Goal: Task Accomplishment & Management: Use online tool/utility

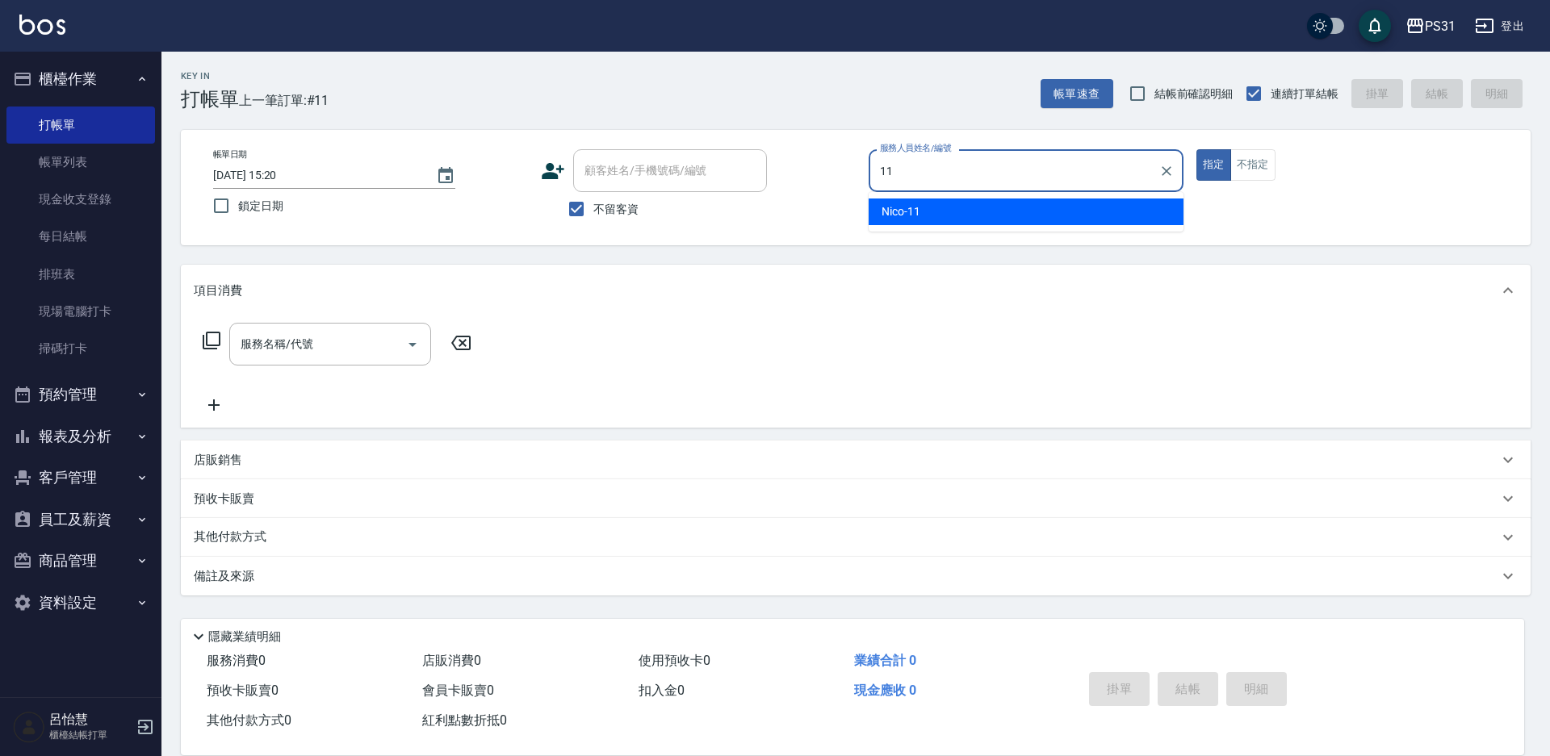
type input "Nico-11"
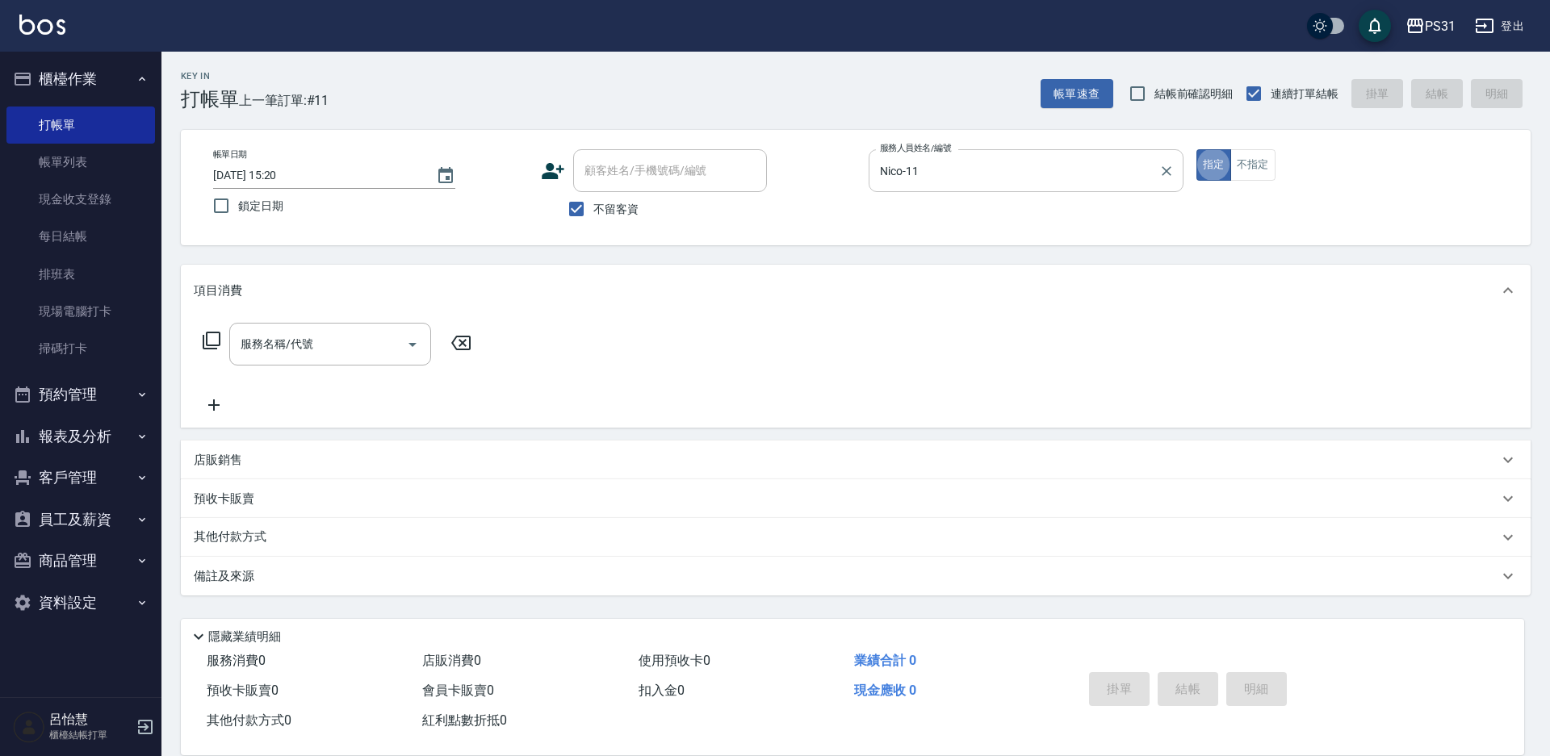
type button "true"
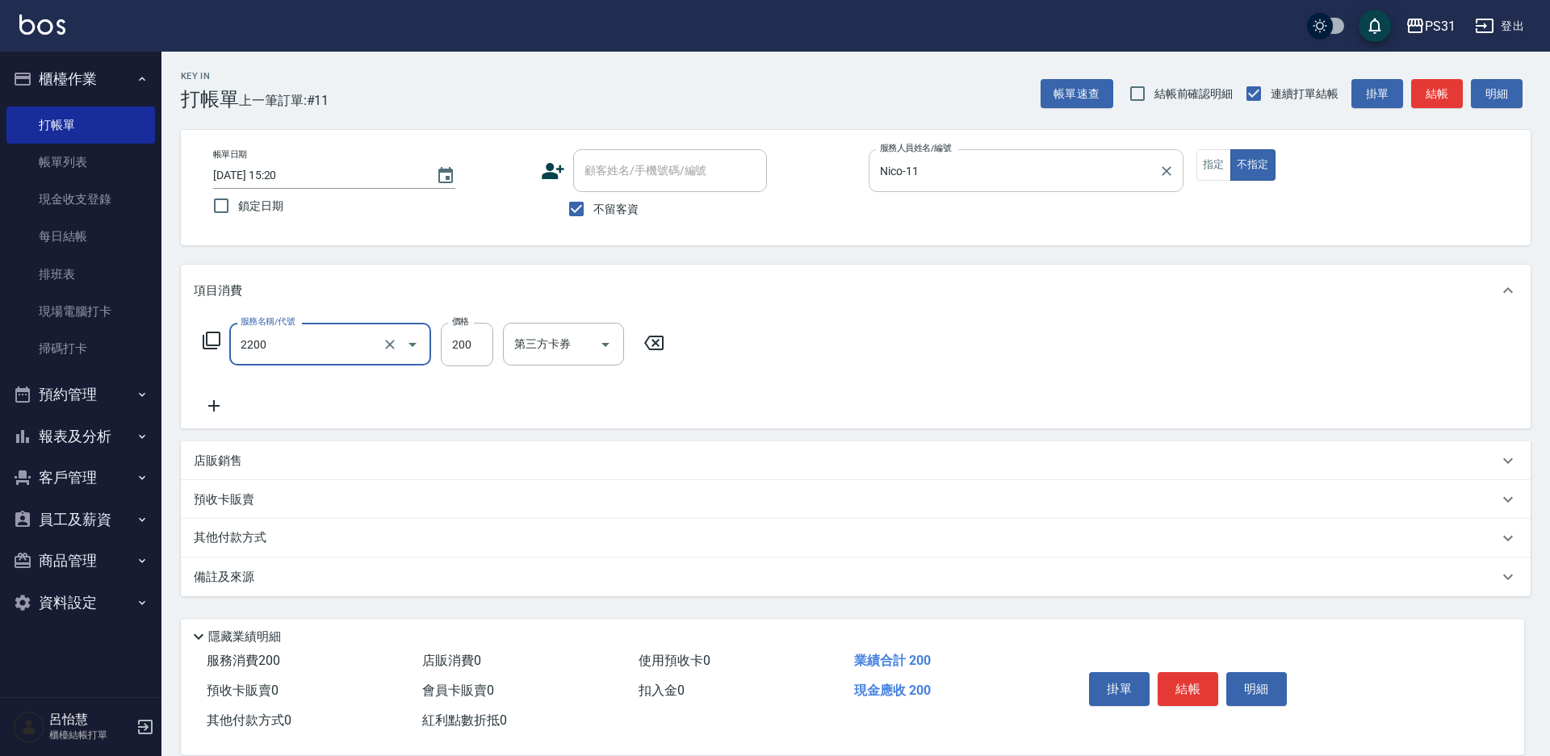
type input "剪髮200(2200)"
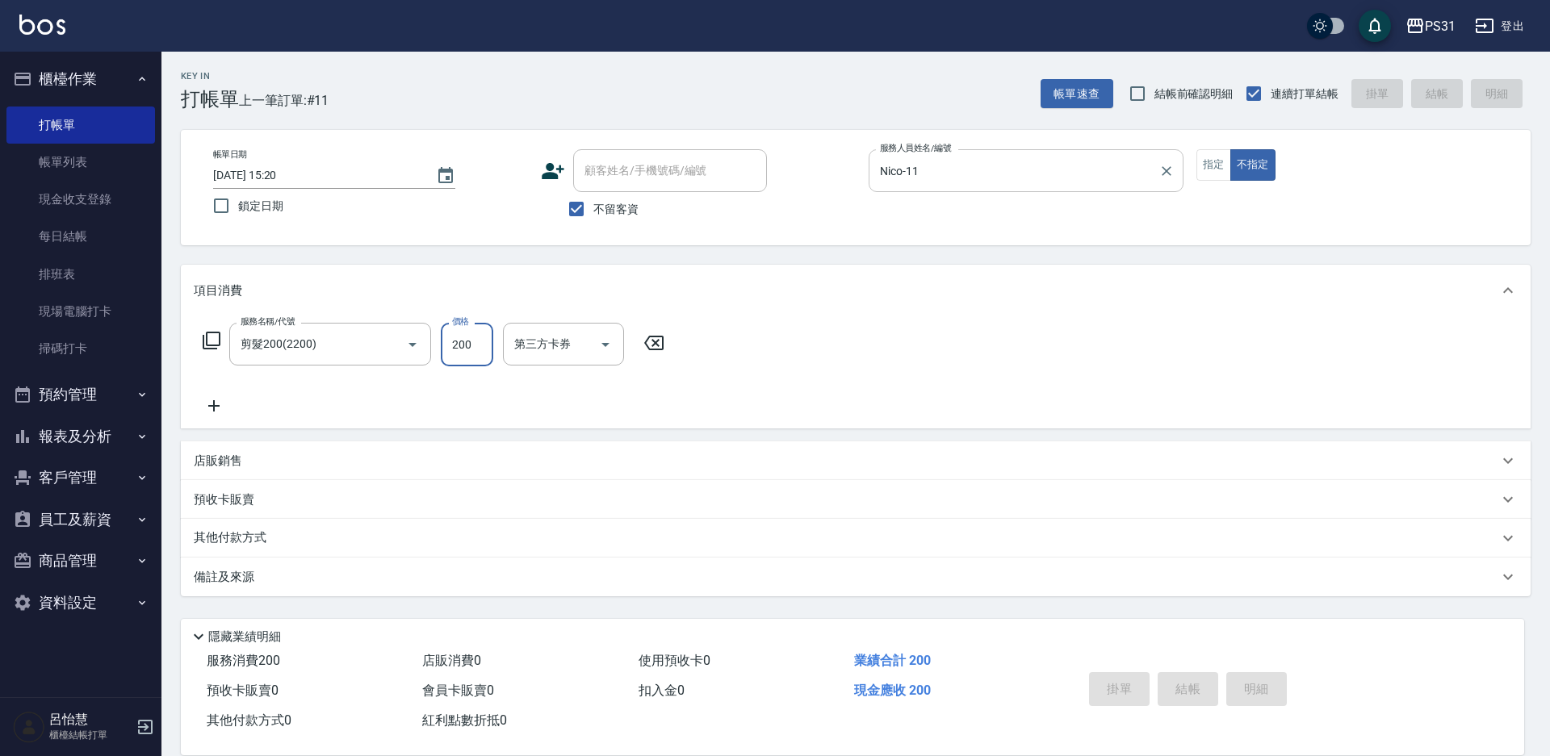
type input "2025/09/15 19:39"
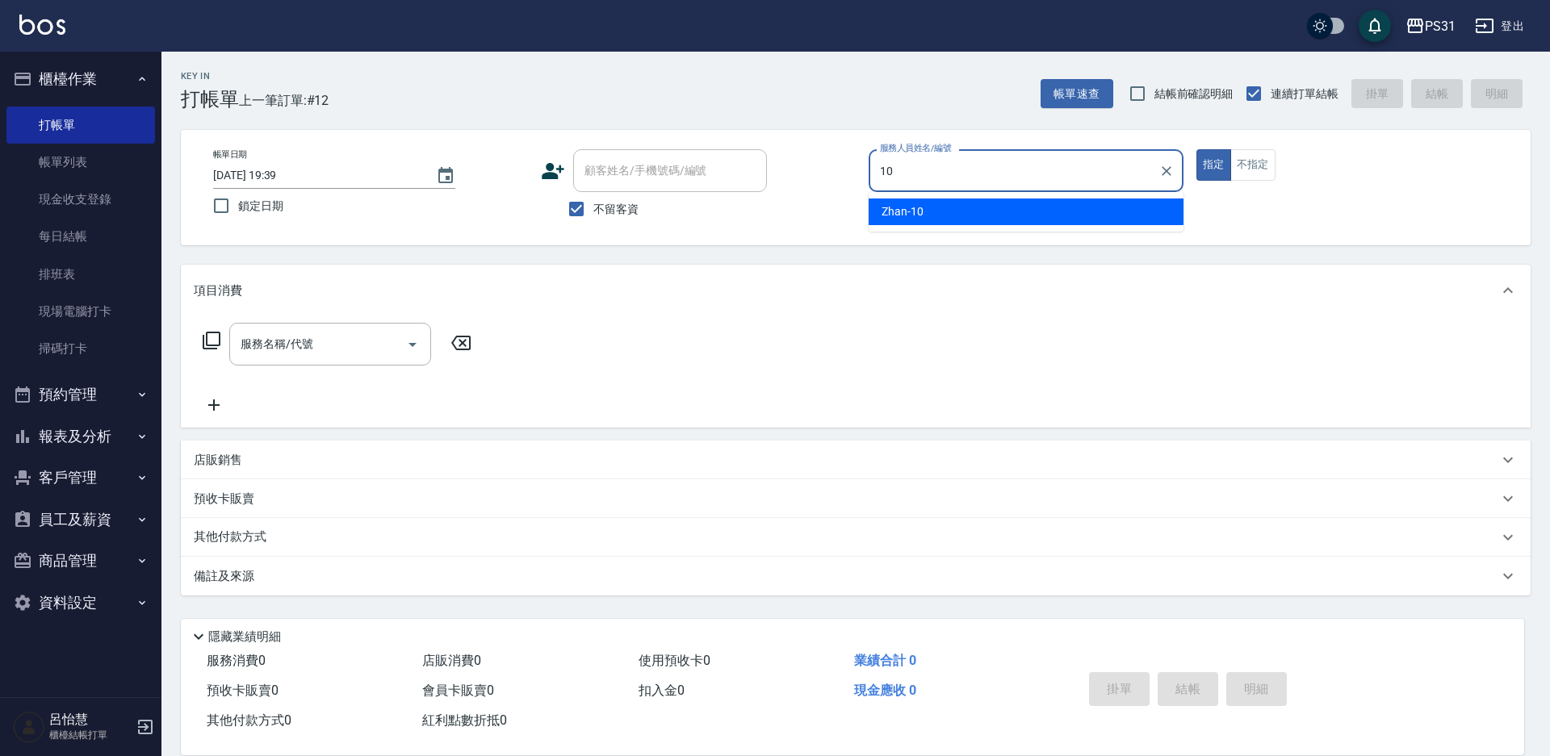
type input "Zhan-10"
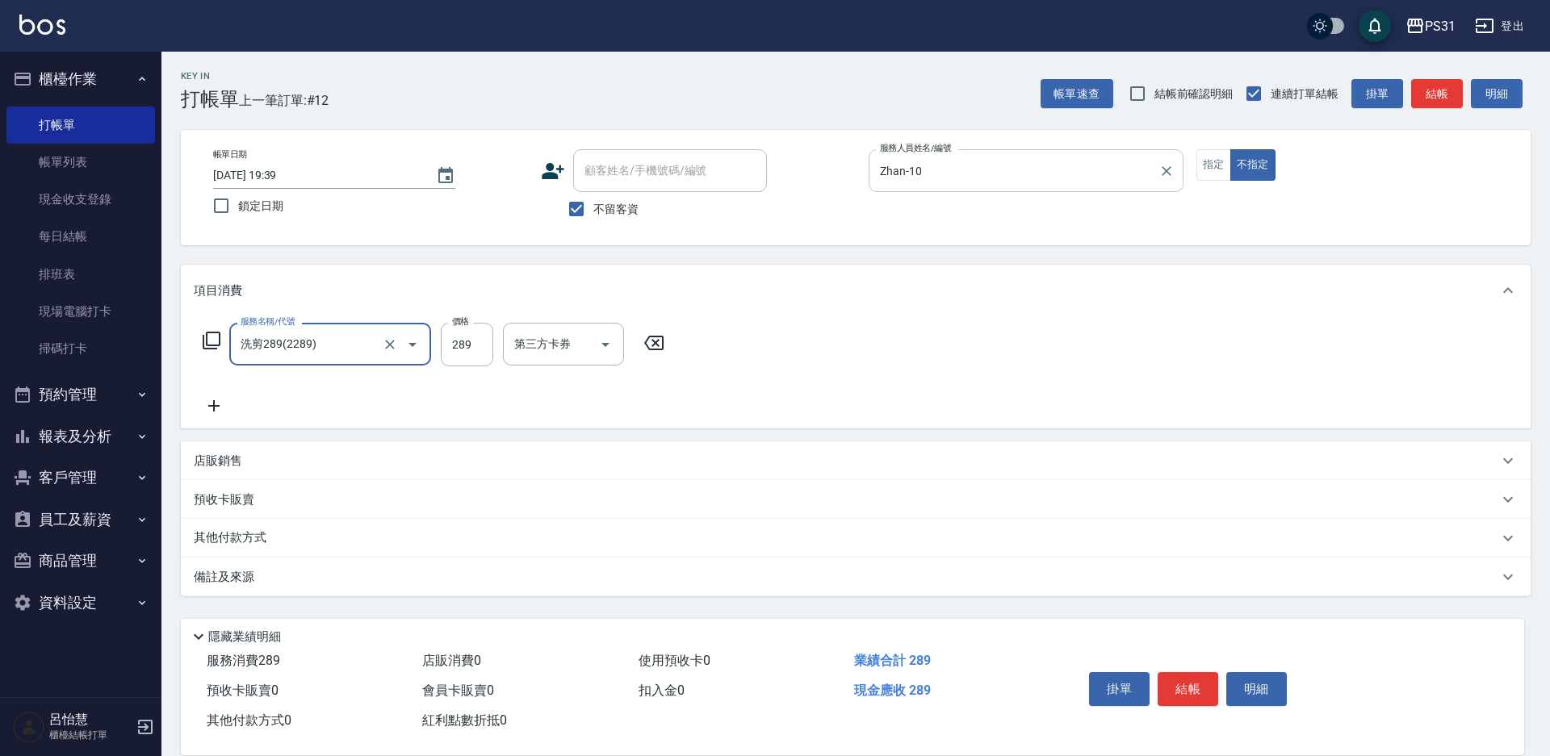
type input "洗剪289(2289)"
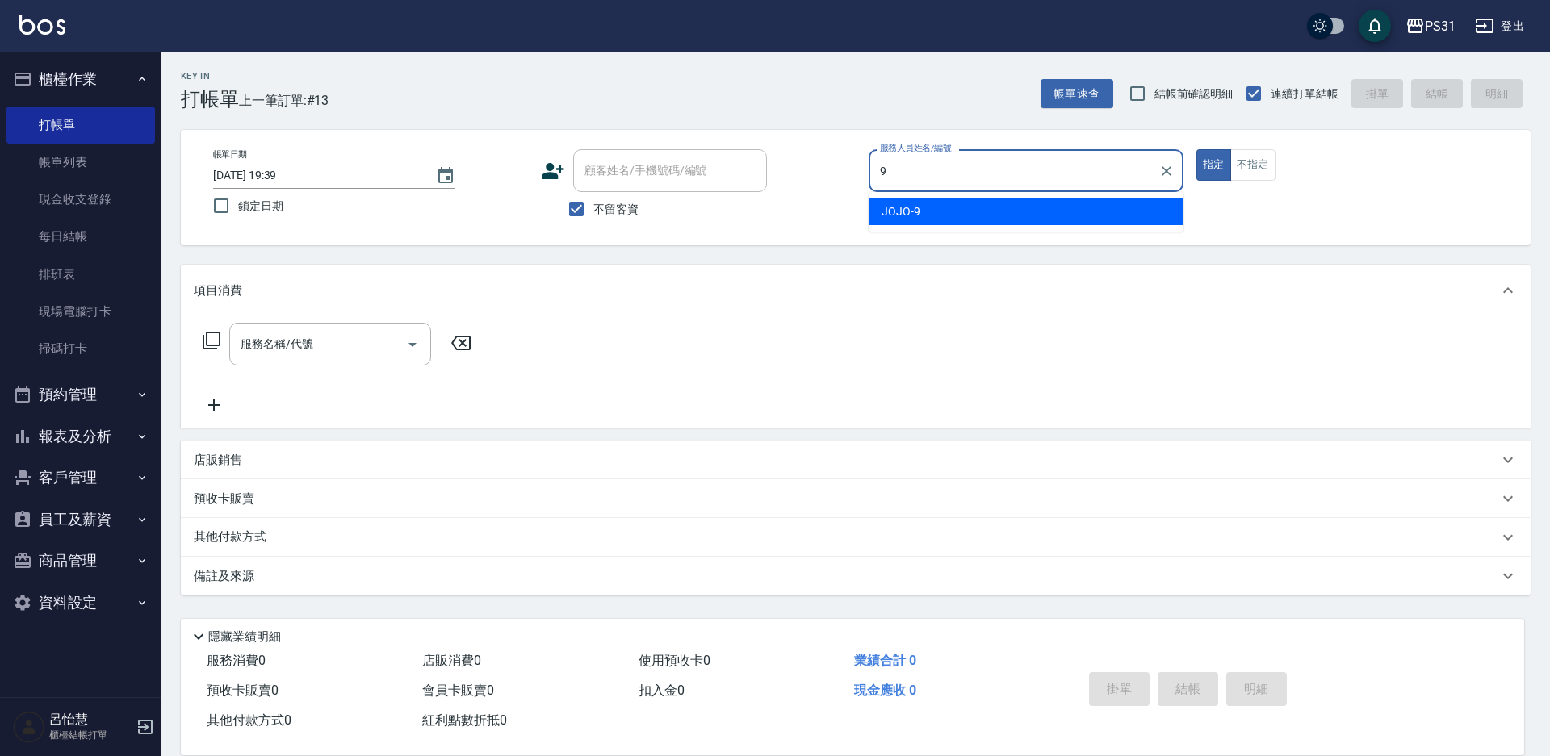
type input "JOJO-9"
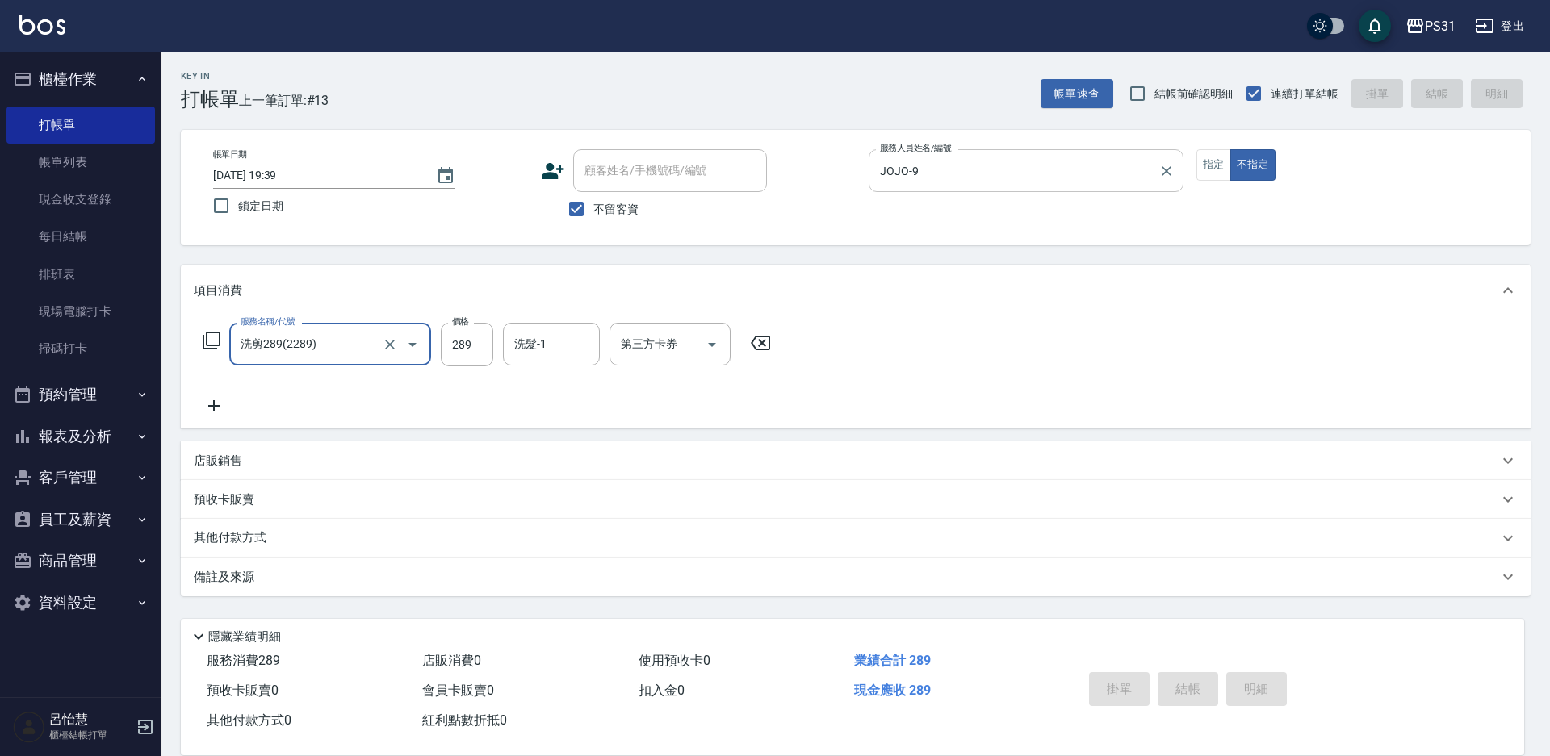
type input "洗剪289(2289)"
type input "2025/09/15 19:40"
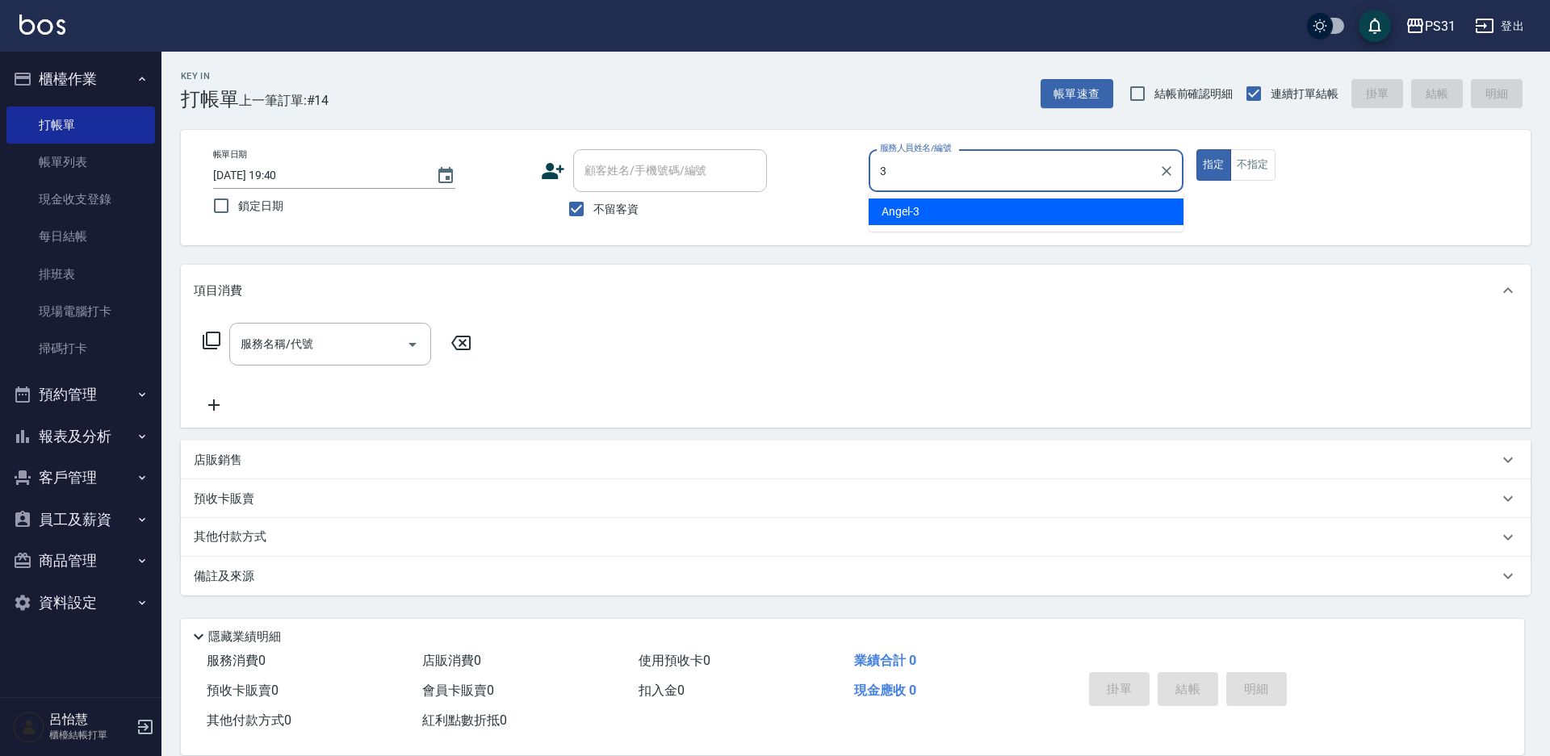
type input "Angel-3"
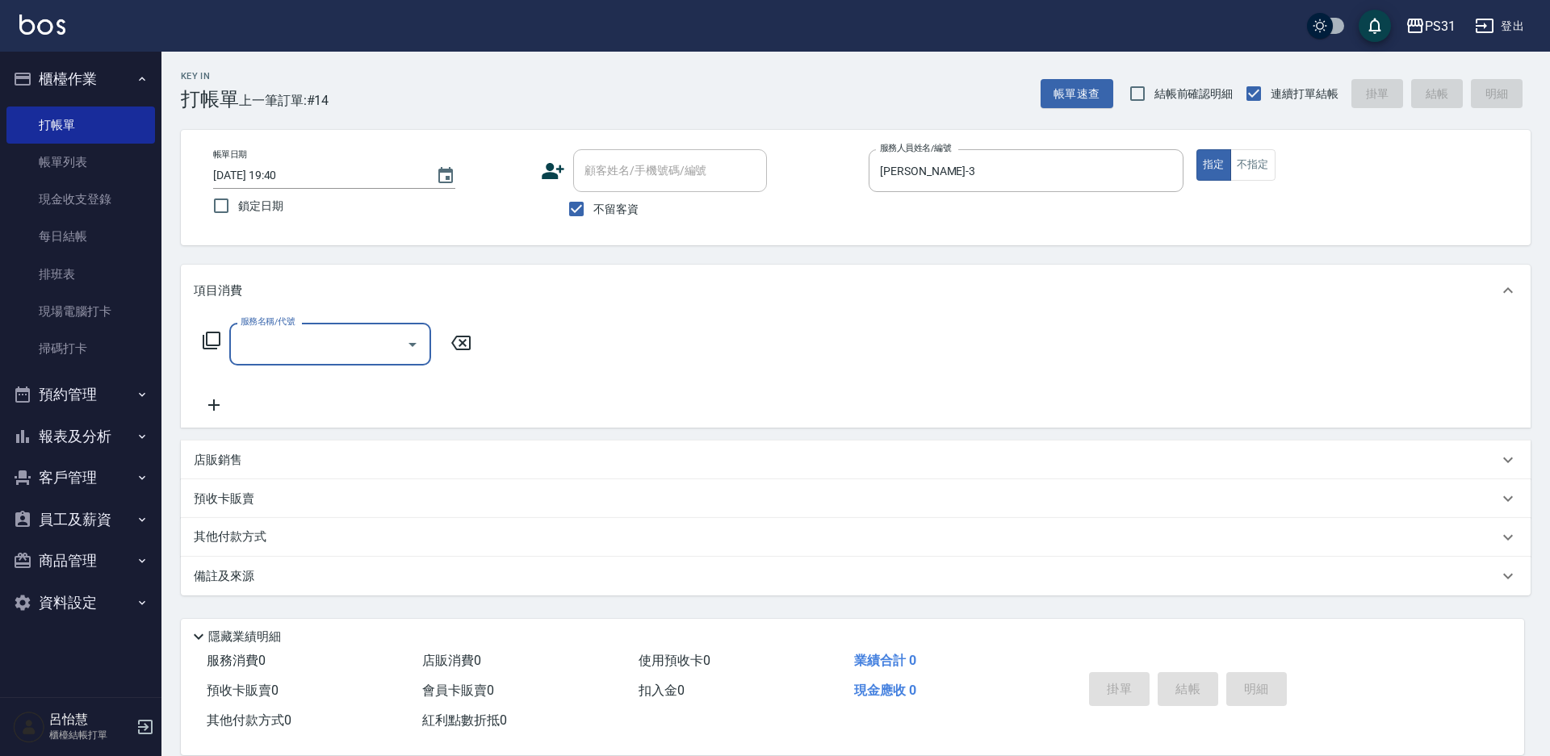
click at [209, 343] on icon at bounding box center [211, 340] width 19 height 19
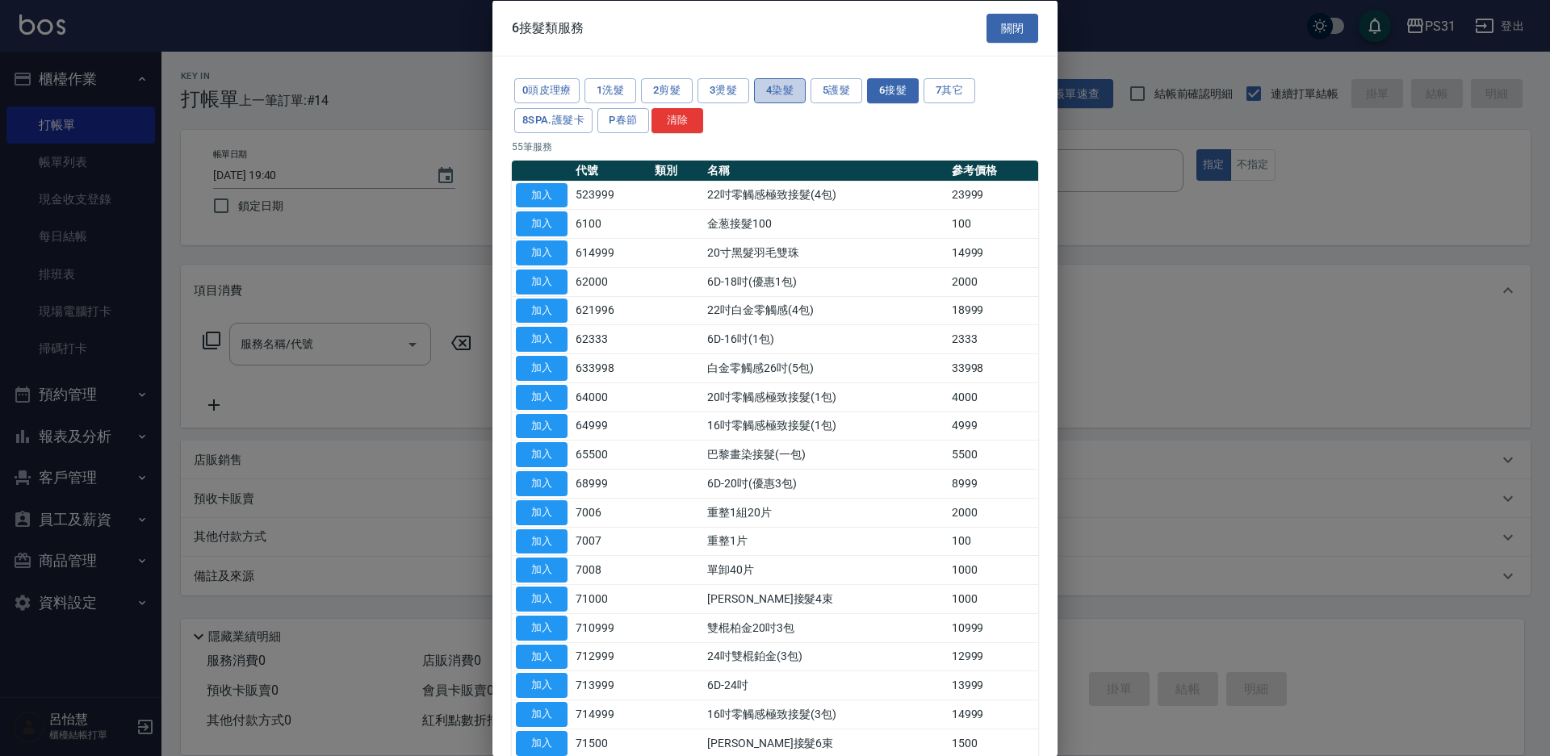
click at [773, 99] on button "4染髮" at bounding box center [780, 90] width 52 height 25
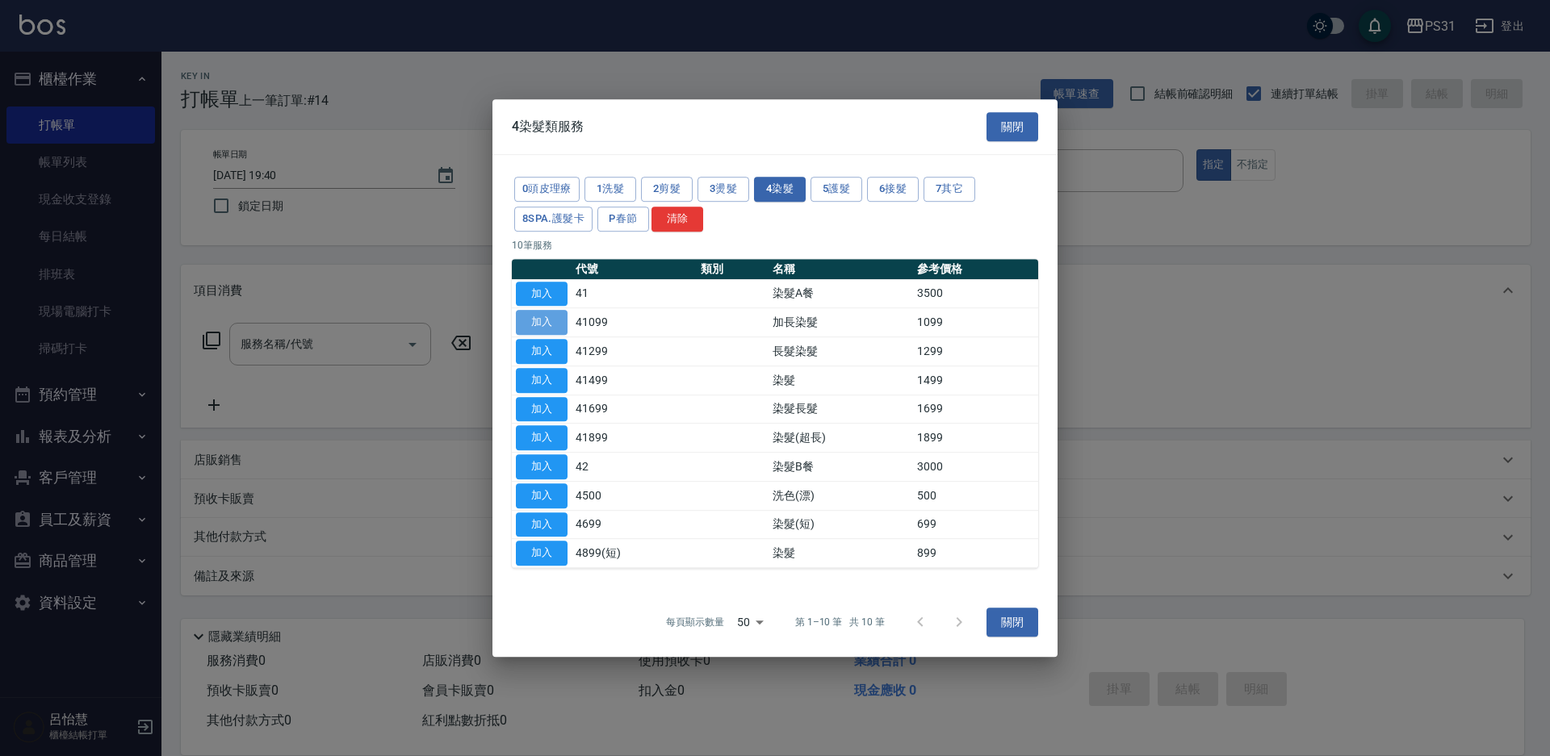
click at [549, 316] on button "加入" at bounding box center [542, 322] width 52 height 25
type input "加長染髮(41099)"
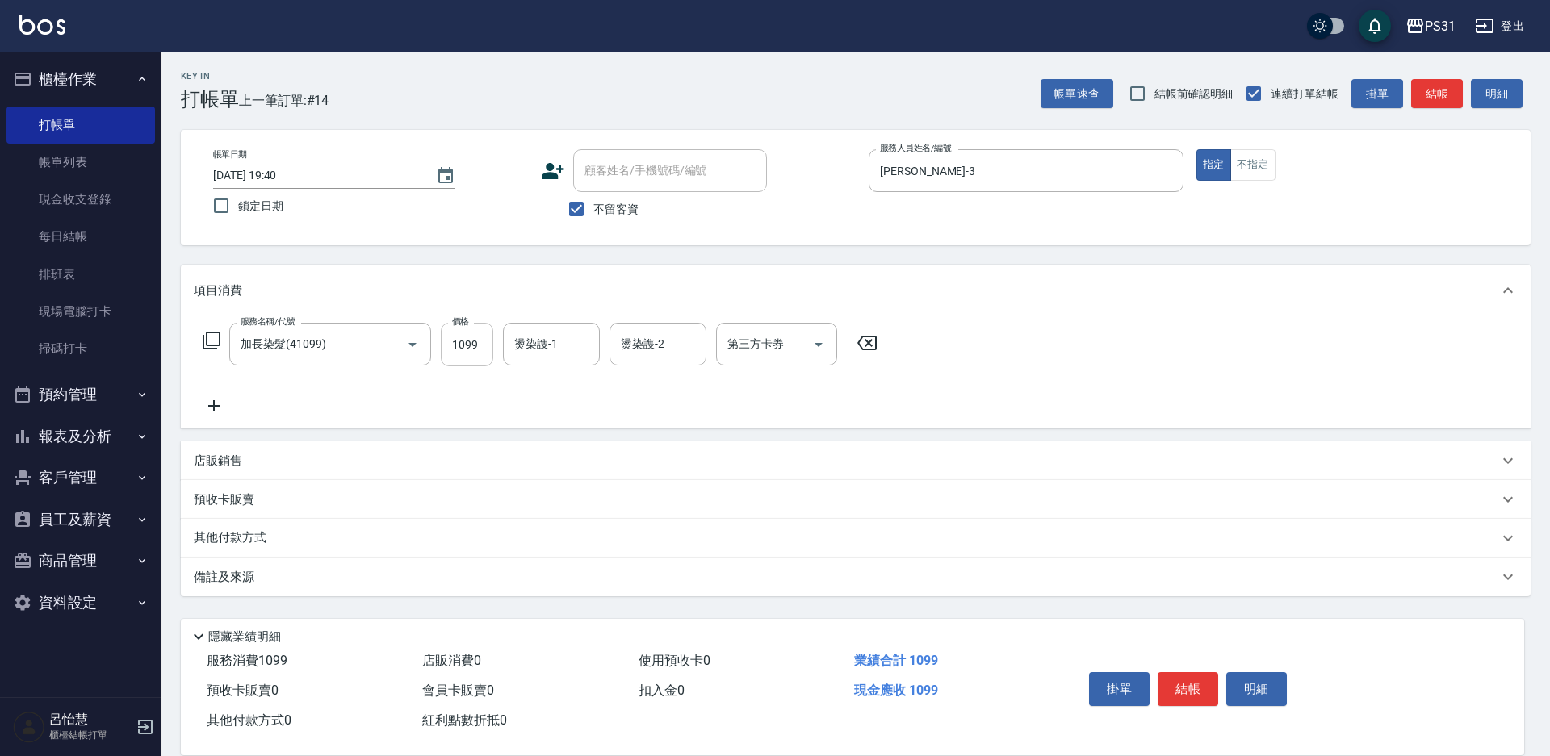
click at [483, 345] on input "1099" at bounding box center [467, 345] width 52 height 44
type input "1000"
type input "羊羊-23"
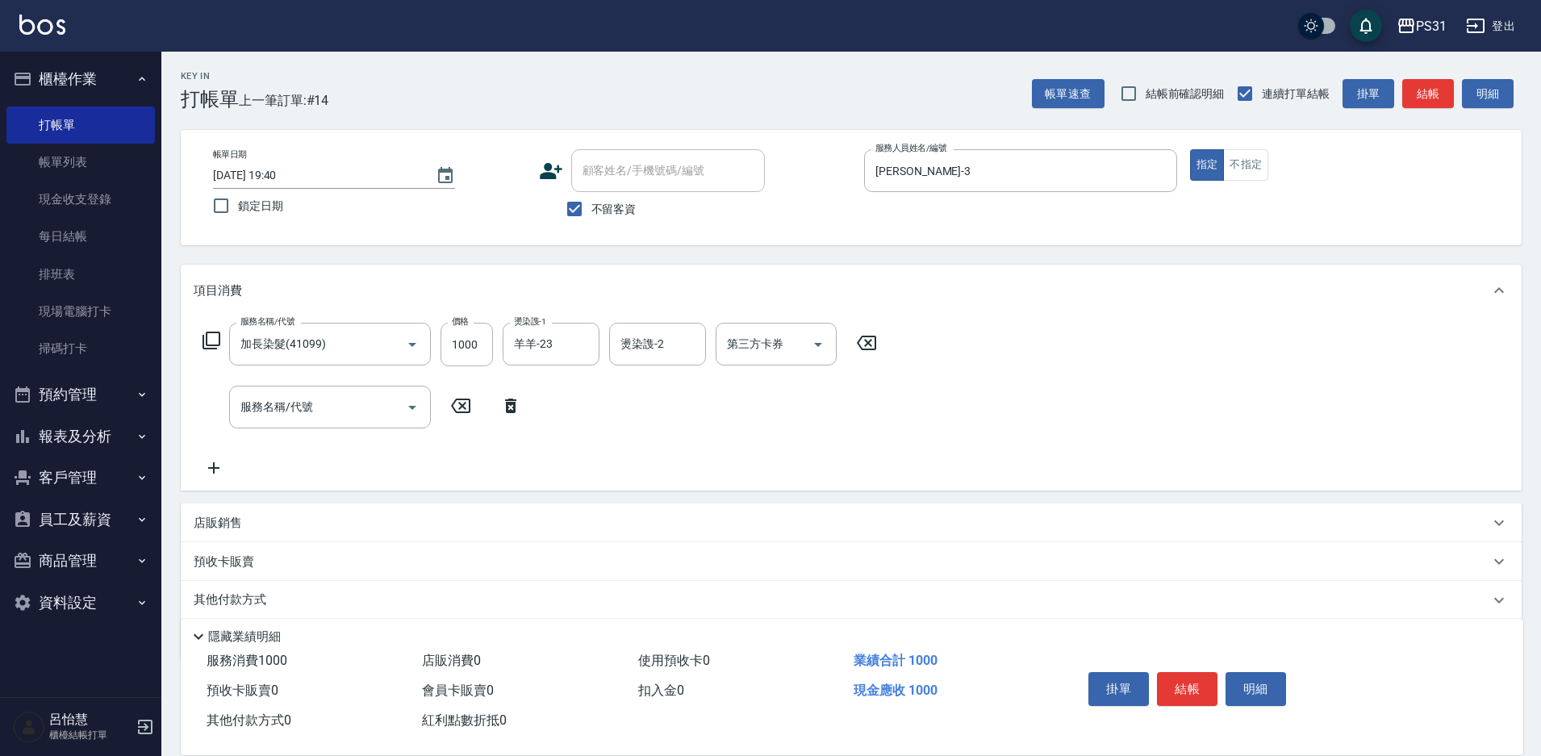
click at [206, 341] on icon at bounding box center [212, 341] width 18 height 18
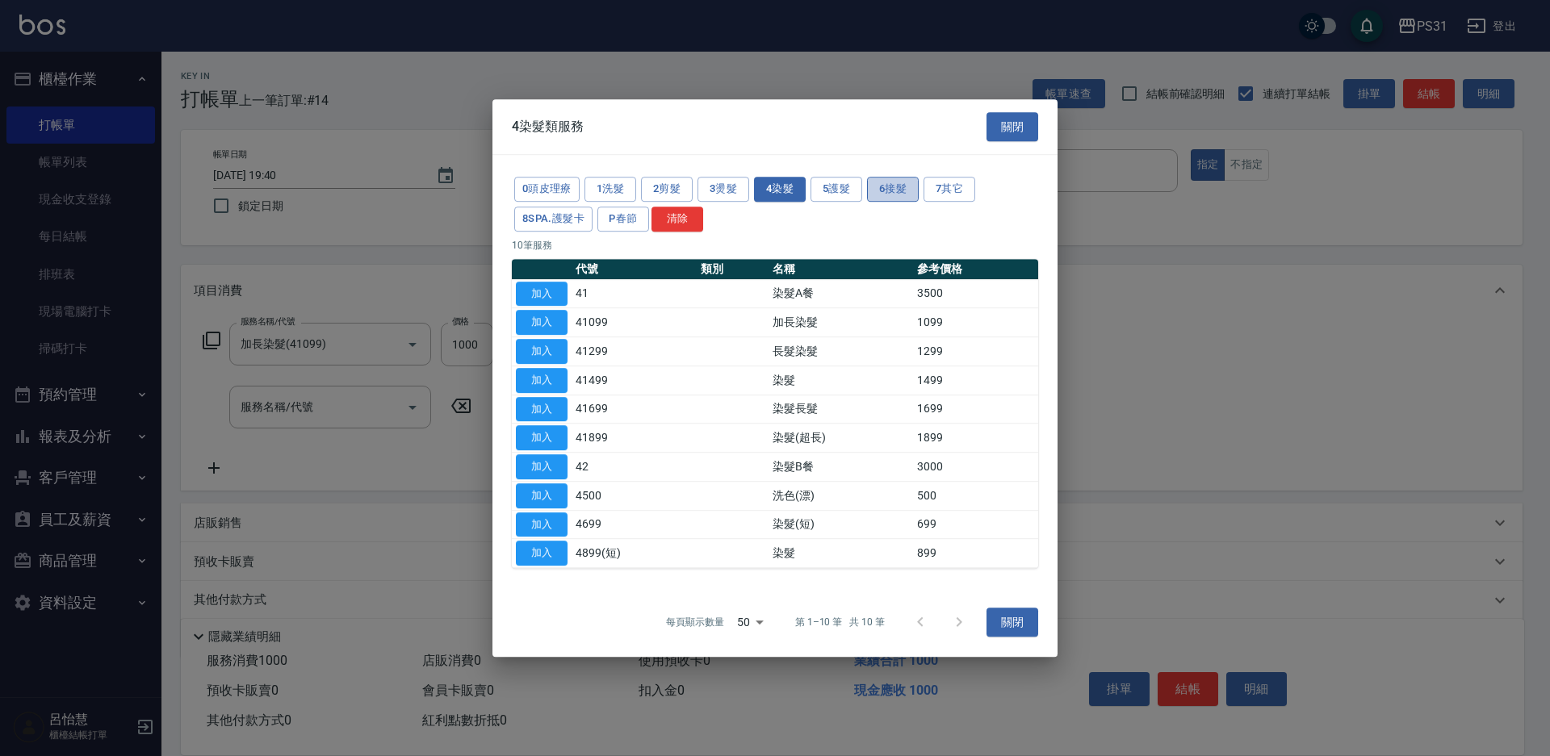
click at [886, 186] on button "6接髮" at bounding box center [893, 189] width 52 height 25
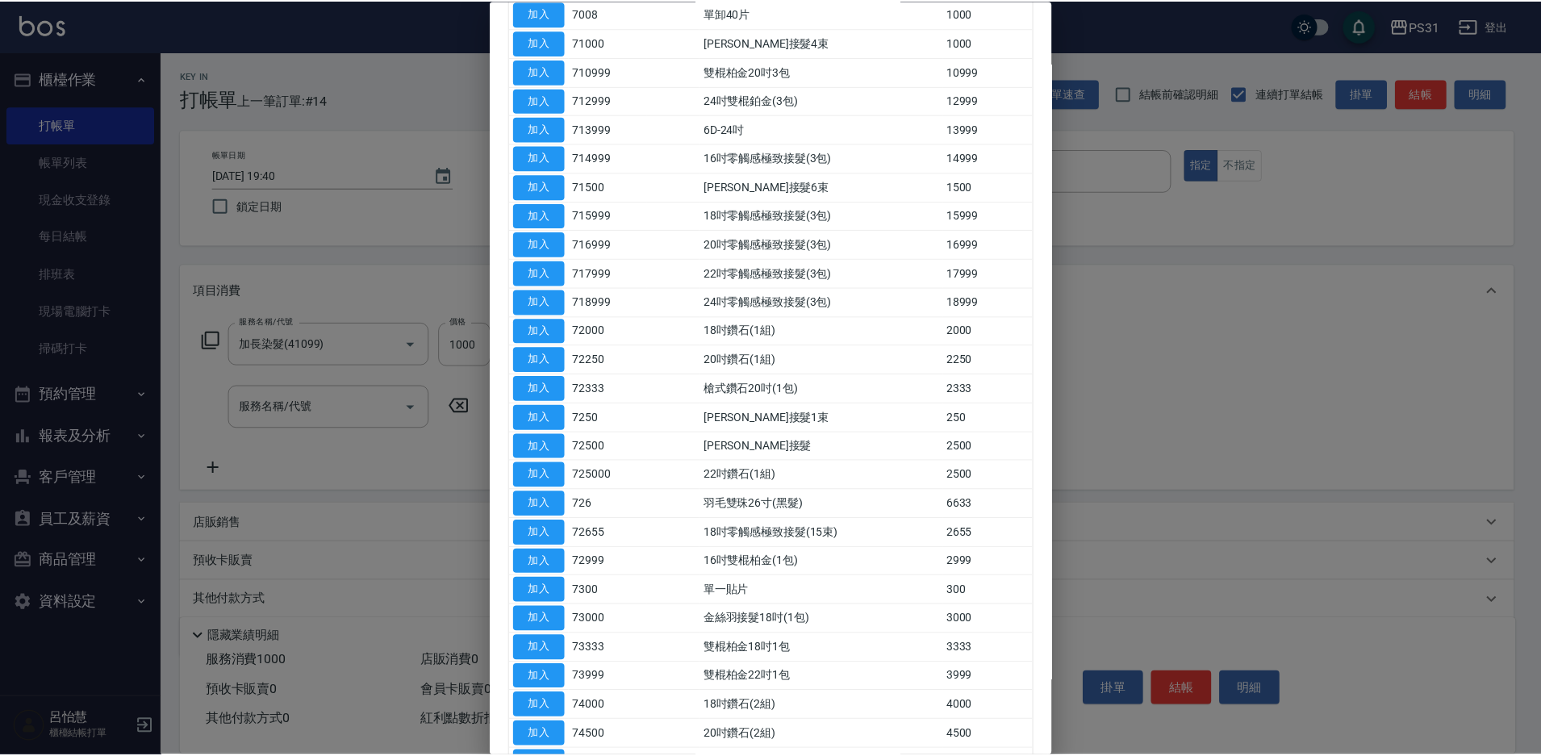
scroll to position [391, 0]
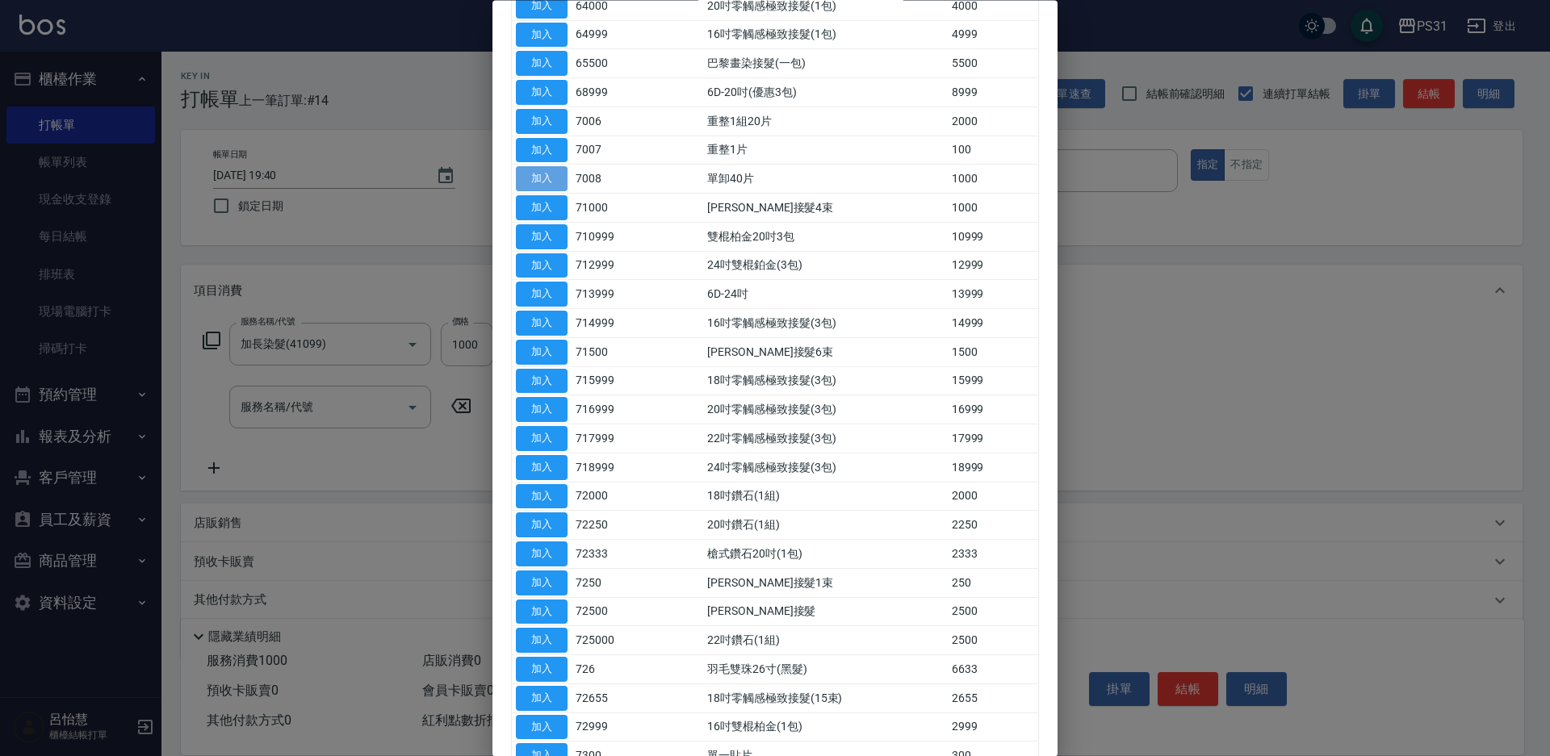
click at [543, 178] on button "加入" at bounding box center [542, 179] width 52 height 25
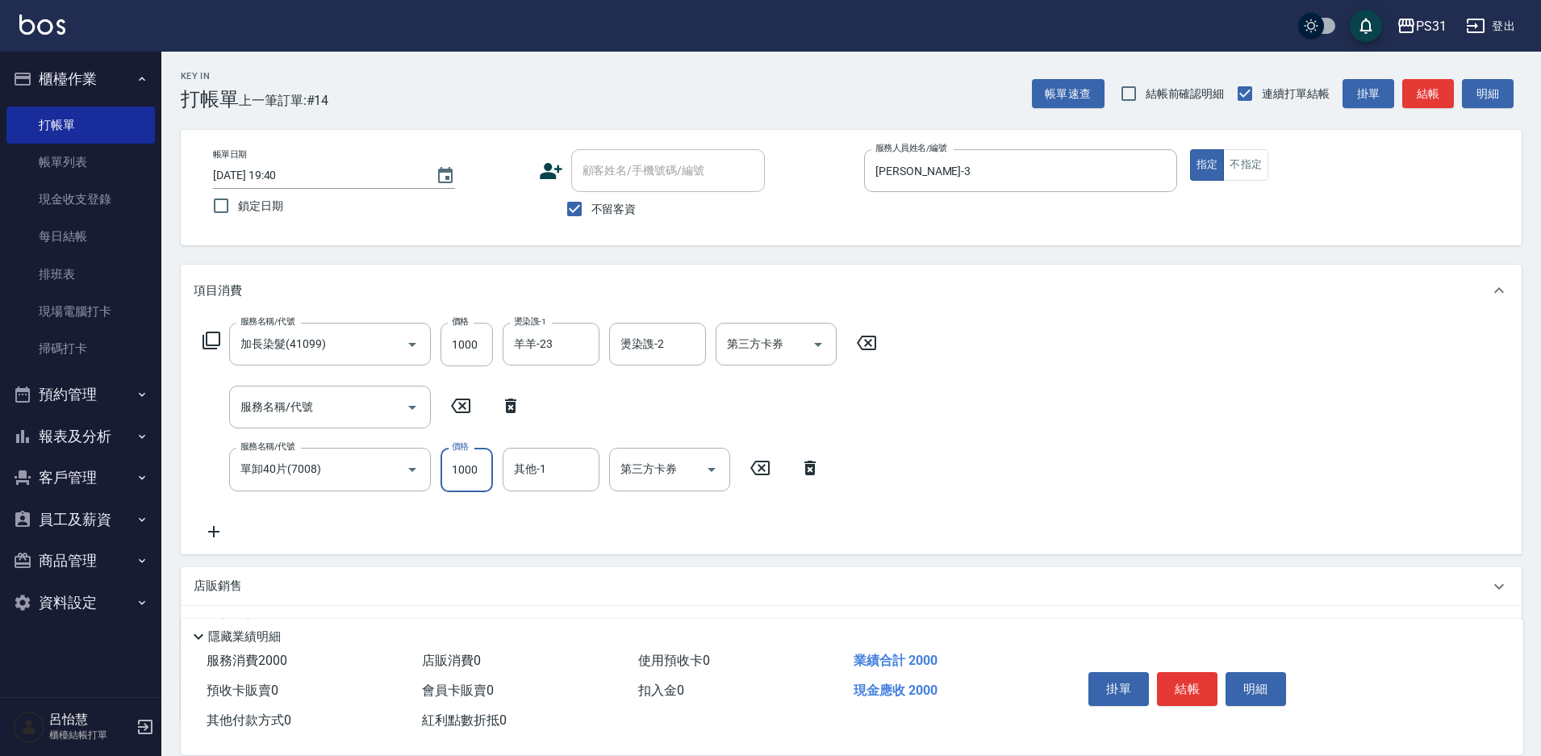
click at [482, 470] on input "1000" at bounding box center [467, 470] width 52 height 44
type input "3000"
type input "羊羊-23"
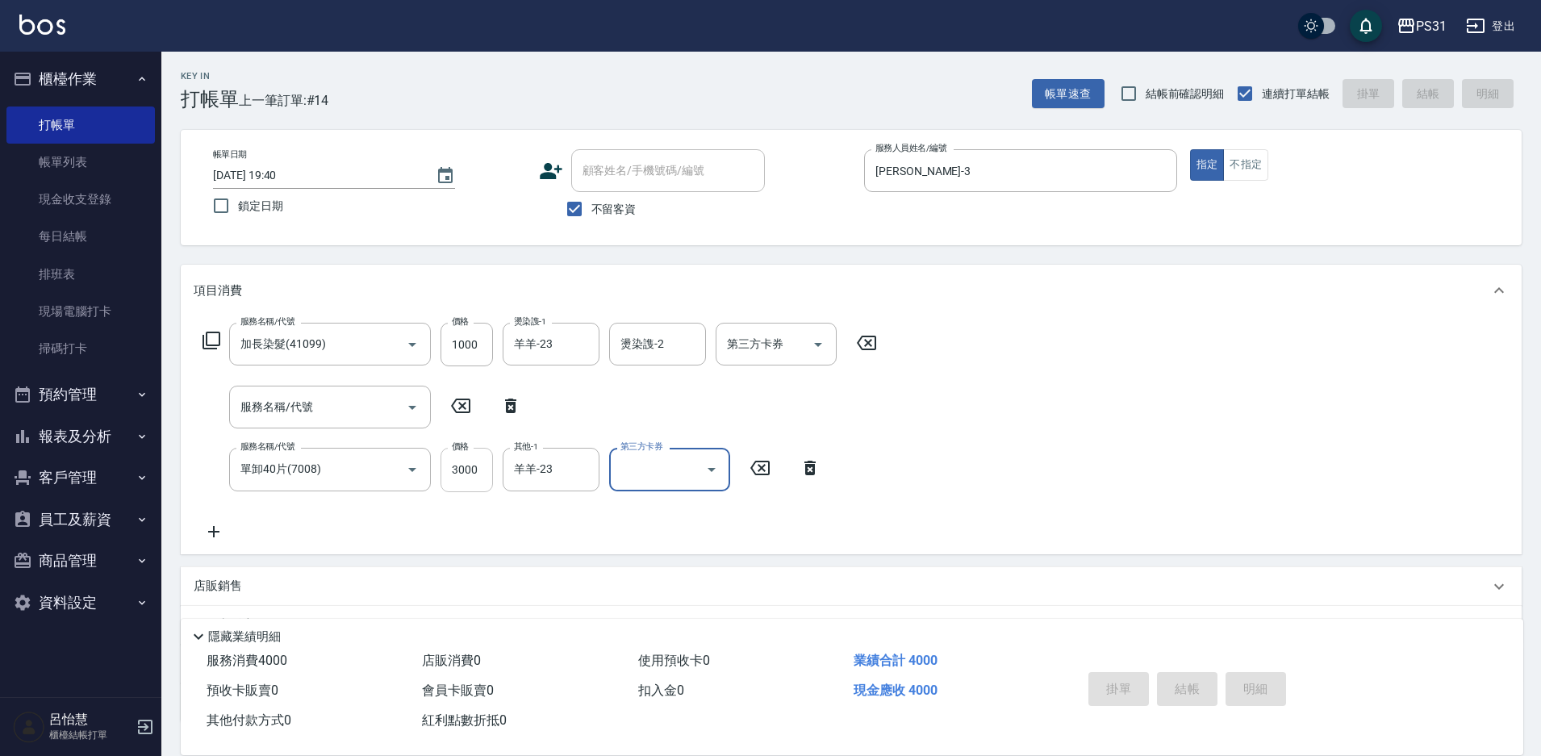
type input "2025/09/15 19:41"
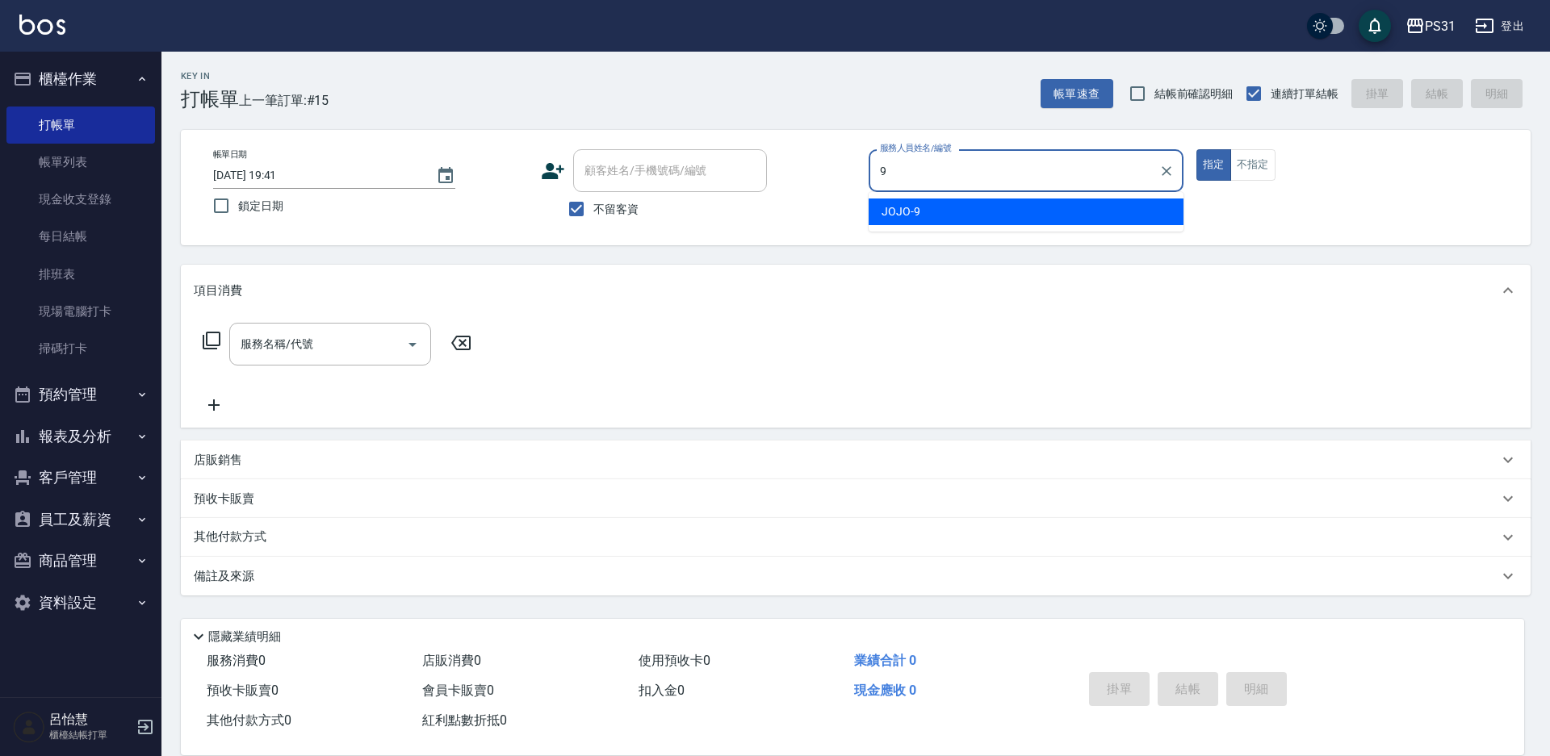
type input "JOJO-9"
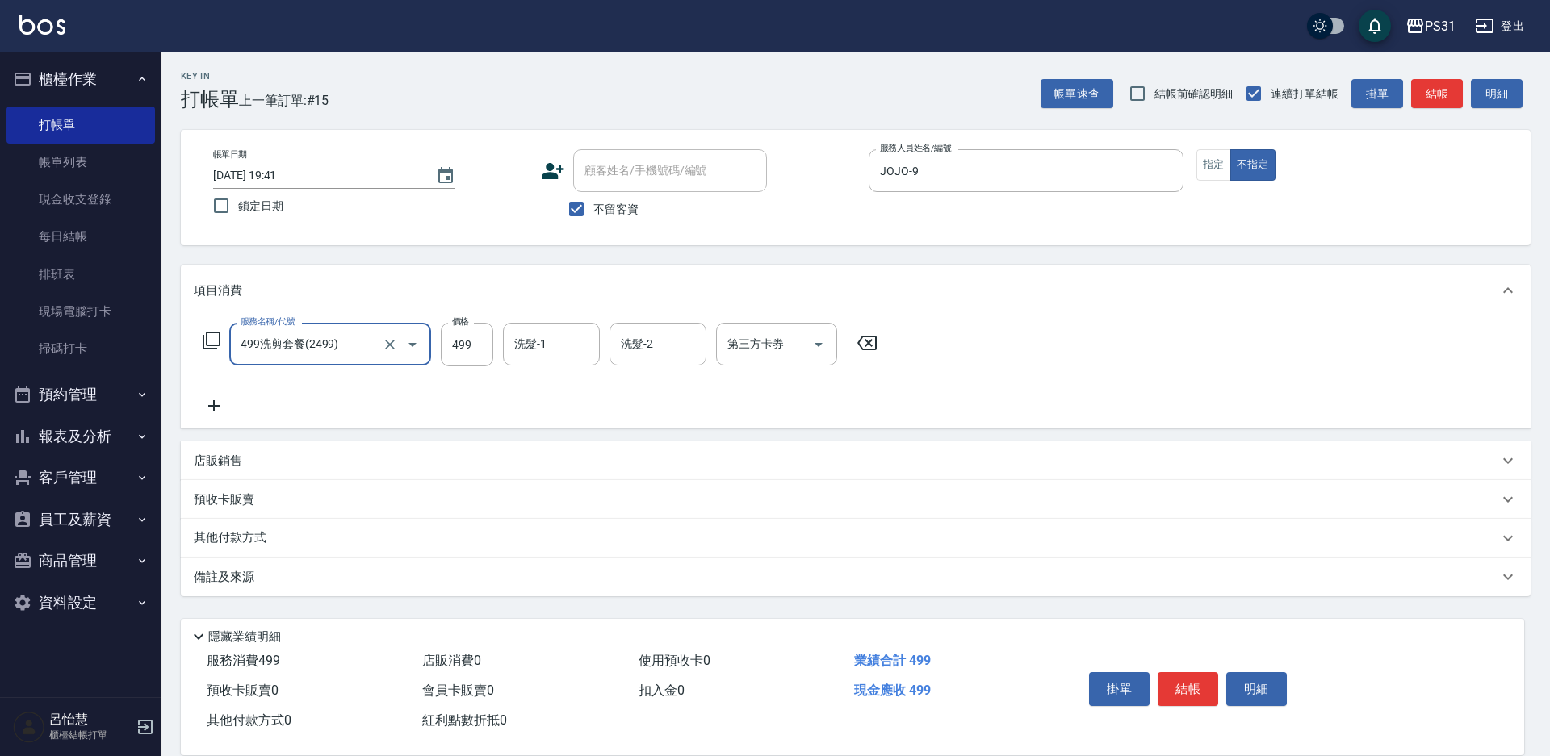
type input "499洗剪套餐(2499)"
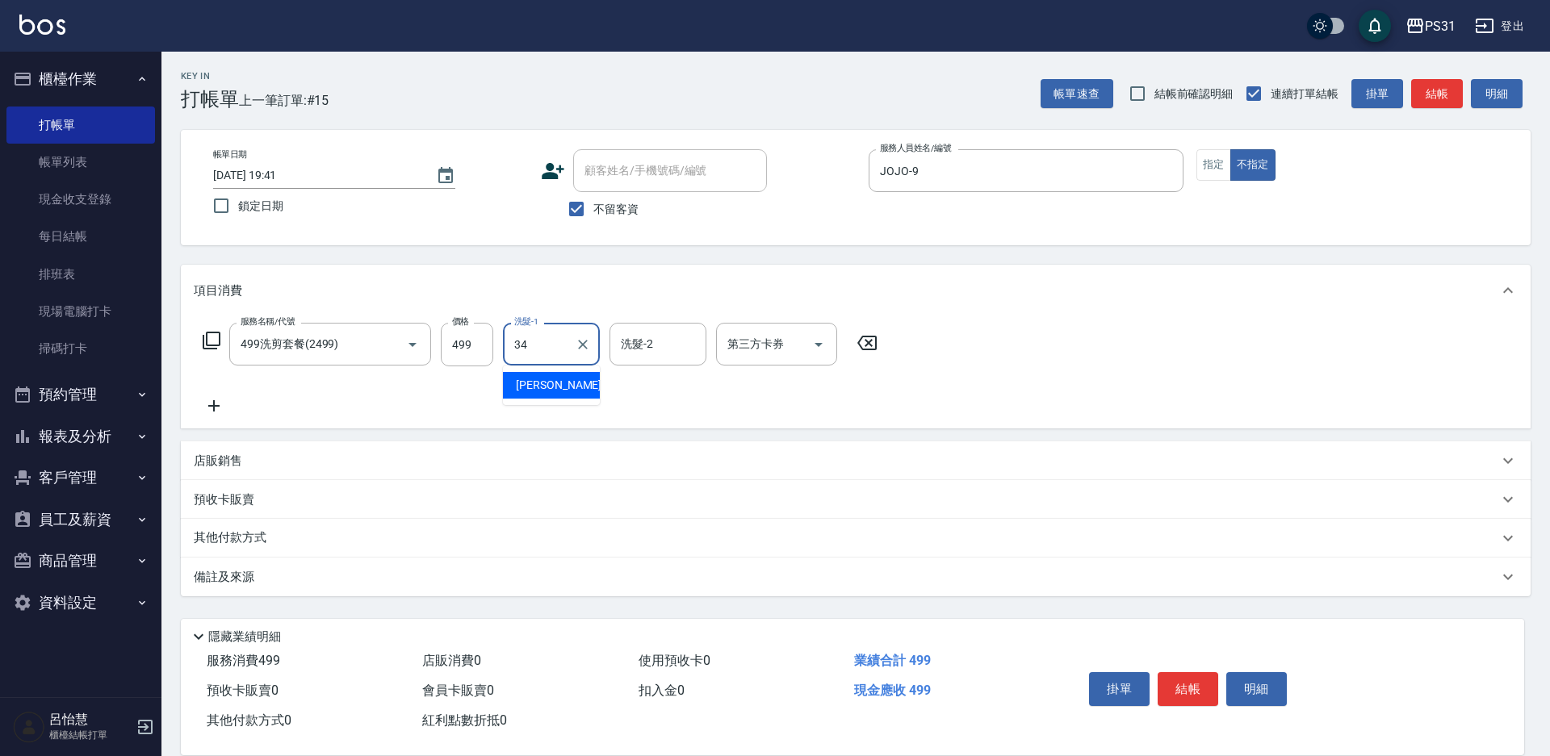
type input "鈺欣-34"
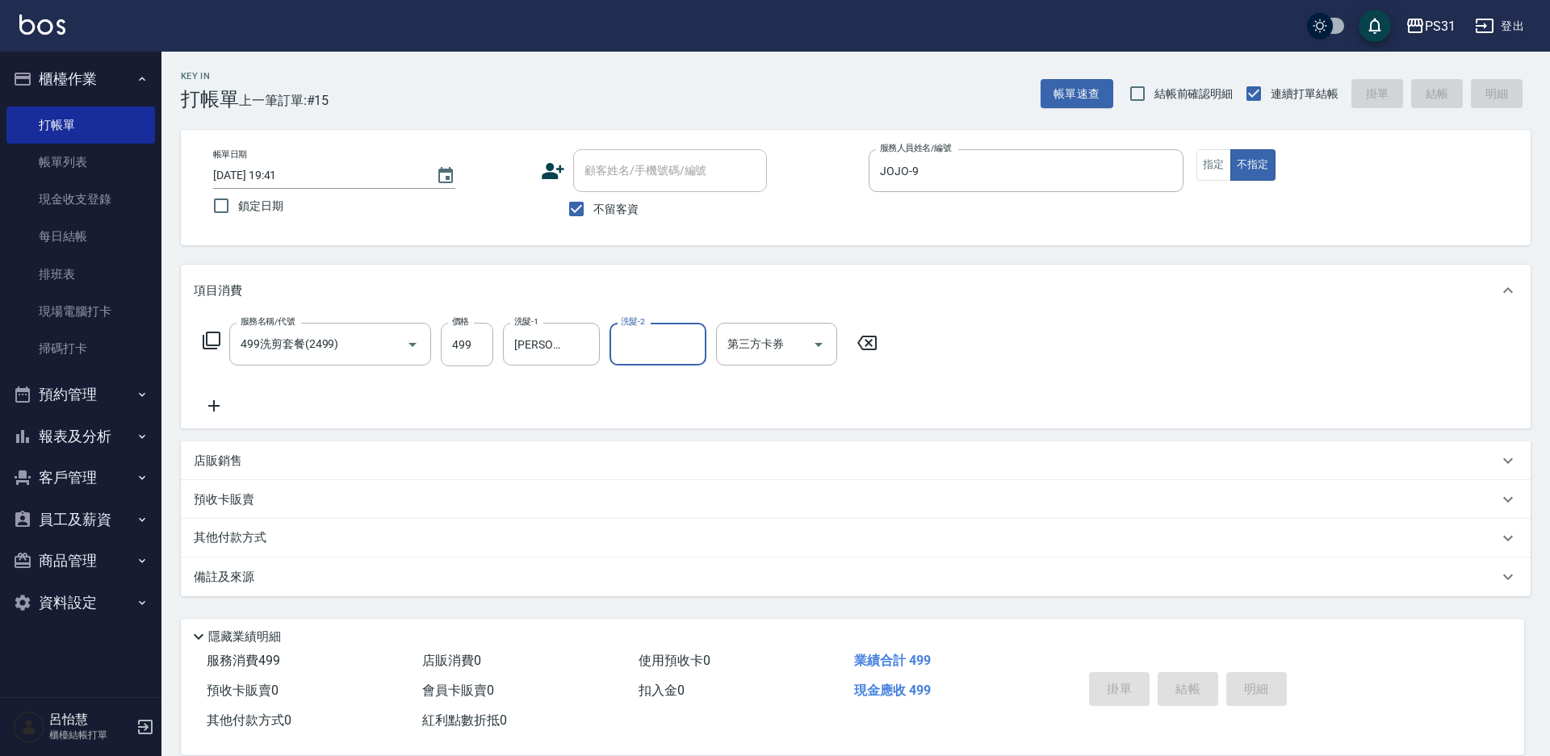
type input "2025/09/15 19:42"
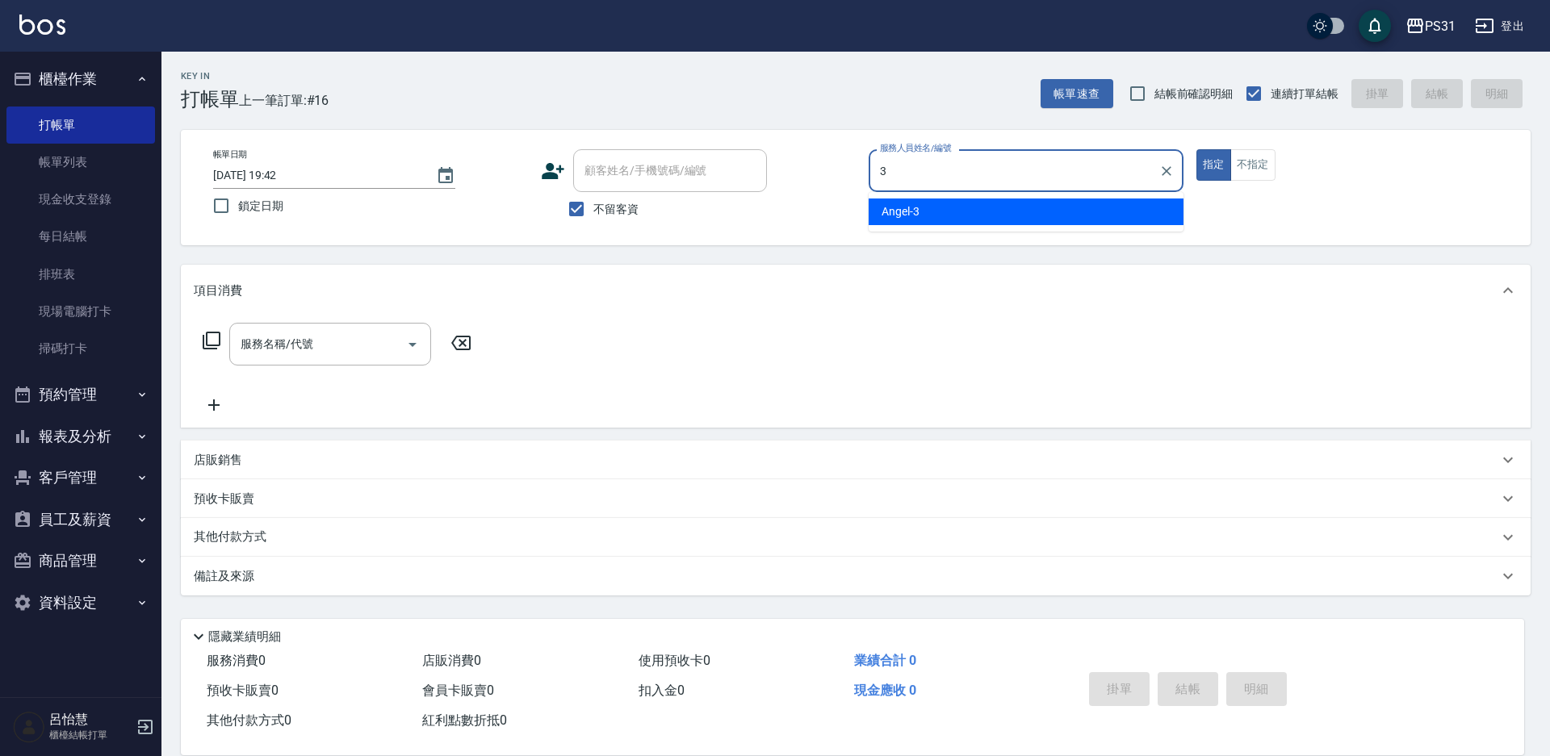
type input "Angel-3"
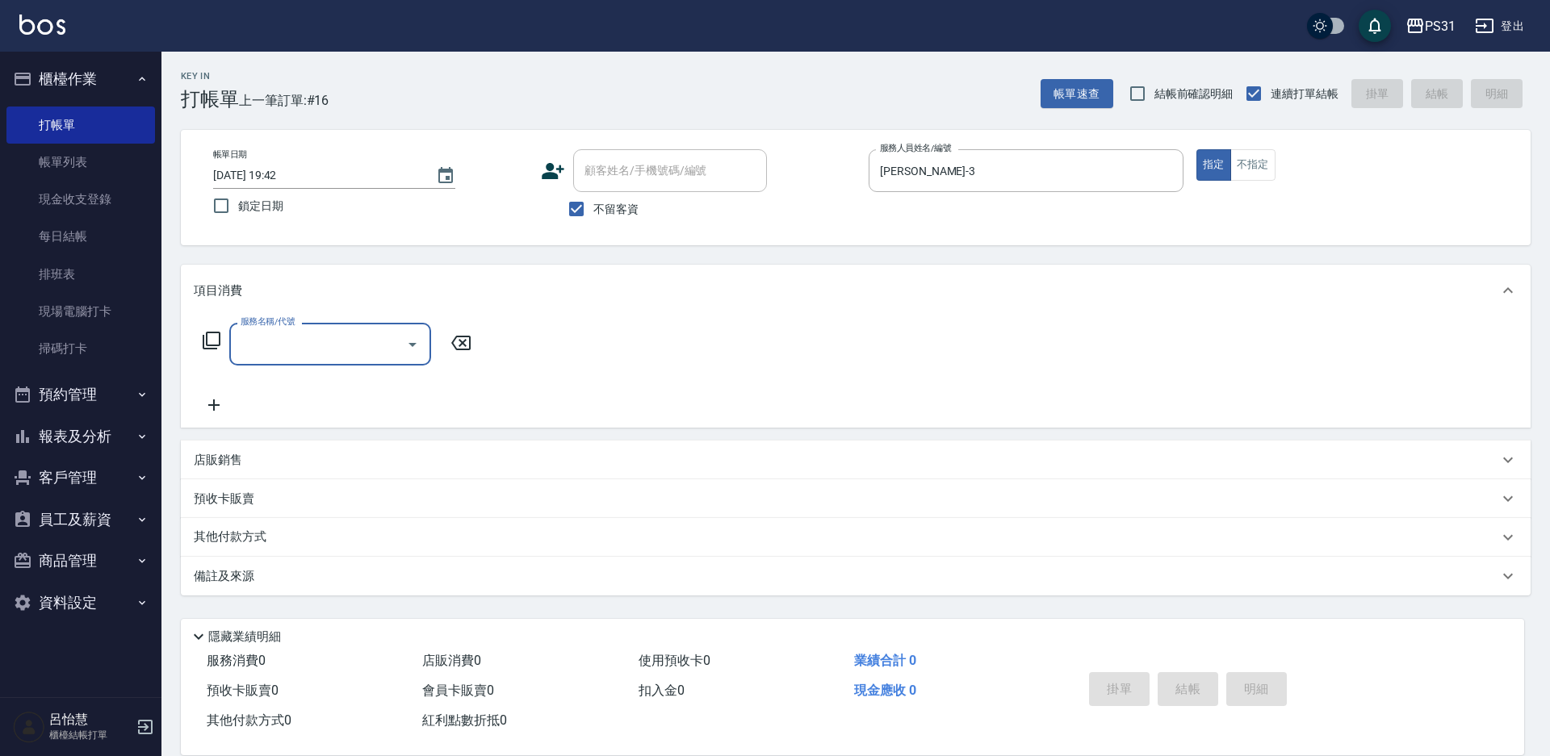
click at [219, 329] on div "服務名稱/代號 服務名稱/代號" at bounding box center [337, 344] width 287 height 43
click at [207, 337] on icon at bounding box center [212, 341] width 18 height 18
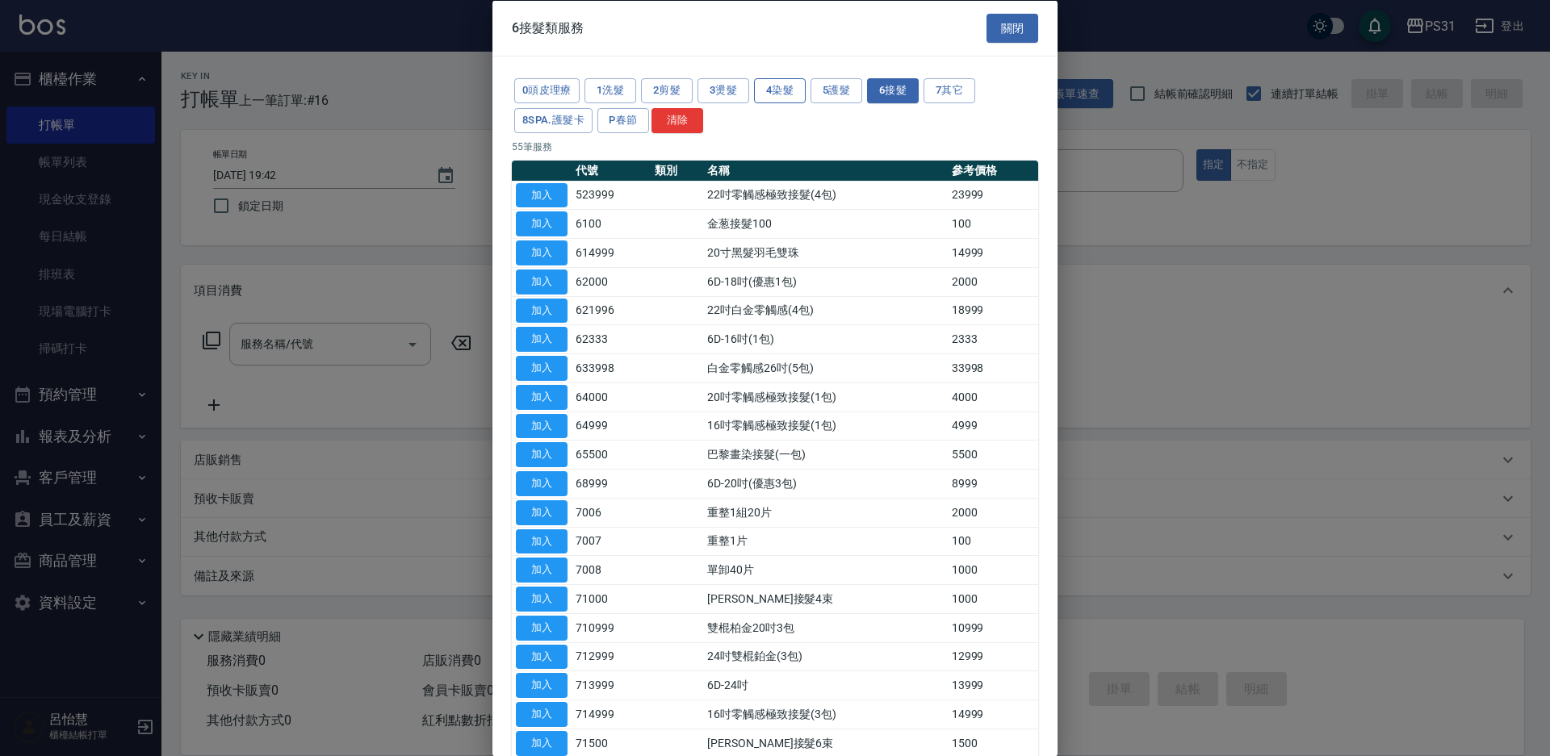
click at [767, 92] on button "4染髮" at bounding box center [780, 90] width 52 height 25
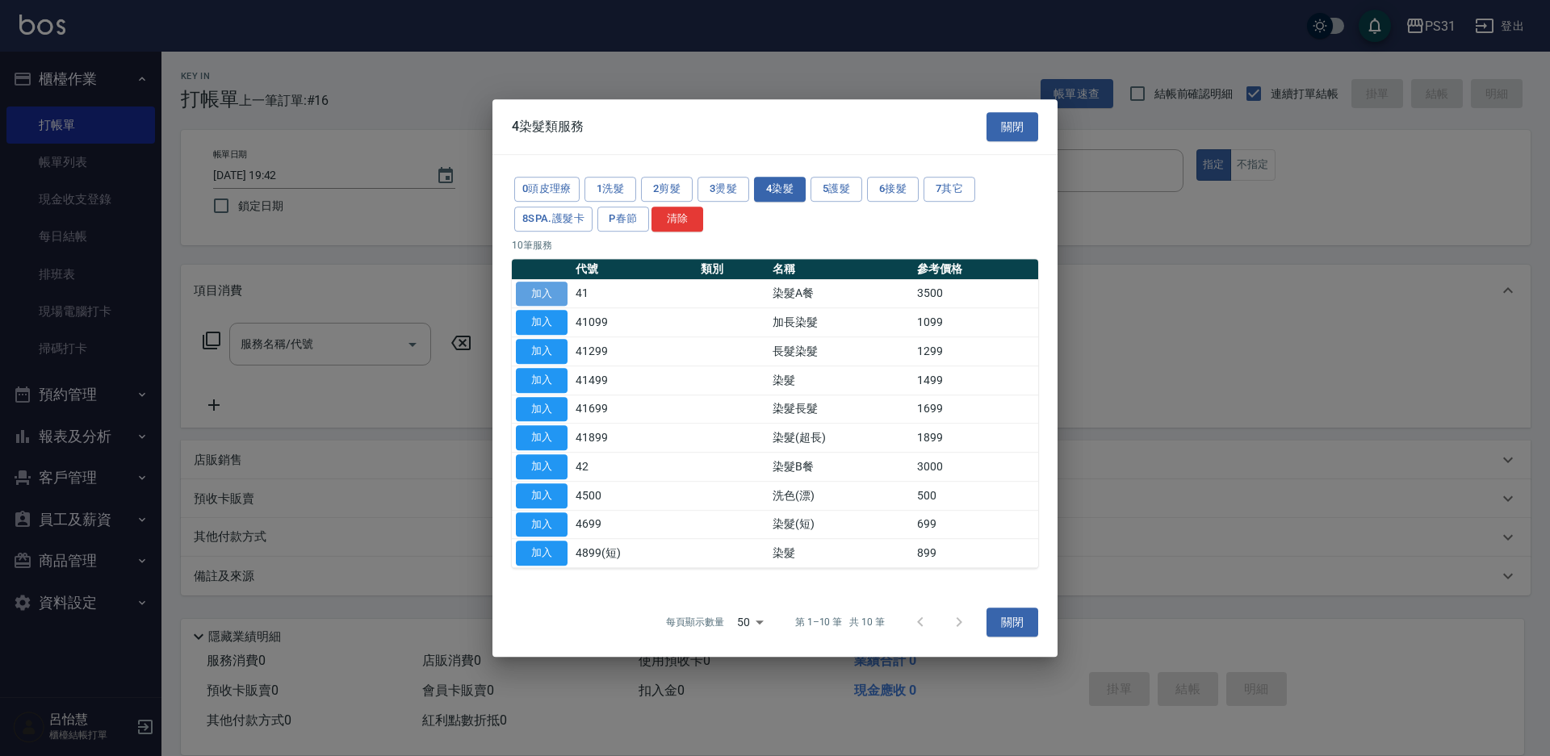
click at [537, 291] on button "加入" at bounding box center [542, 294] width 52 height 25
type input "染髮A餐(41)"
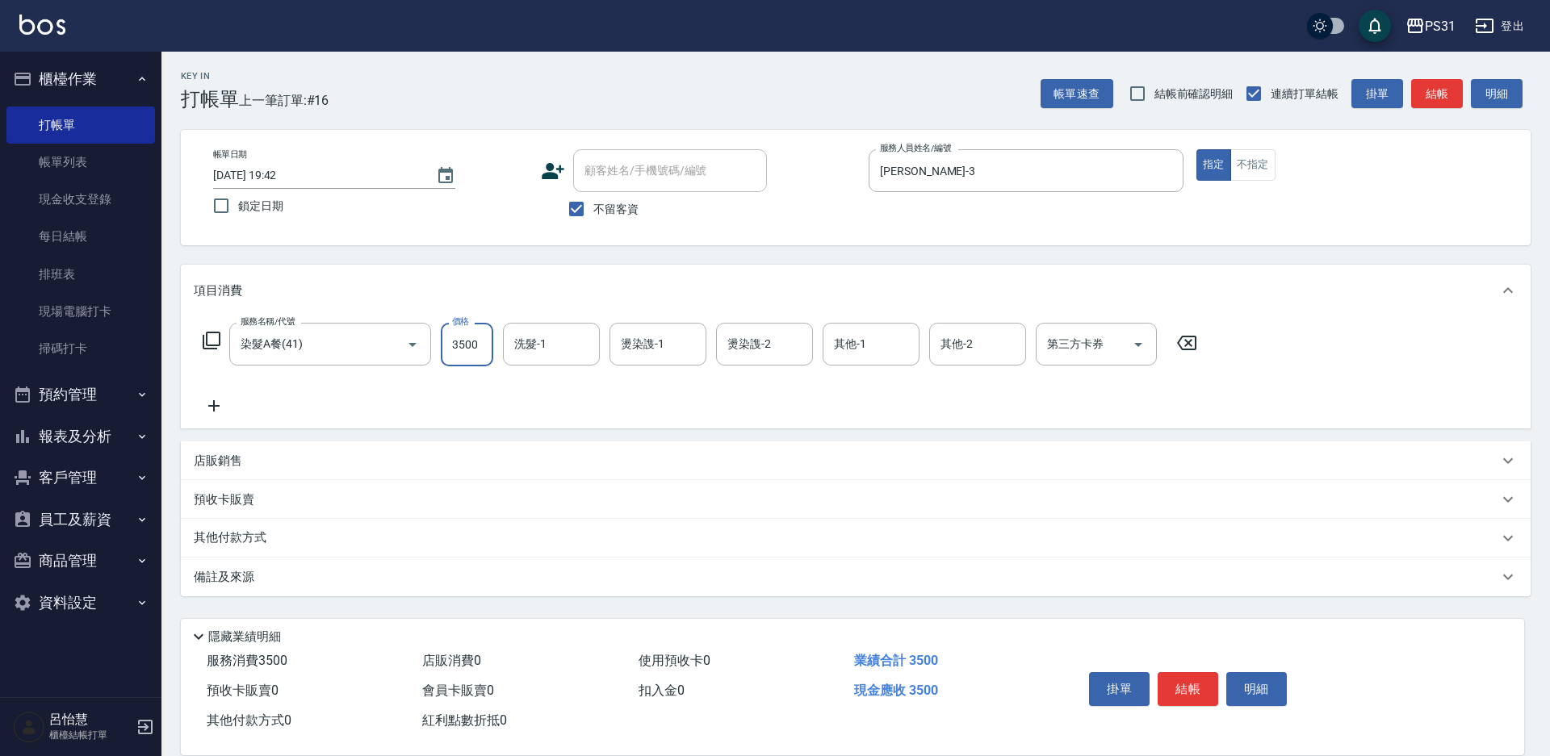
click at [476, 339] on input "3500" at bounding box center [467, 345] width 52 height 44
type input "3699"
type input "陳泳龍-20"
type input "Angel-3"
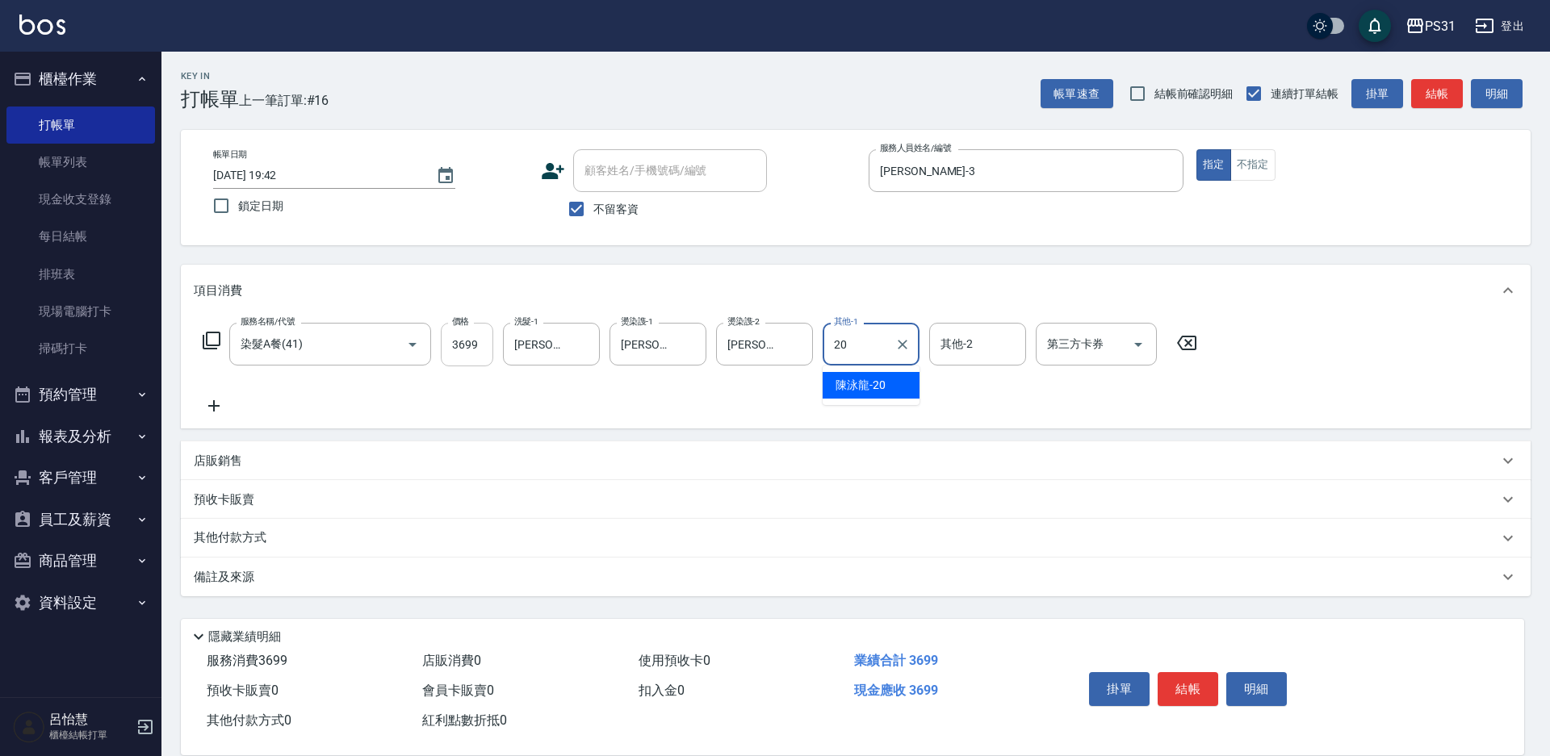
type input "陳泳龍-20"
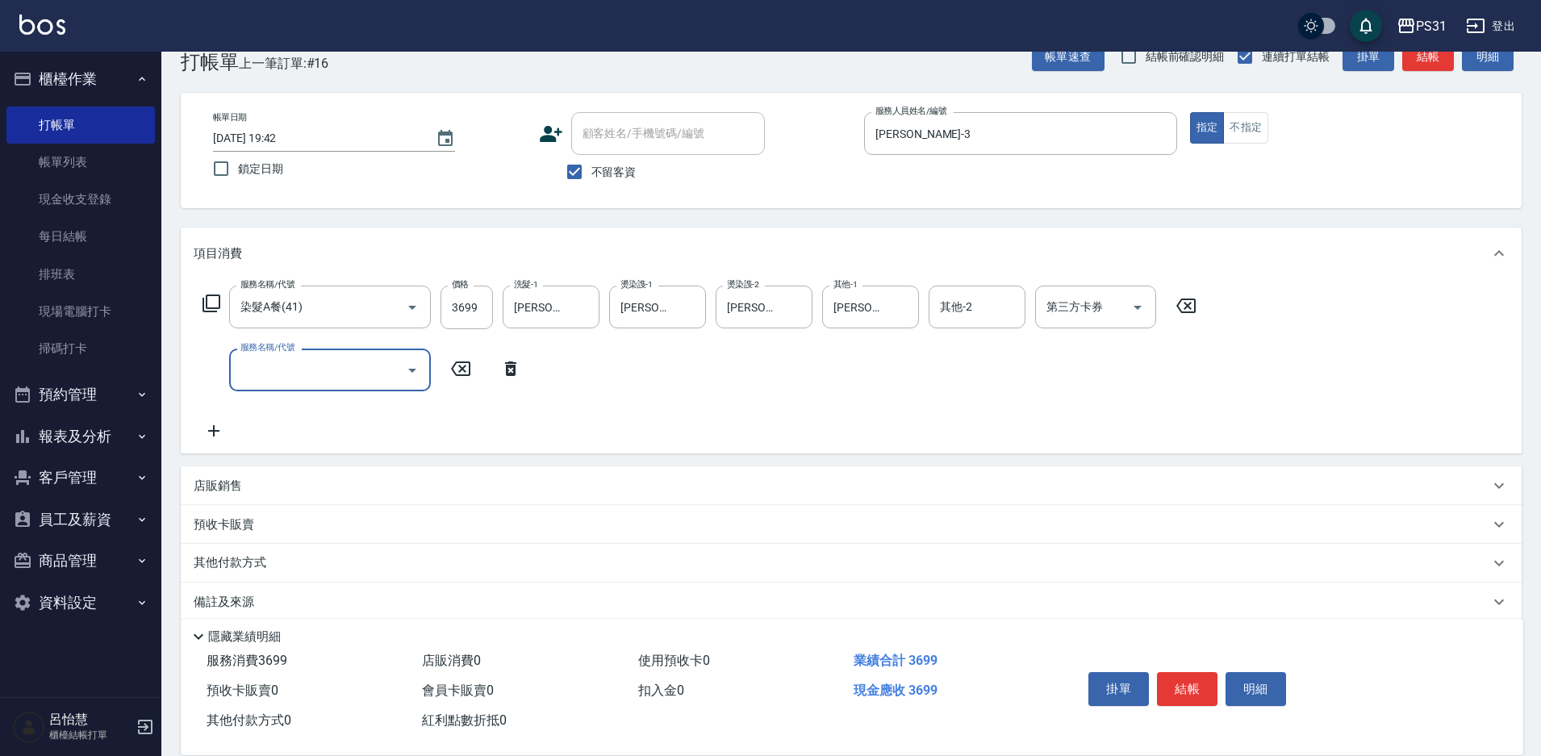
scroll to position [57, 0]
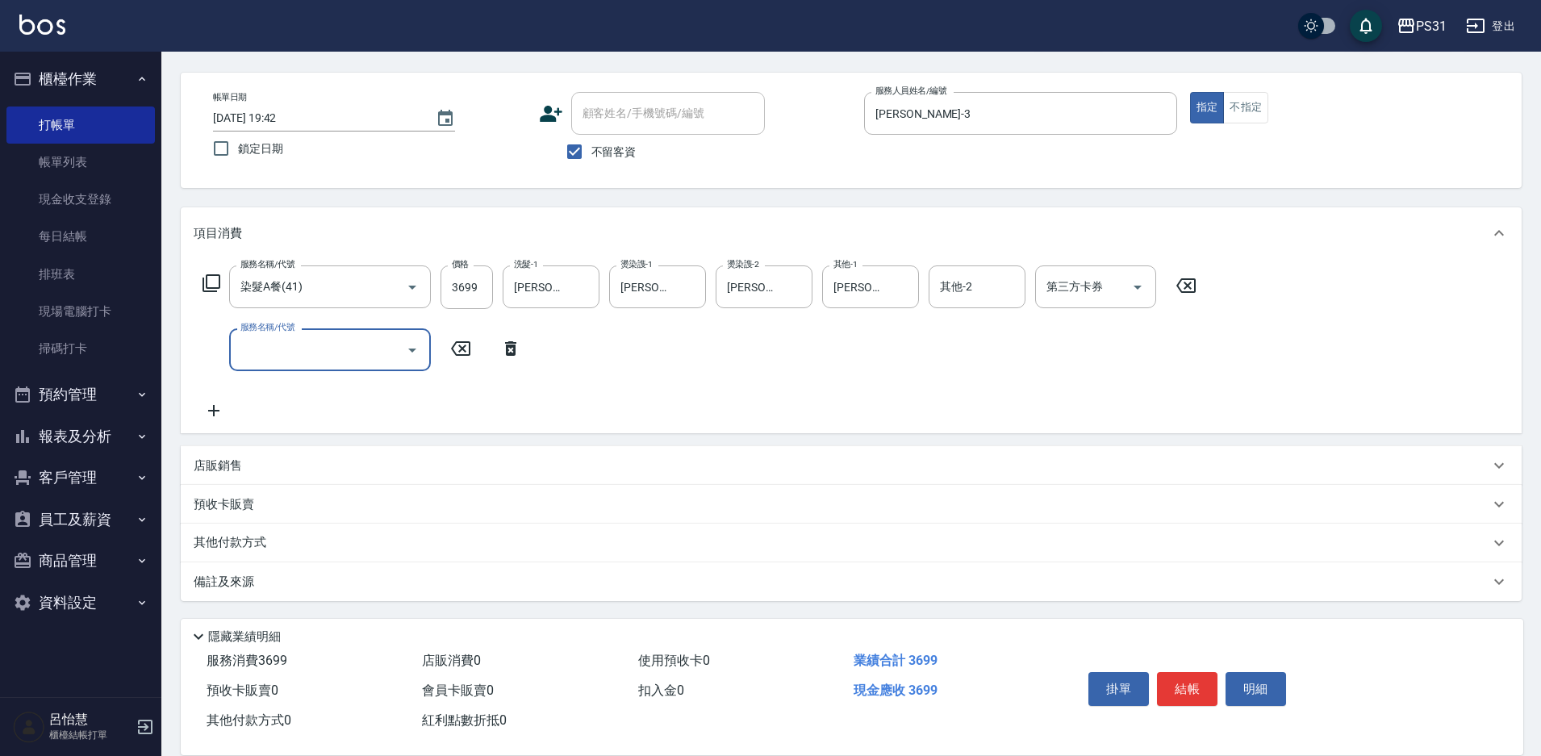
click at [255, 543] on p "其他付款方式" at bounding box center [234, 543] width 81 height 18
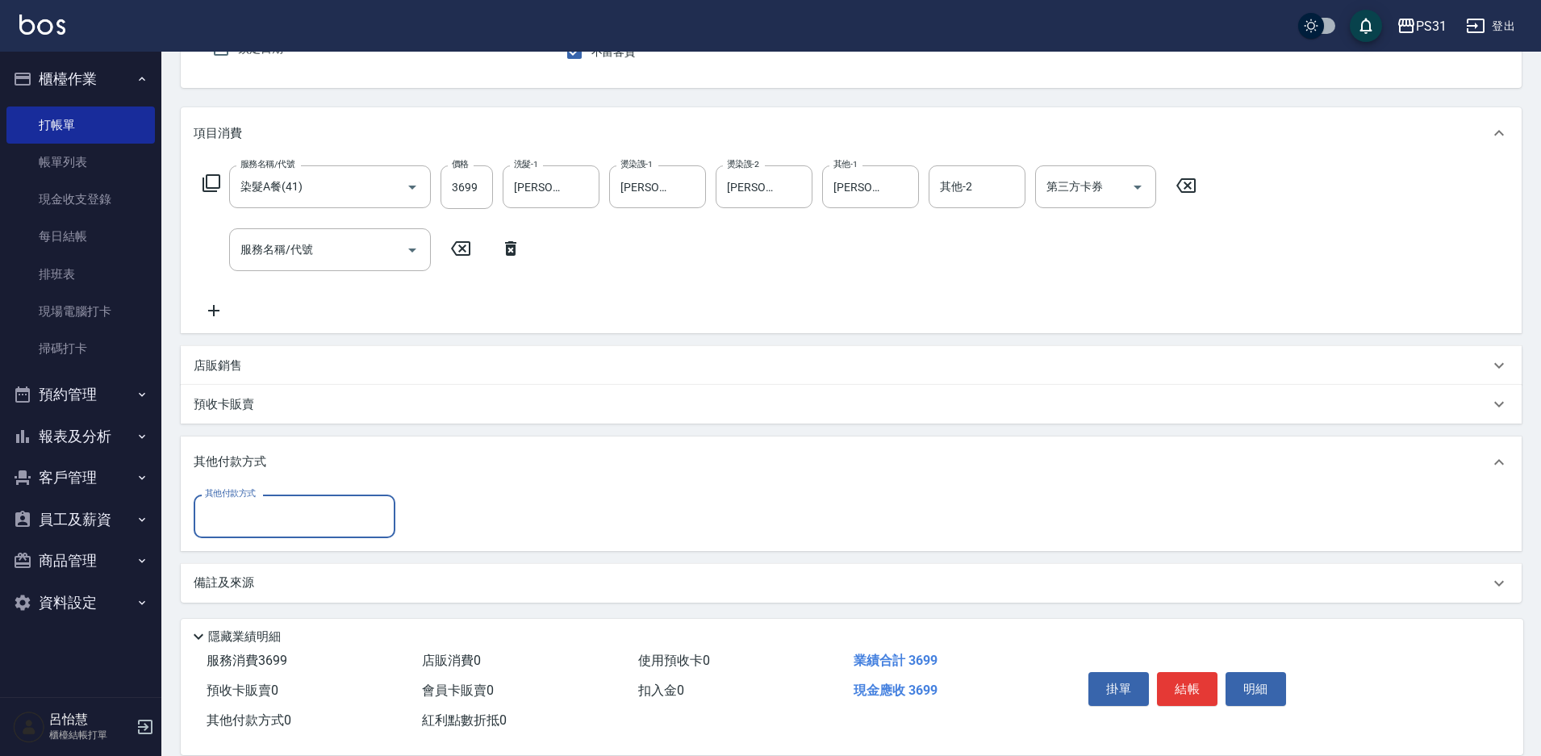
scroll to position [159, 0]
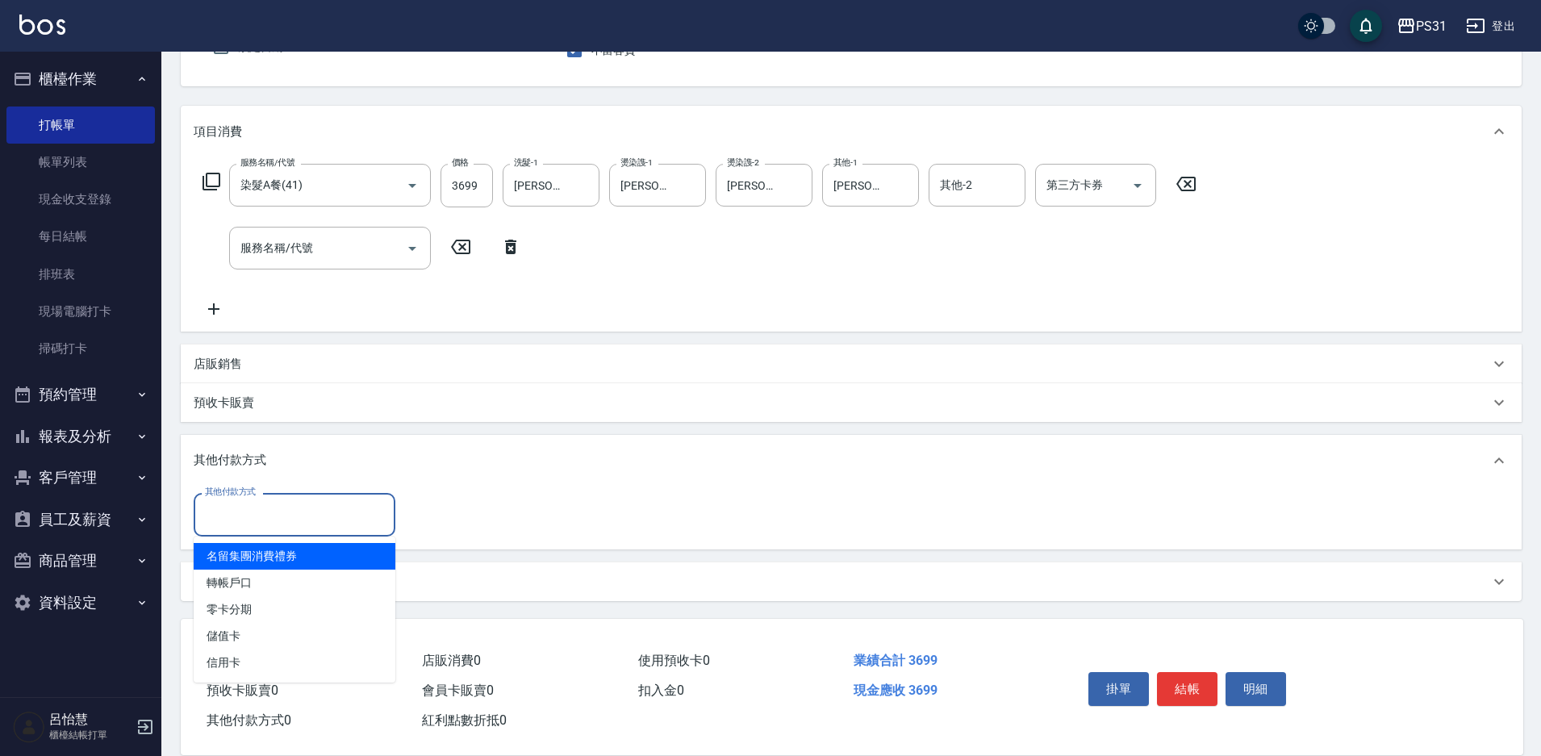
click at [307, 516] on input "其他付款方式" at bounding box center [294, 514] width 187 height 28
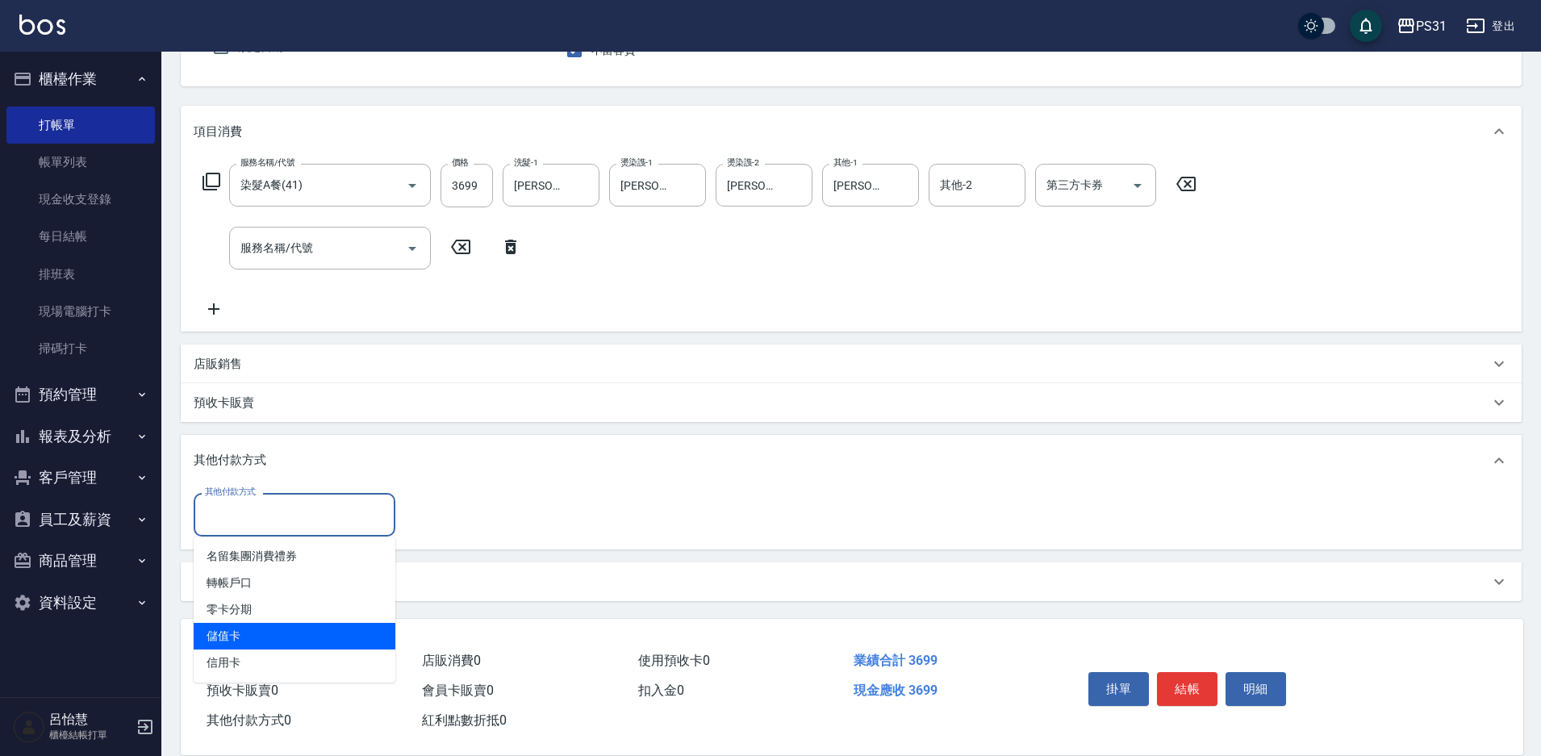
click at [295, 639] on span "儲值卡" at bounding box center [295, 636] width 202 height 27
type input "儲值卡"
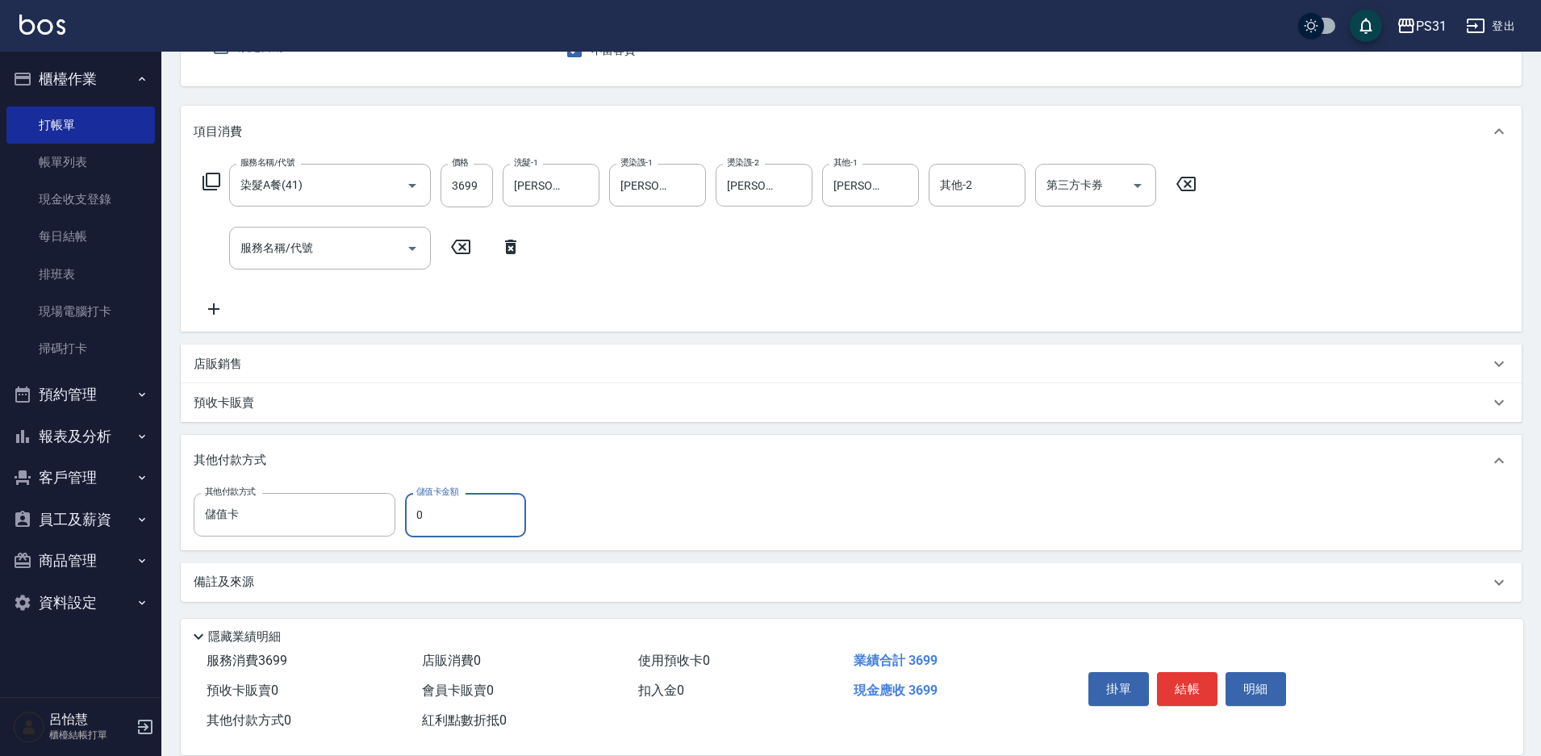
drag, startPoint x: 425, startPoint y: 510, endPoint x: 407, endPoint y: 515, distance: 18.4
click at [407, 515] on input "0" at bounding box center [465, 515] width 121 height 44
type input "2106"
type input "2025/09/15 19:43"
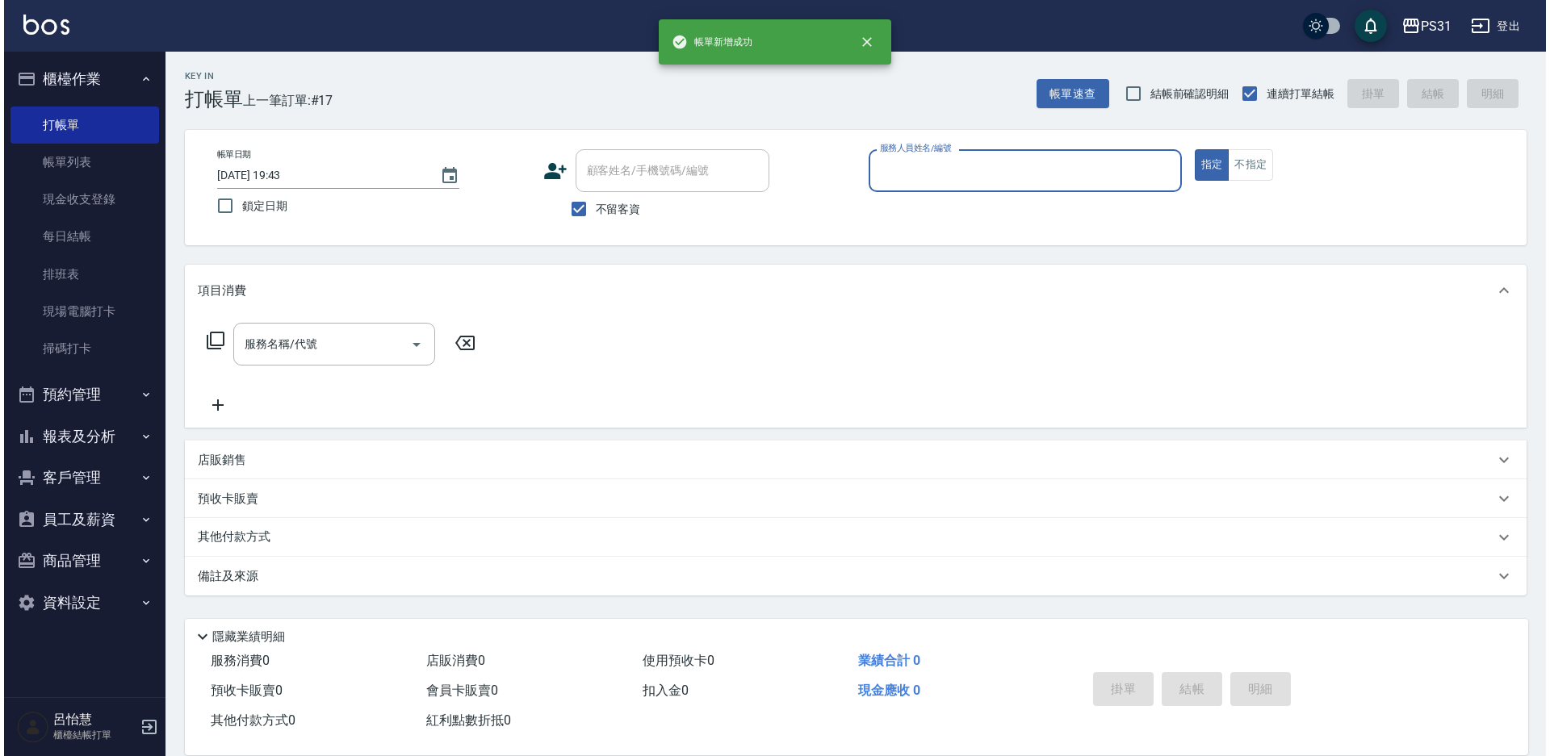
scroll to position [0, 0]
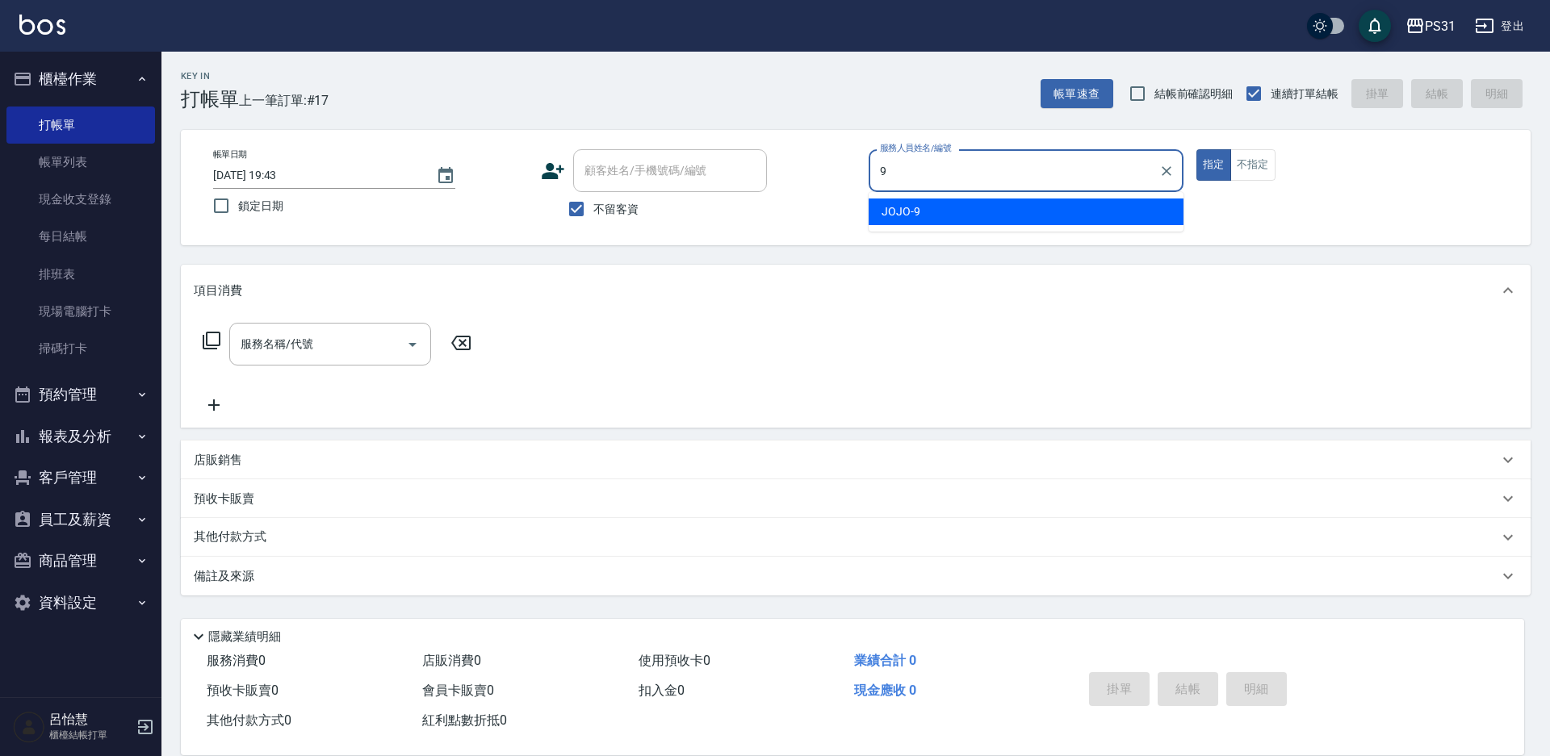
type input "JOJO-9"
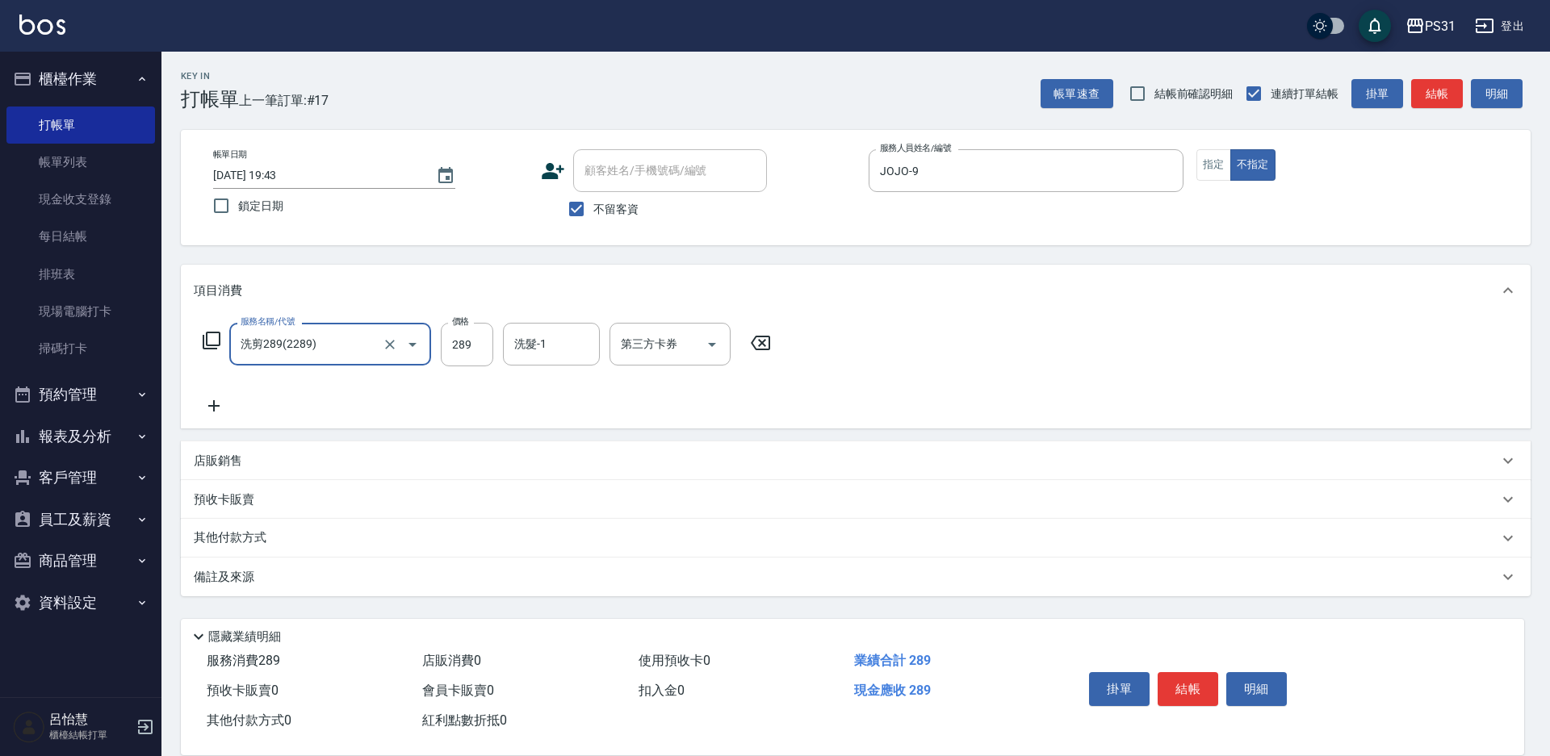
type input "洗剪289(2289)"
type input "羊羊-23"
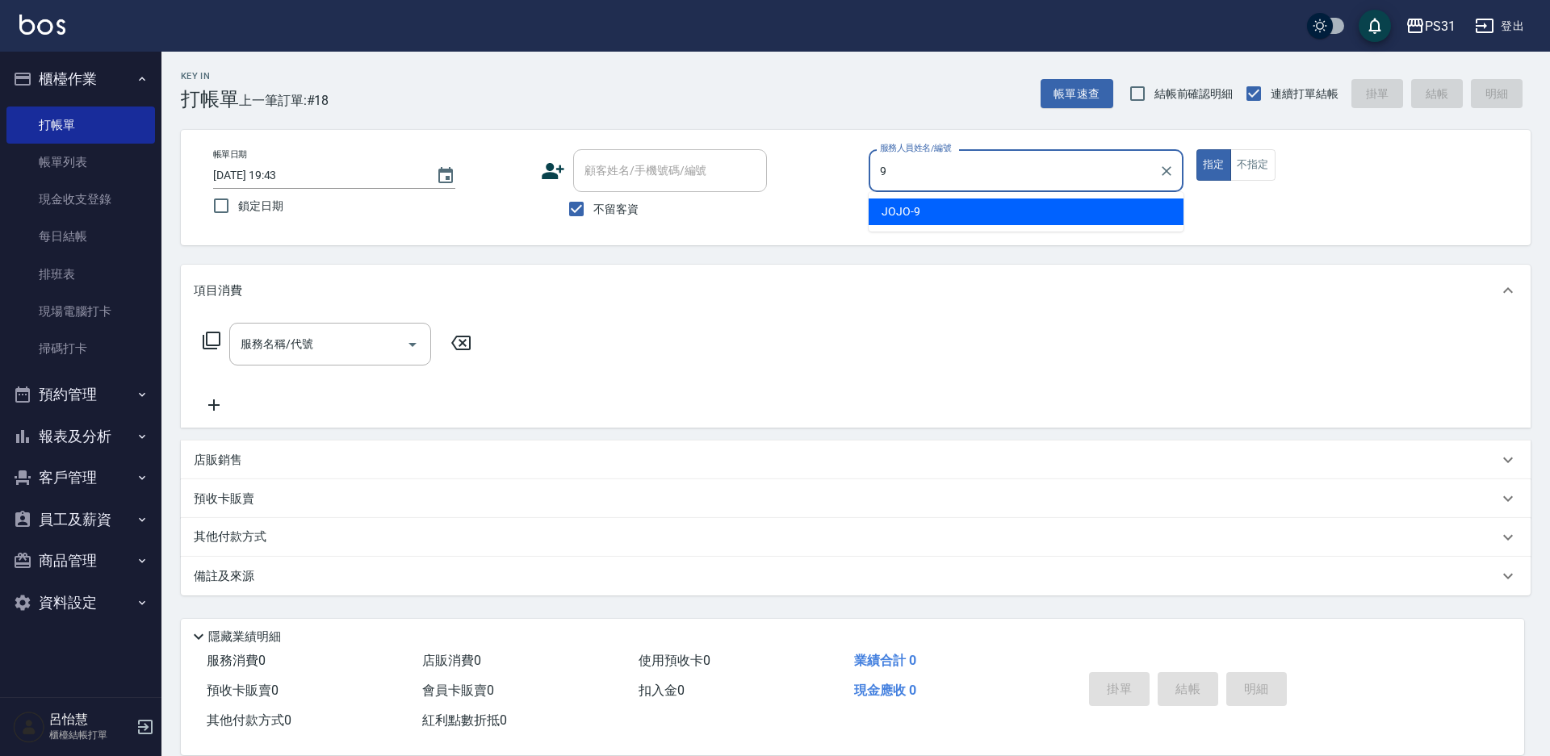
type input "JOJO-9"
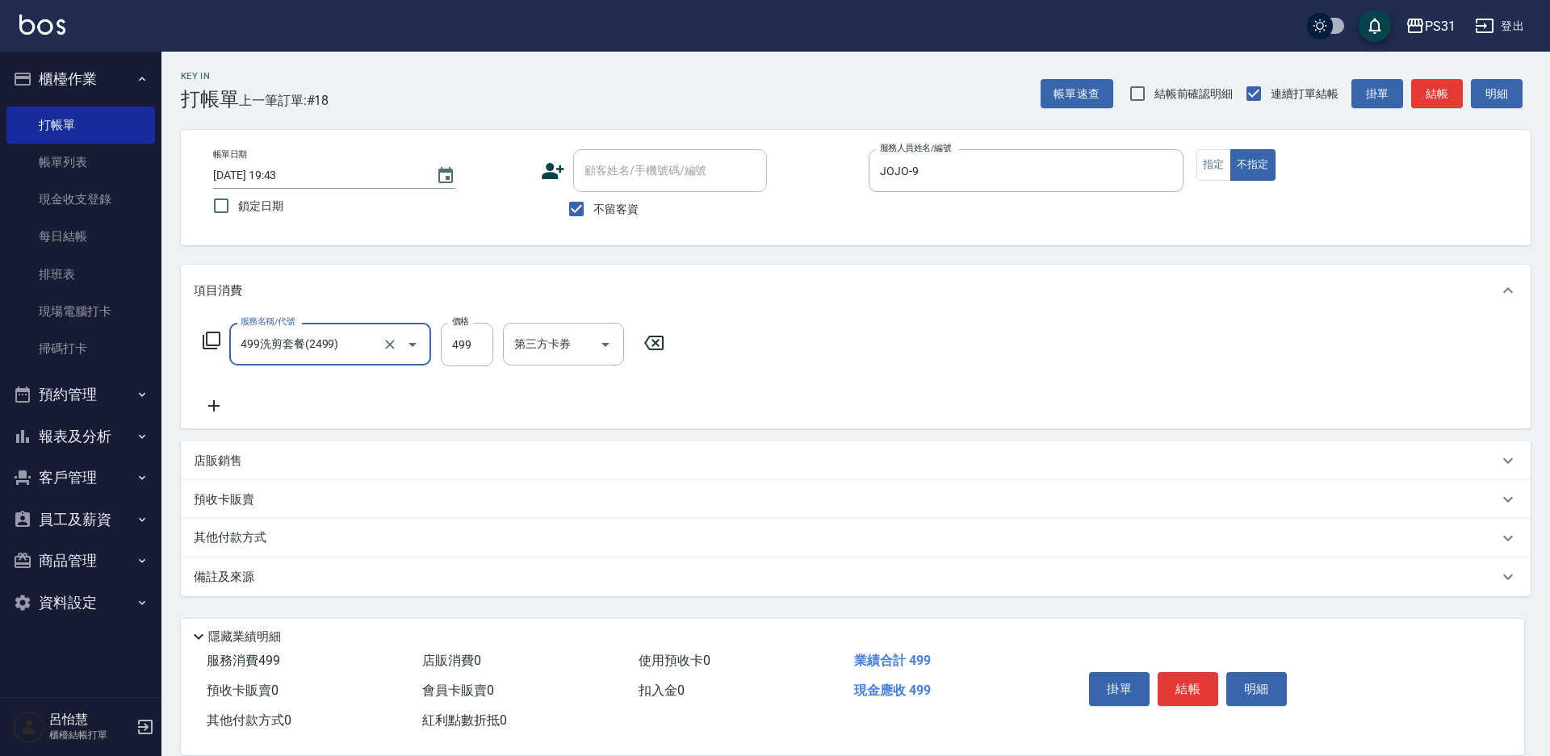
type input "499洗剪套餐(2499)"
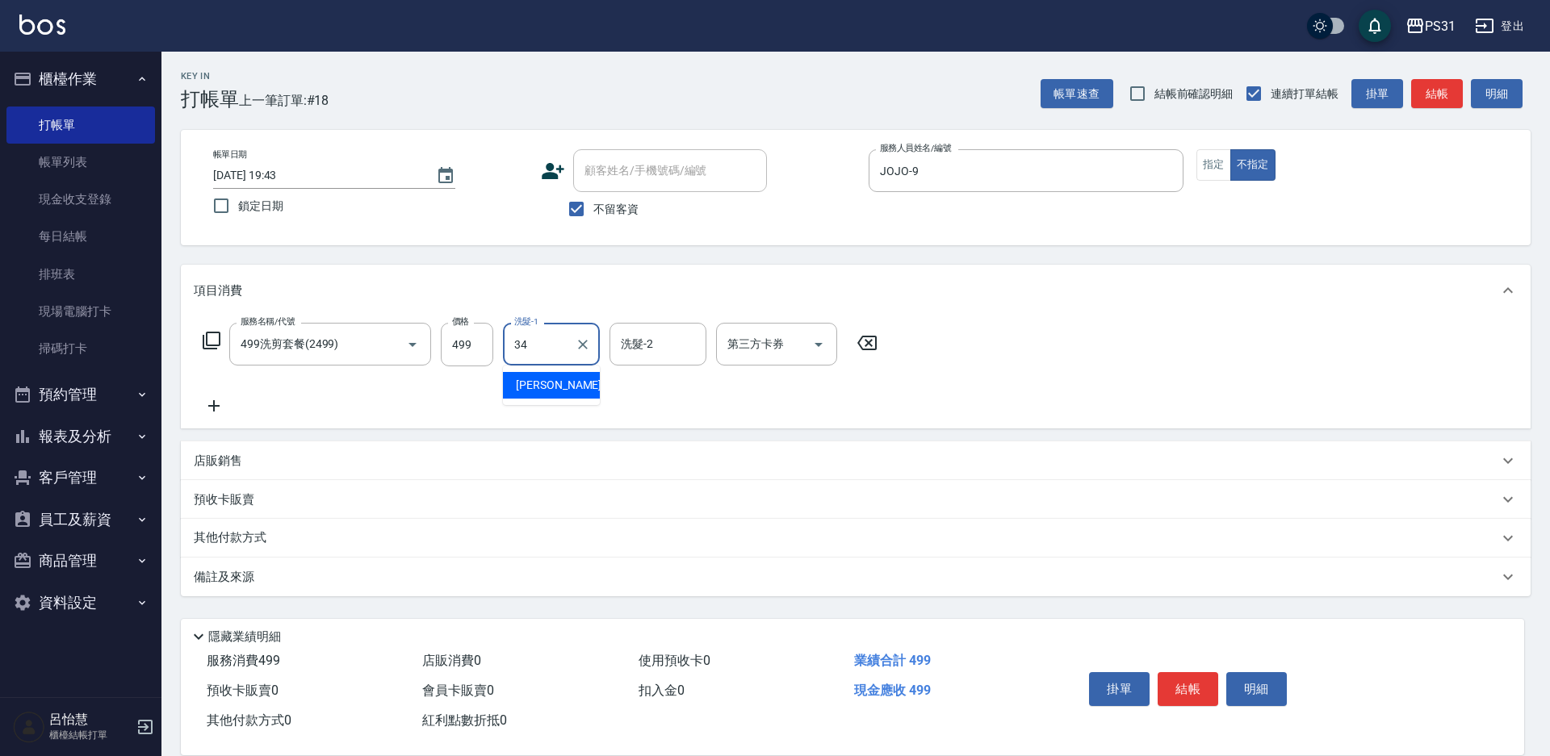
type input "鈺欣-34"
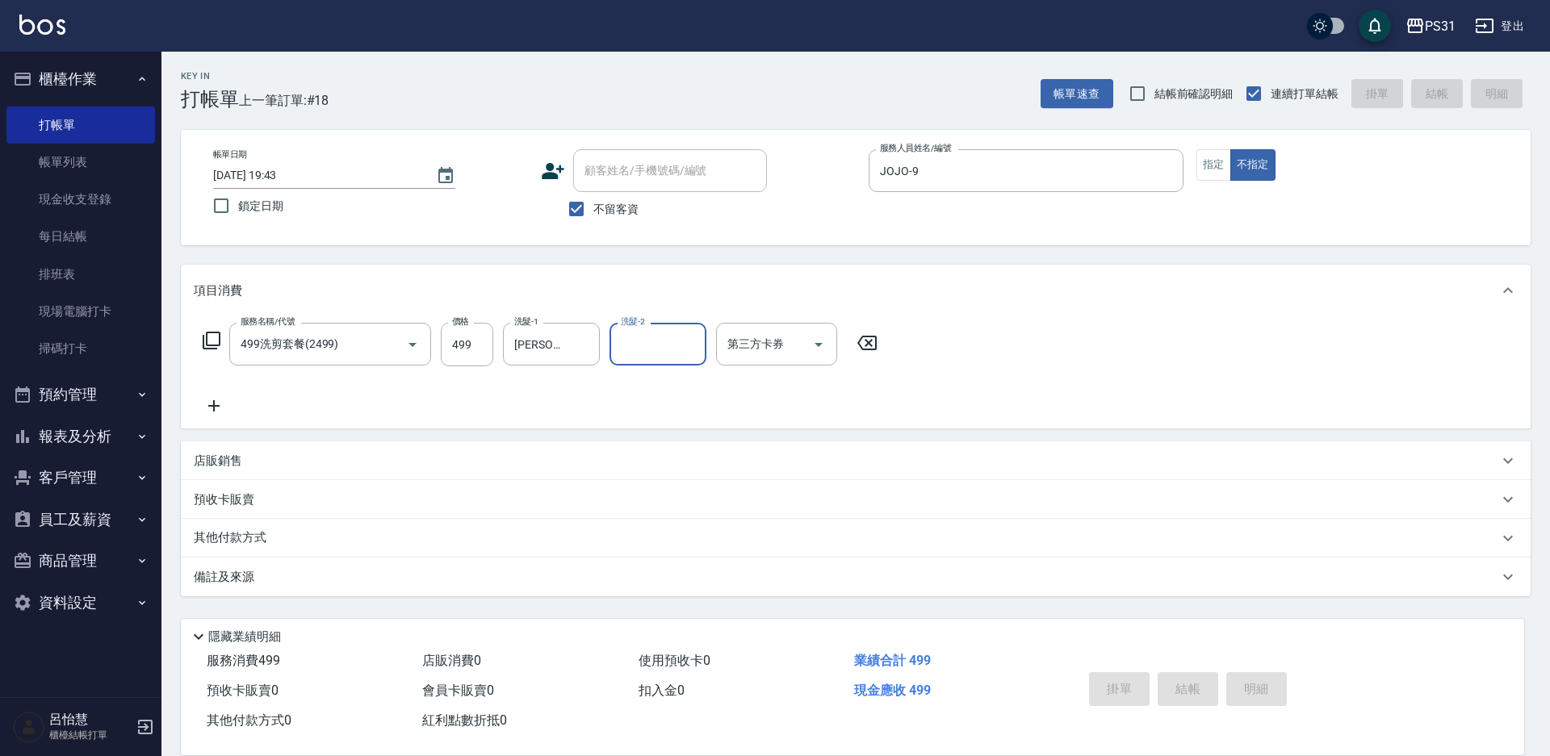
type input "2025/09/15 19:45"
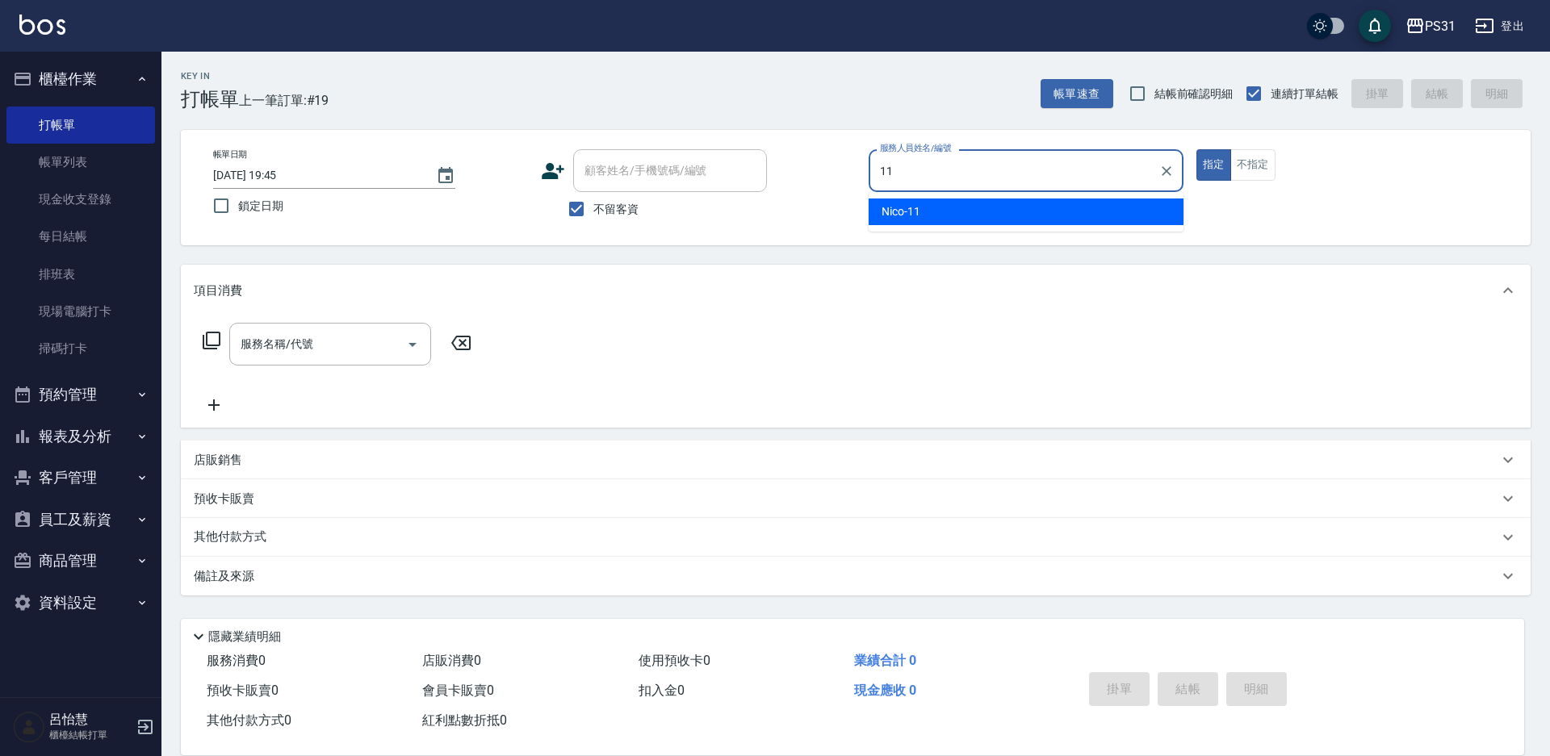
type input "Nico-11"
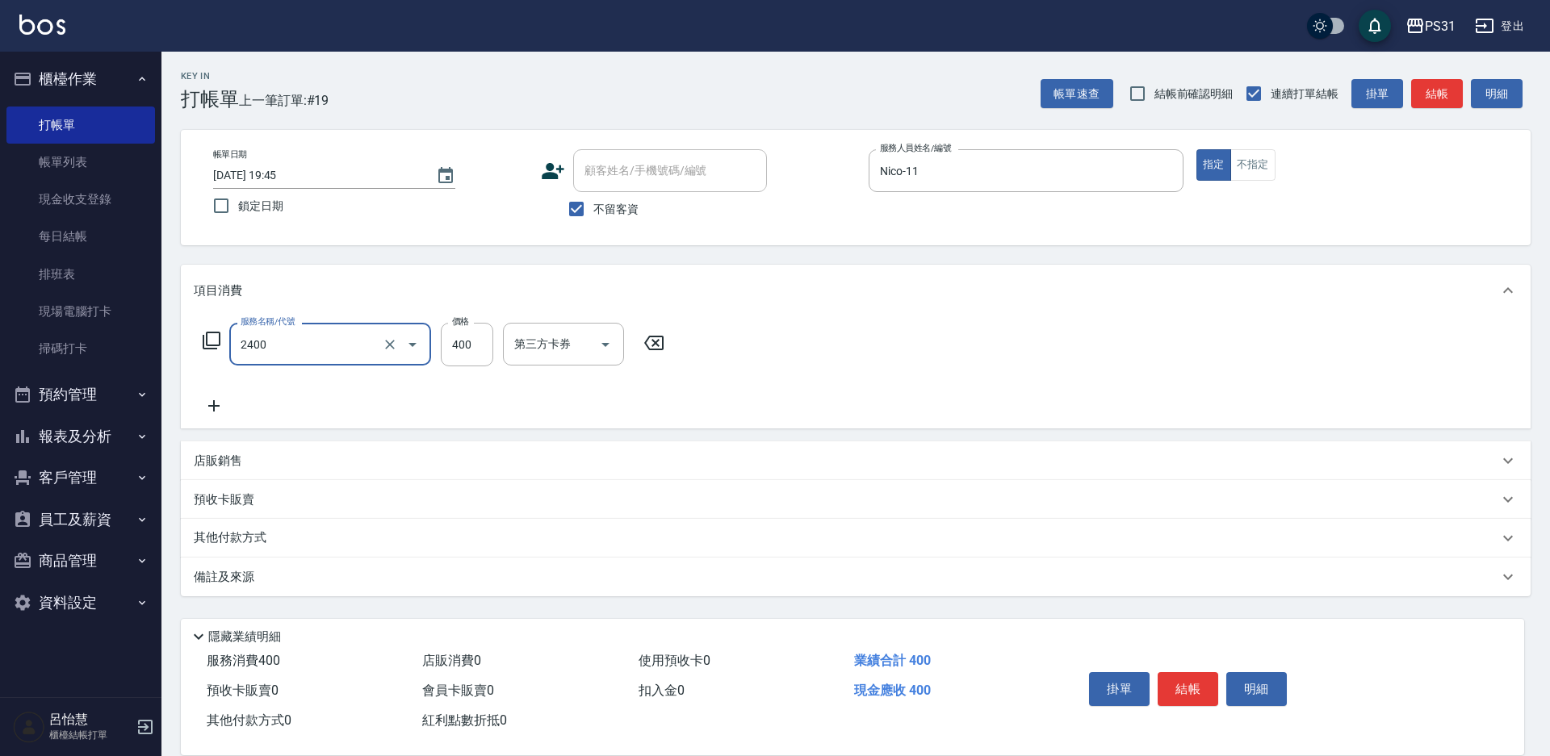
type input "洗剪400(2400)"
type input "350"
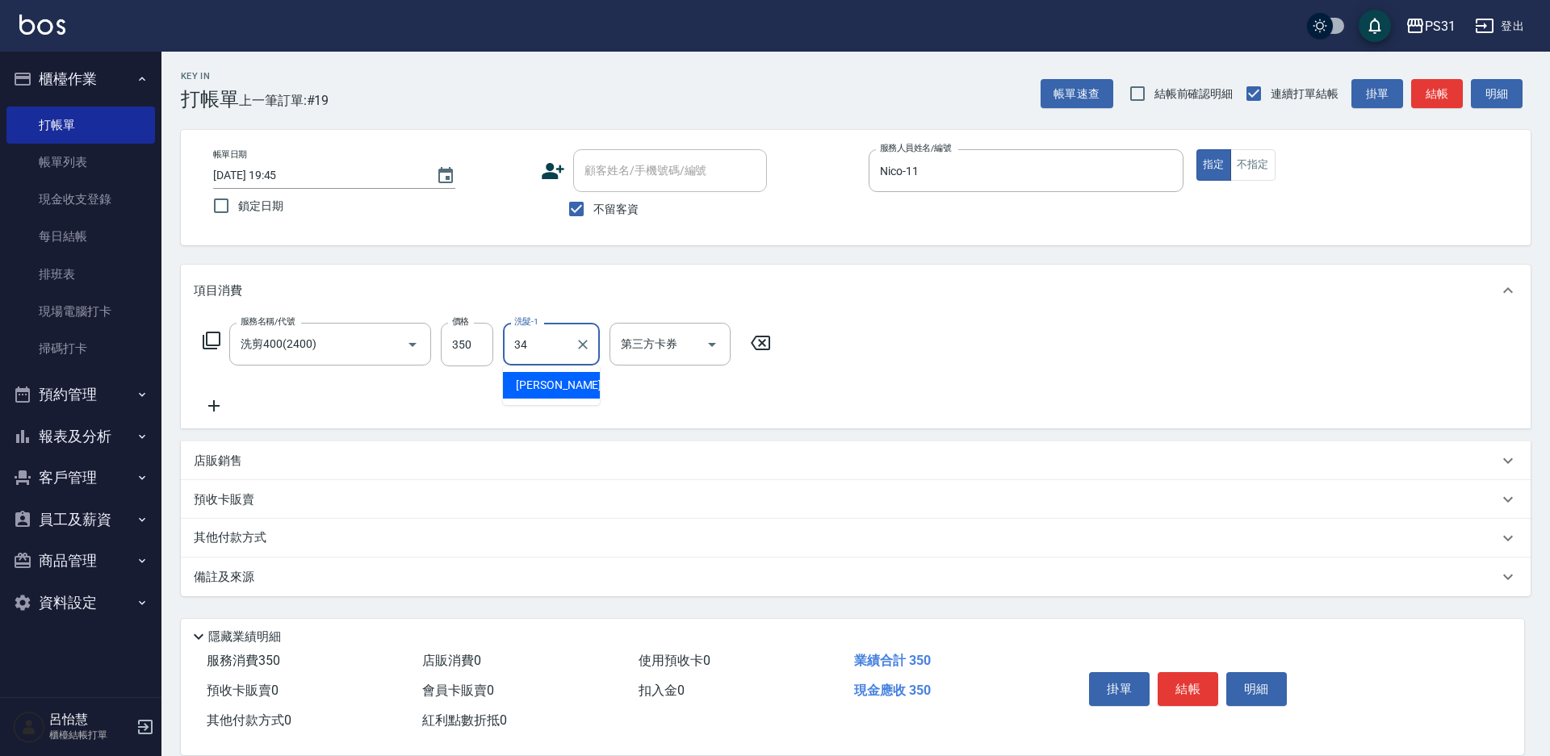
type input "鈺欣-34"
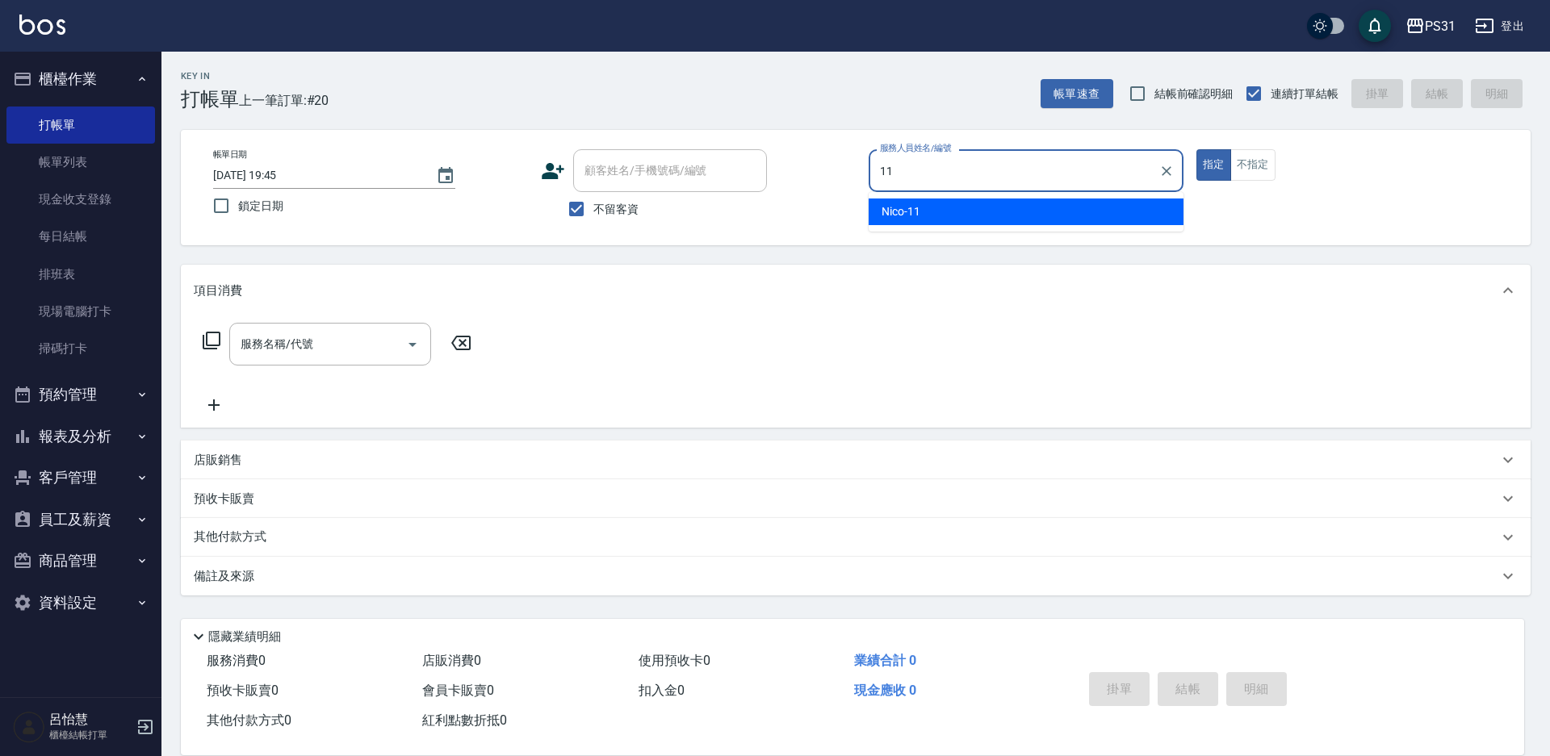
type input "Nico-11"
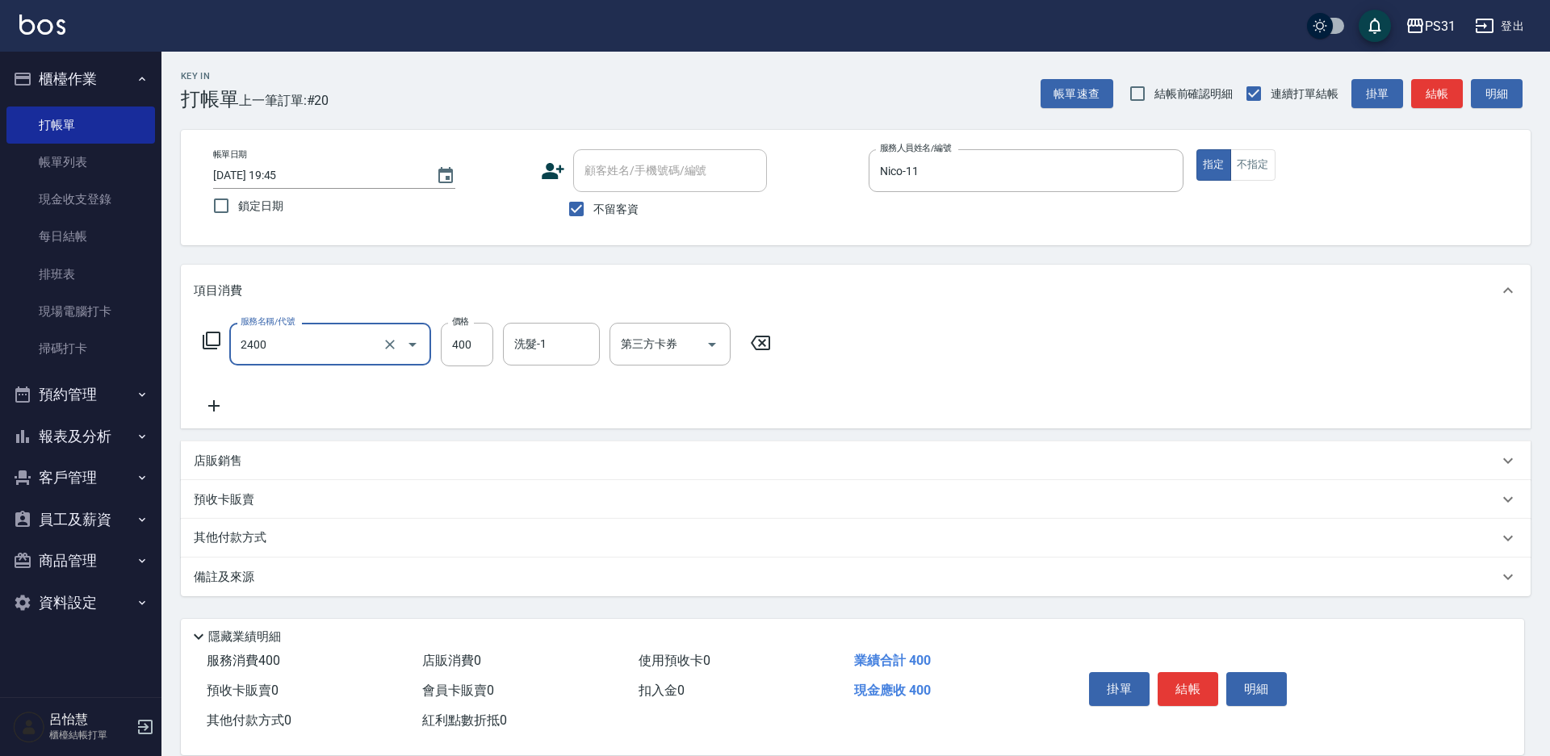
type input "洗剪400(2400)"
type input "350"
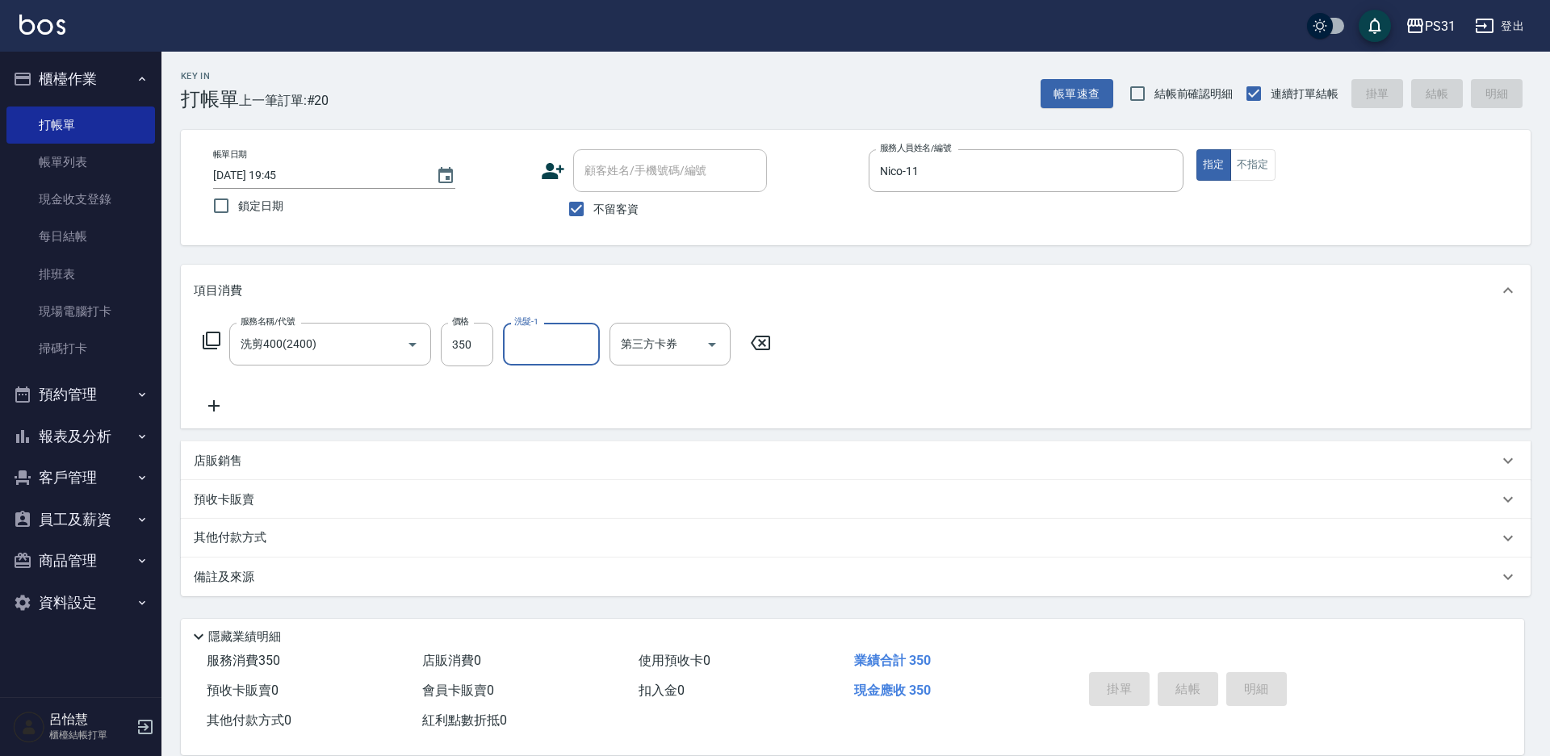
type input "2025/09/15 19:46"
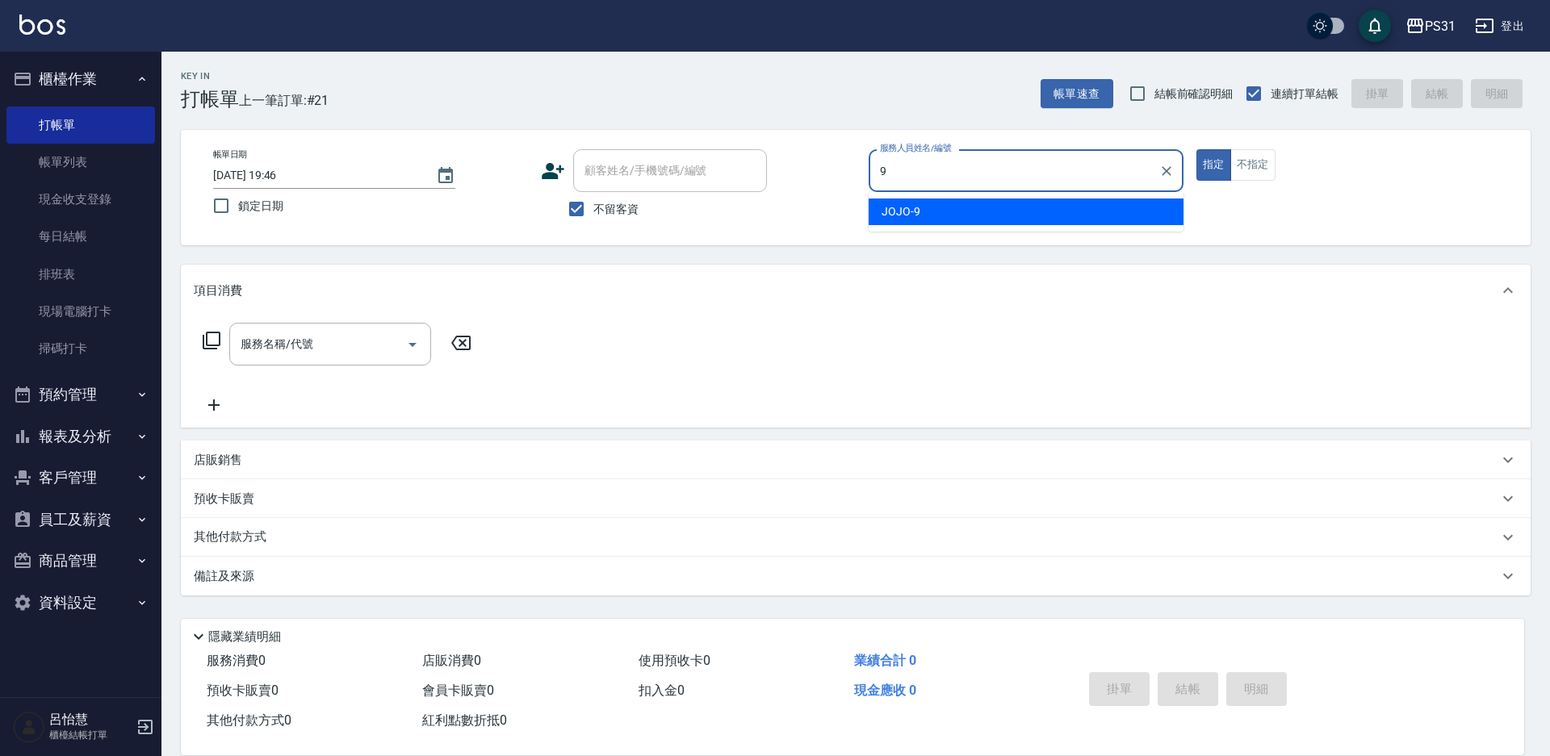
type input "JOJO-9"
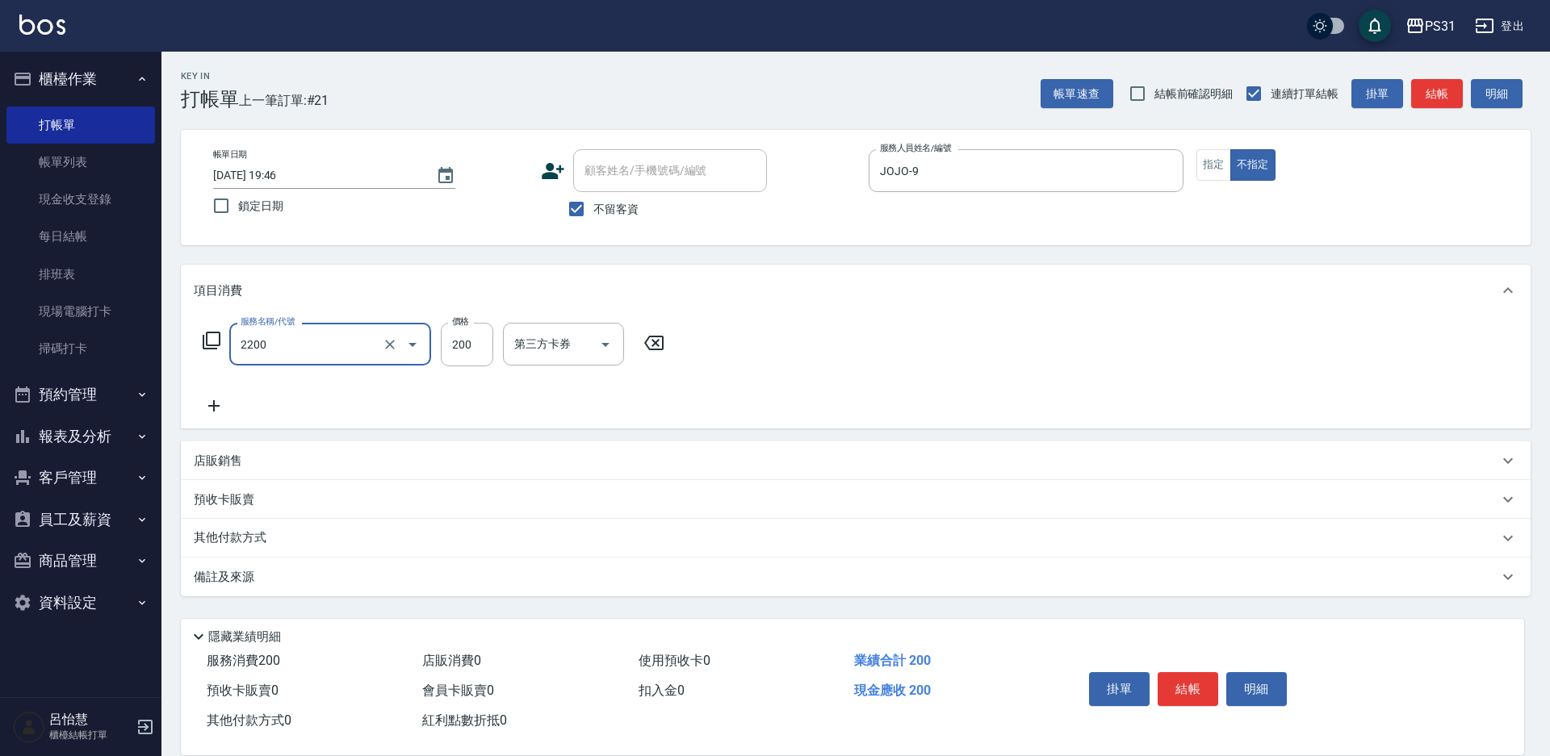
type input "剪髮200(2200)"
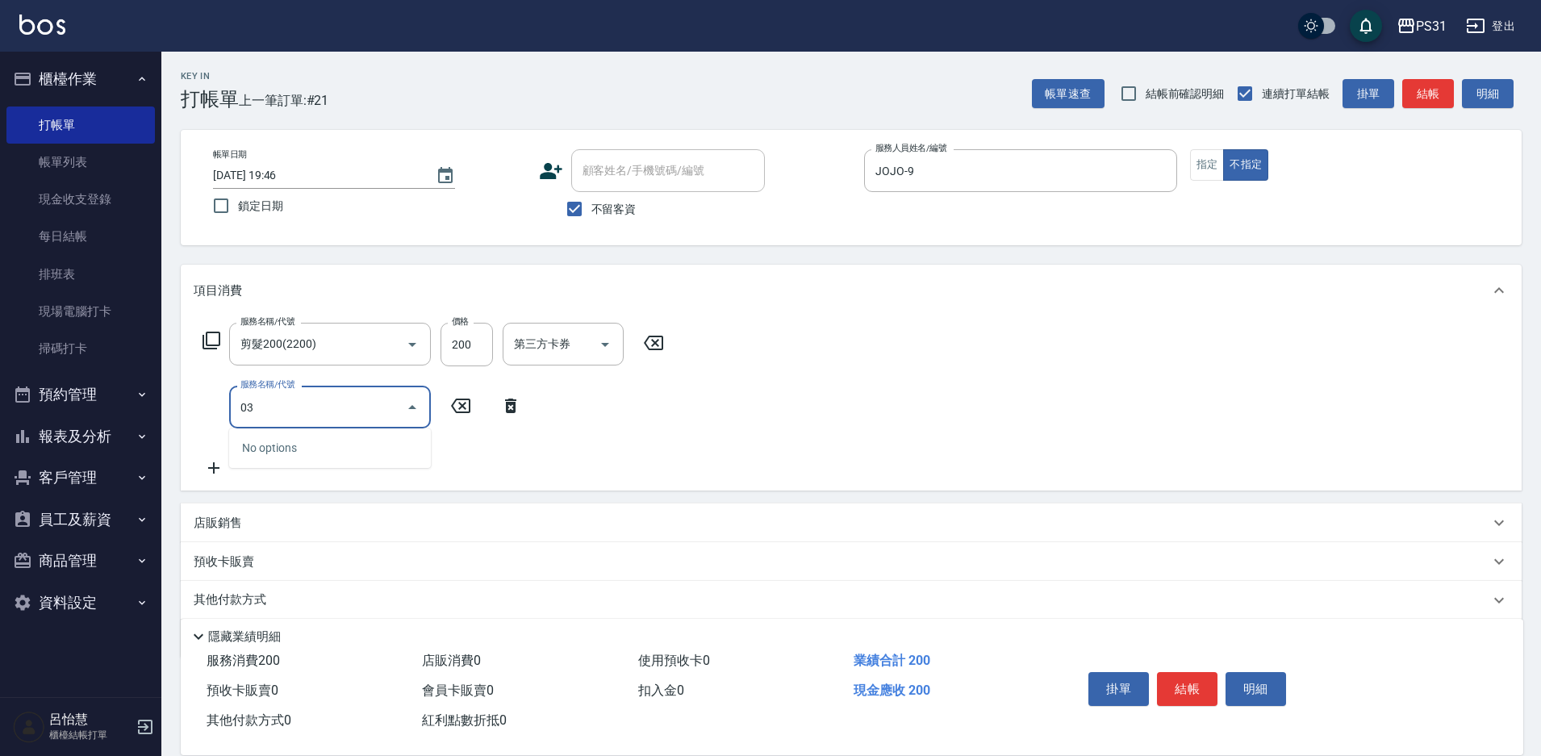
type input "0"
type input "海鹽洗髮399(1399)"
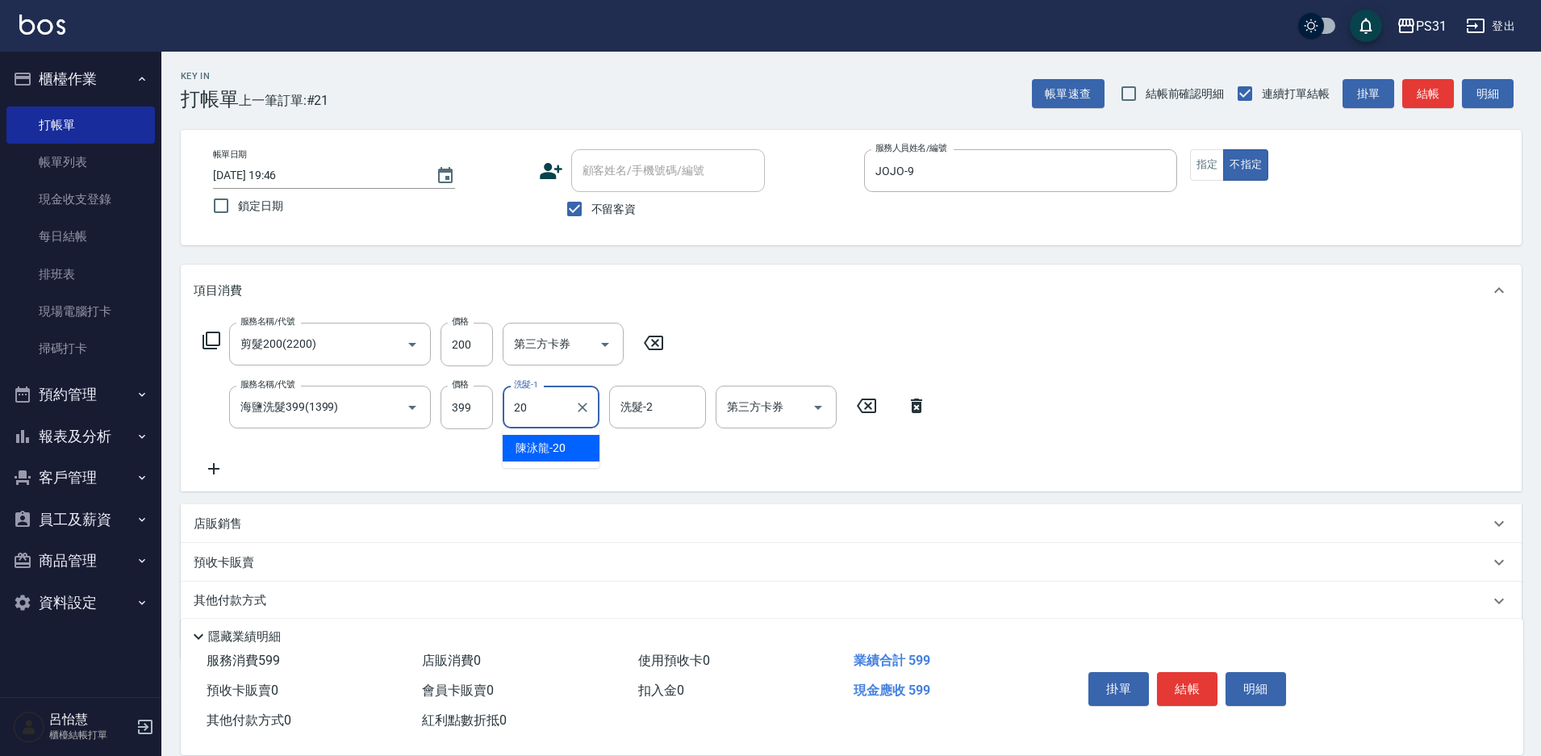
type input "陳泳龍-20"
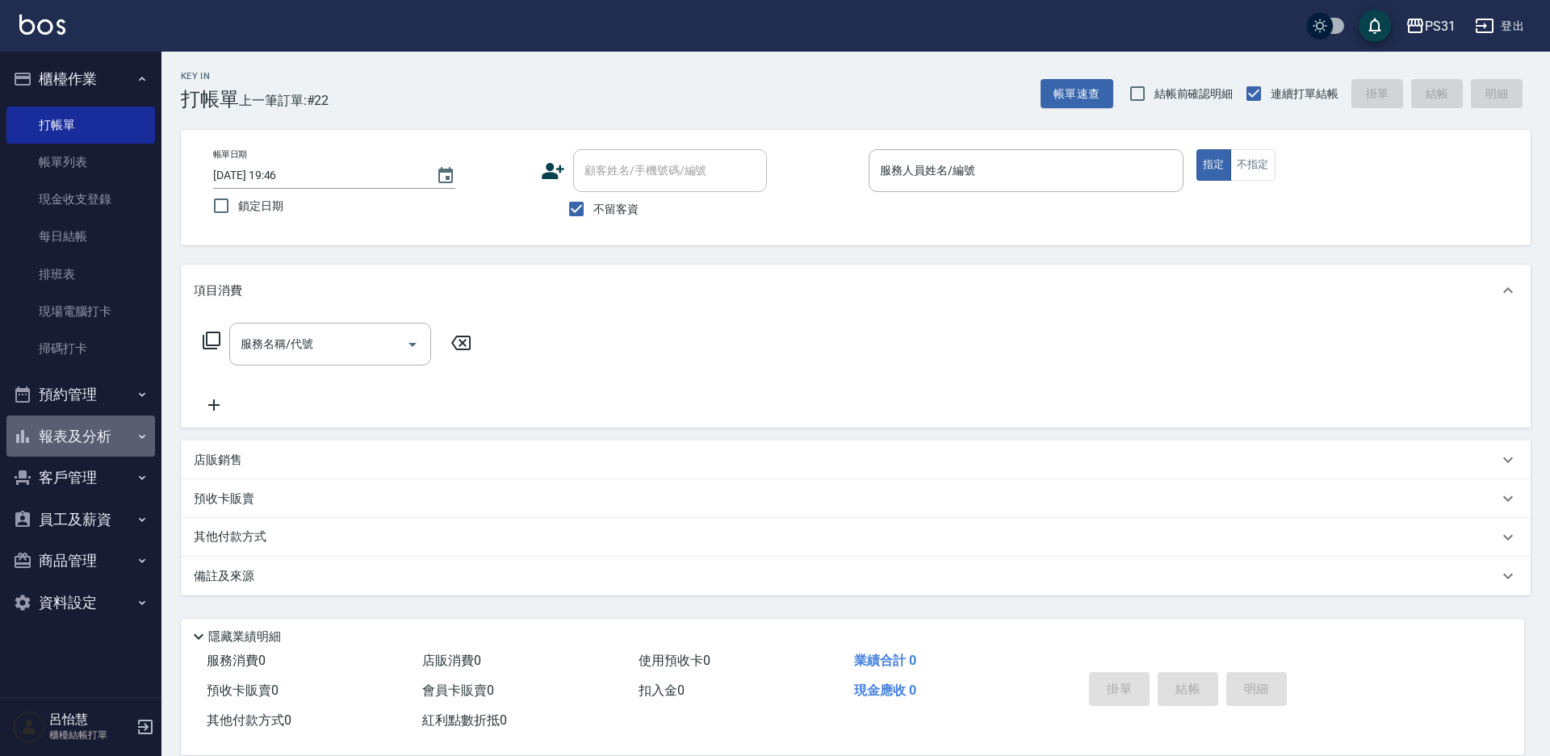
click at [115, 436] on button "報表及分析" at bounding box center [80, 437] width 148 height 42
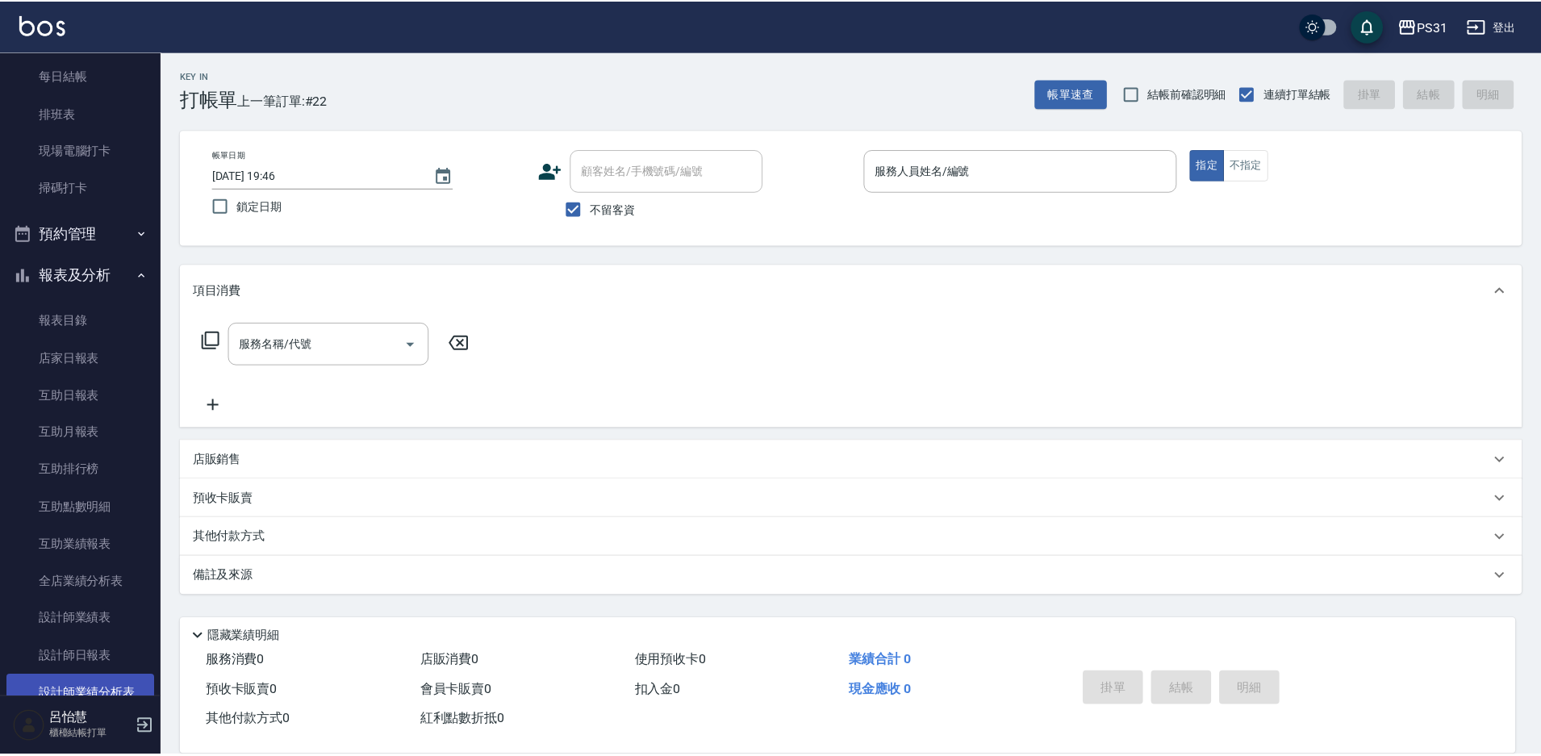
scroll to position [242, 0]
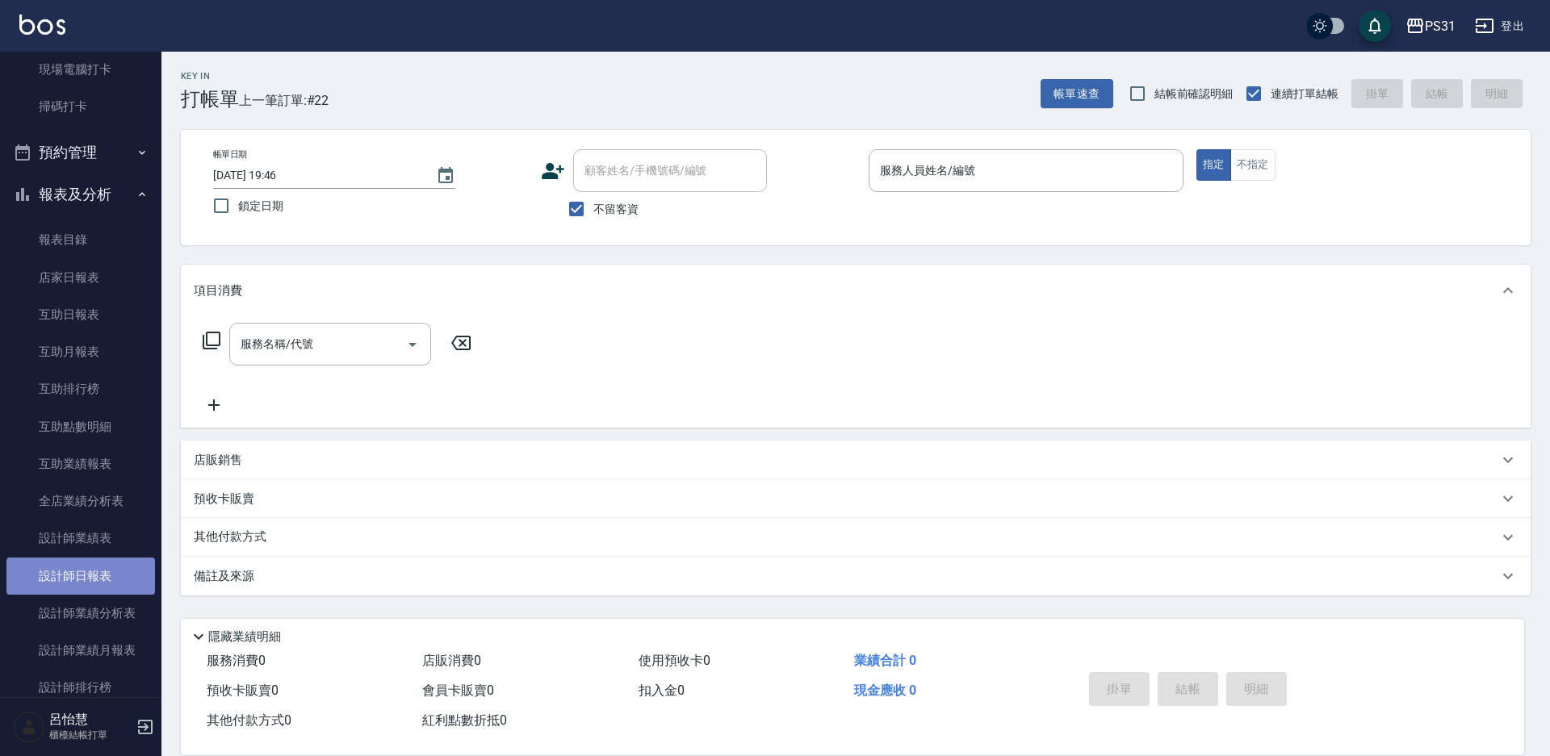
click at [95, 582] on link "設計師日報表" at bounding box center [80, 576] width 148 height 37
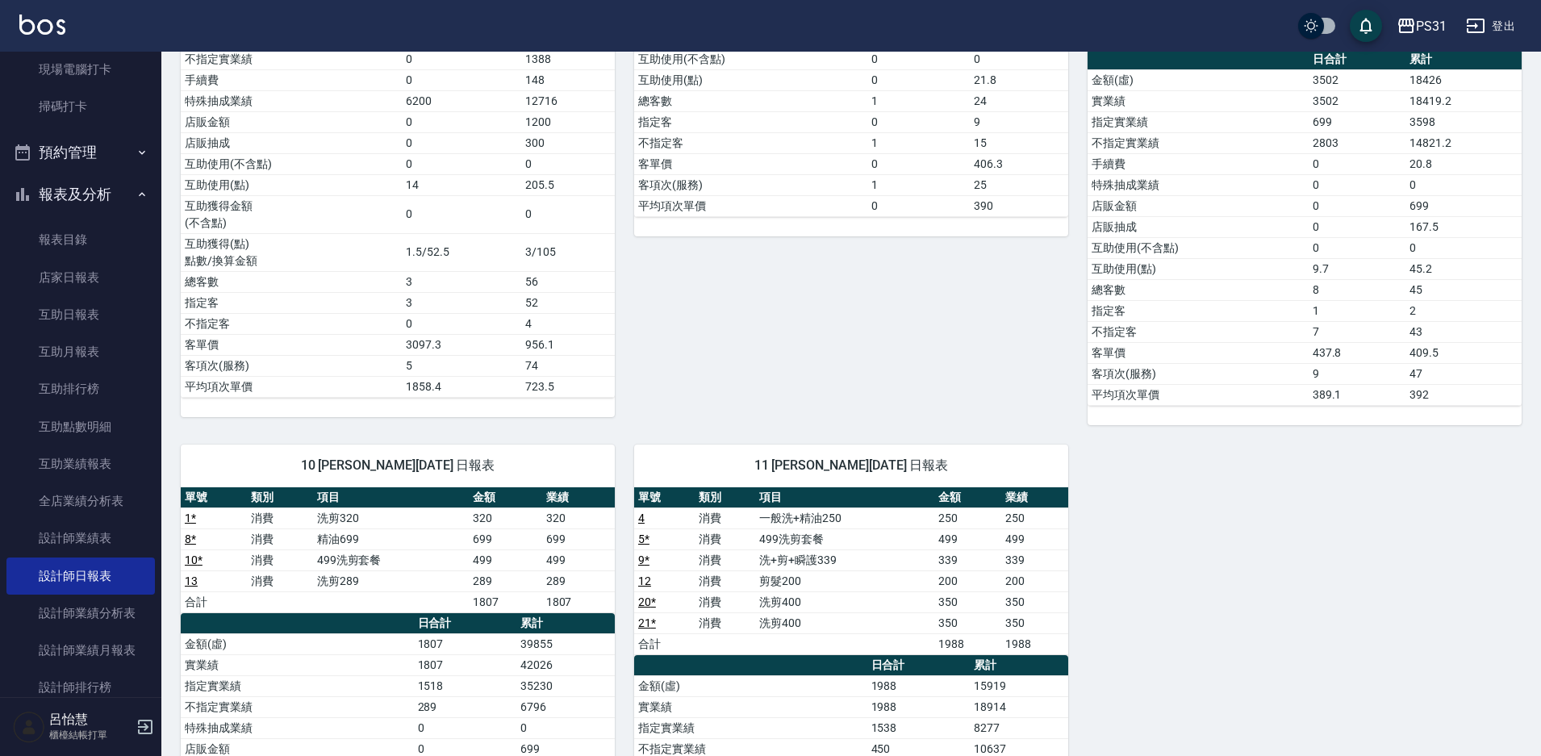
scroll to position [484, 0]
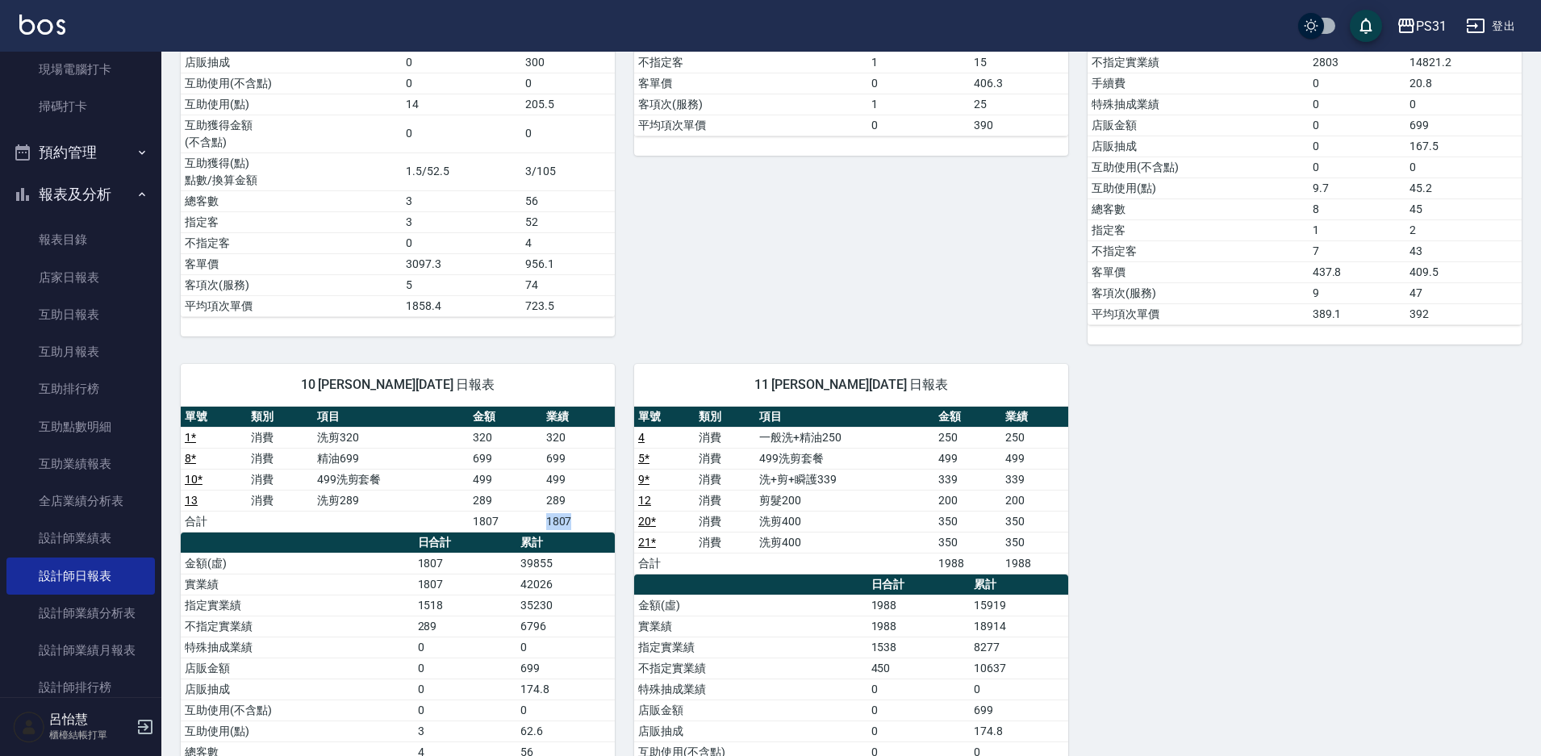
drag, startPoint x: 541, startPoint y: 516, endPoint x: 600, endPoint y: 517, distance: 59.7
click at [600, 517] on tr "合計 1807 1807" at bounding box center [398, 521] width 434 height 21
click at [600, 516] on td "1807" at bounding box center [578, 521] width 73 height 21
click at [600, 510] on tbody "1 * 消費 洗剪320 320 320 8 * 消費 精油699 699 699 10 * 消費 499洗剪套餐 499 499 13 消費 洗剪289 2…" at bounding box center [398, 479] width 434 height 105
click at [567, 561] on td "39855" at bounding box center [566, 563] width 98 height 21
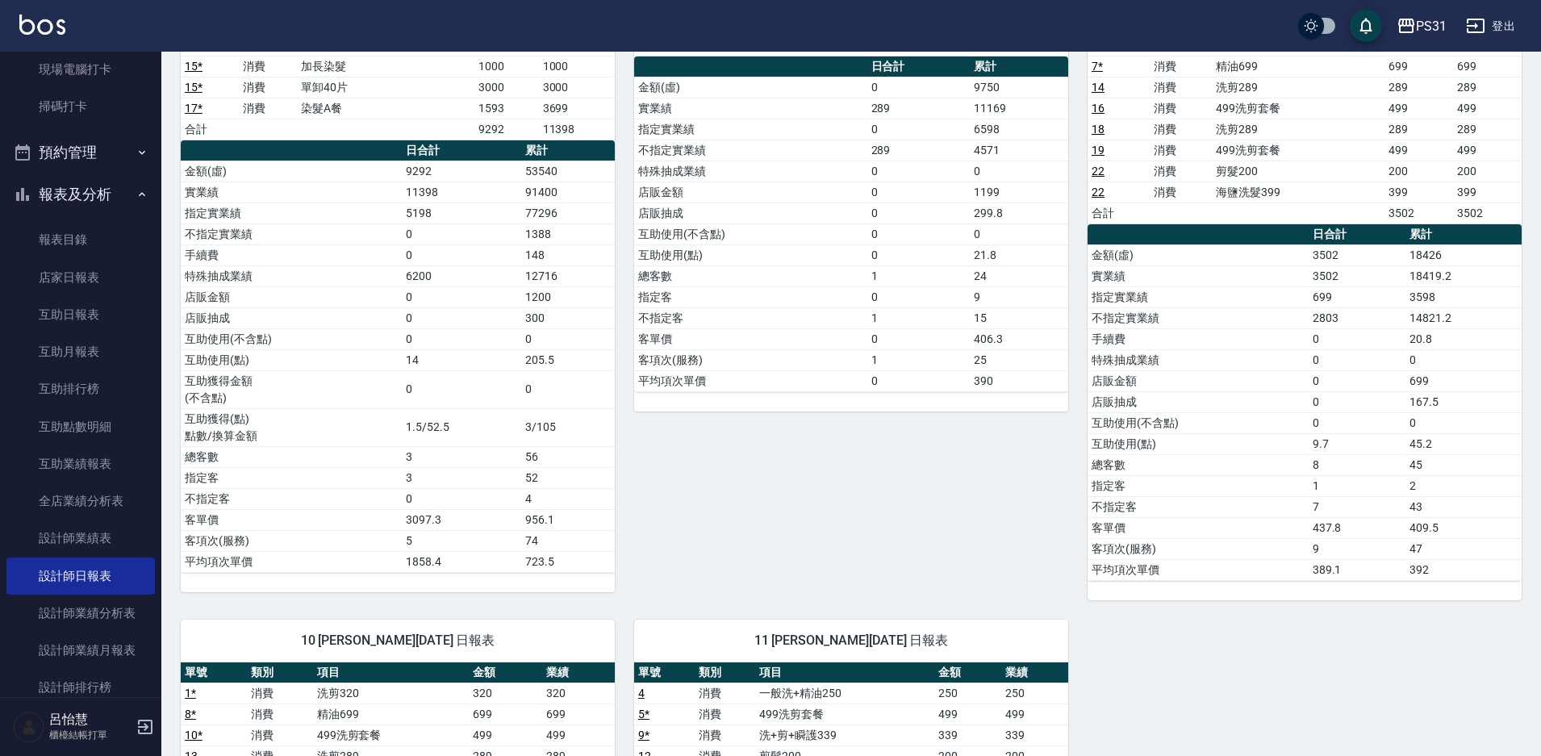
scroll to position [0, 0]
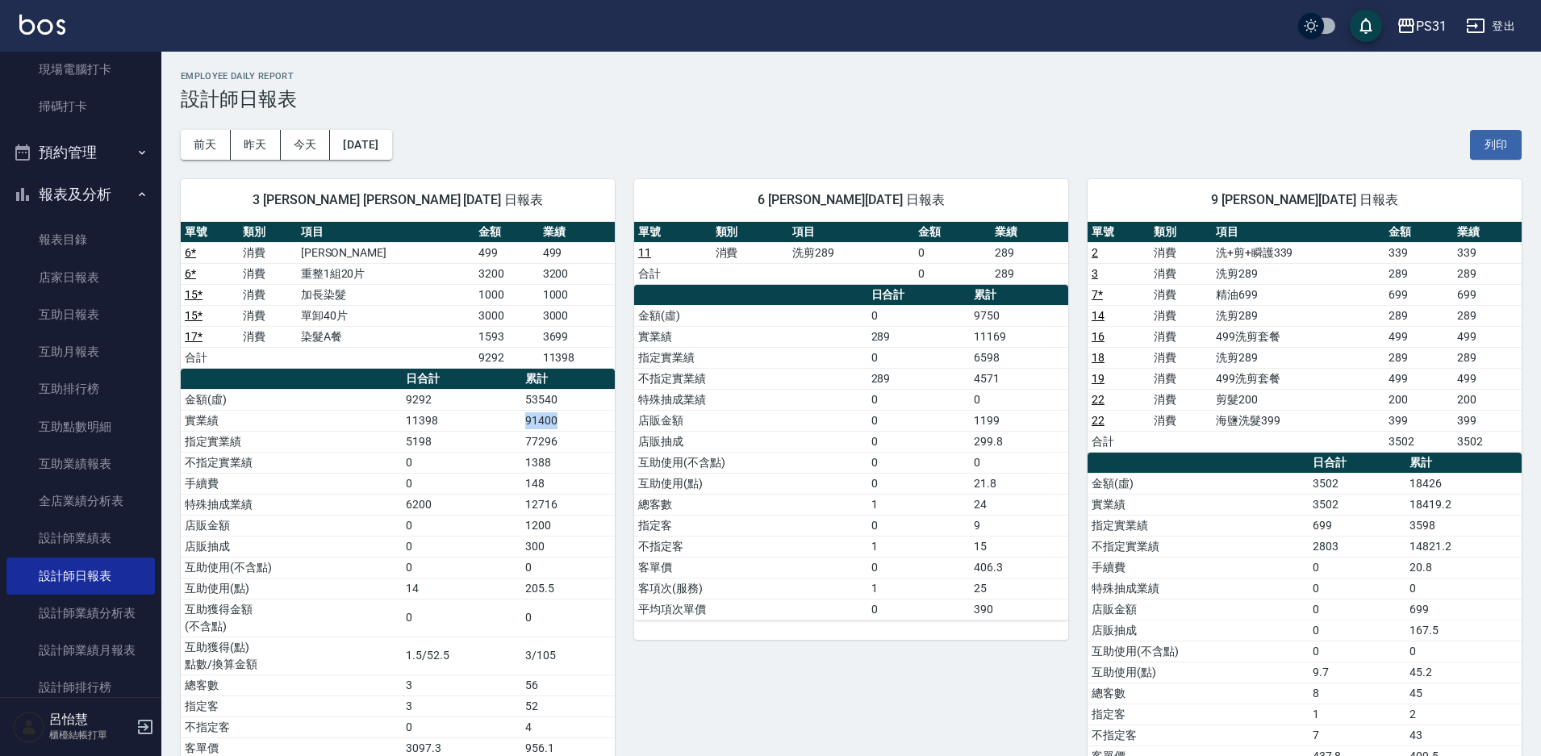
drag, startPoint x: 536, startPoint y: 416, endPoint x: 594, endPoint y: 420, distance: 58.2
click at [593, 420] on tr "實業績 11398 91400" at bounding box center [398, 420] width 434 height 21
click at [596, 420] on td "91400" at bounding box center [568, 420] width 94 height 21
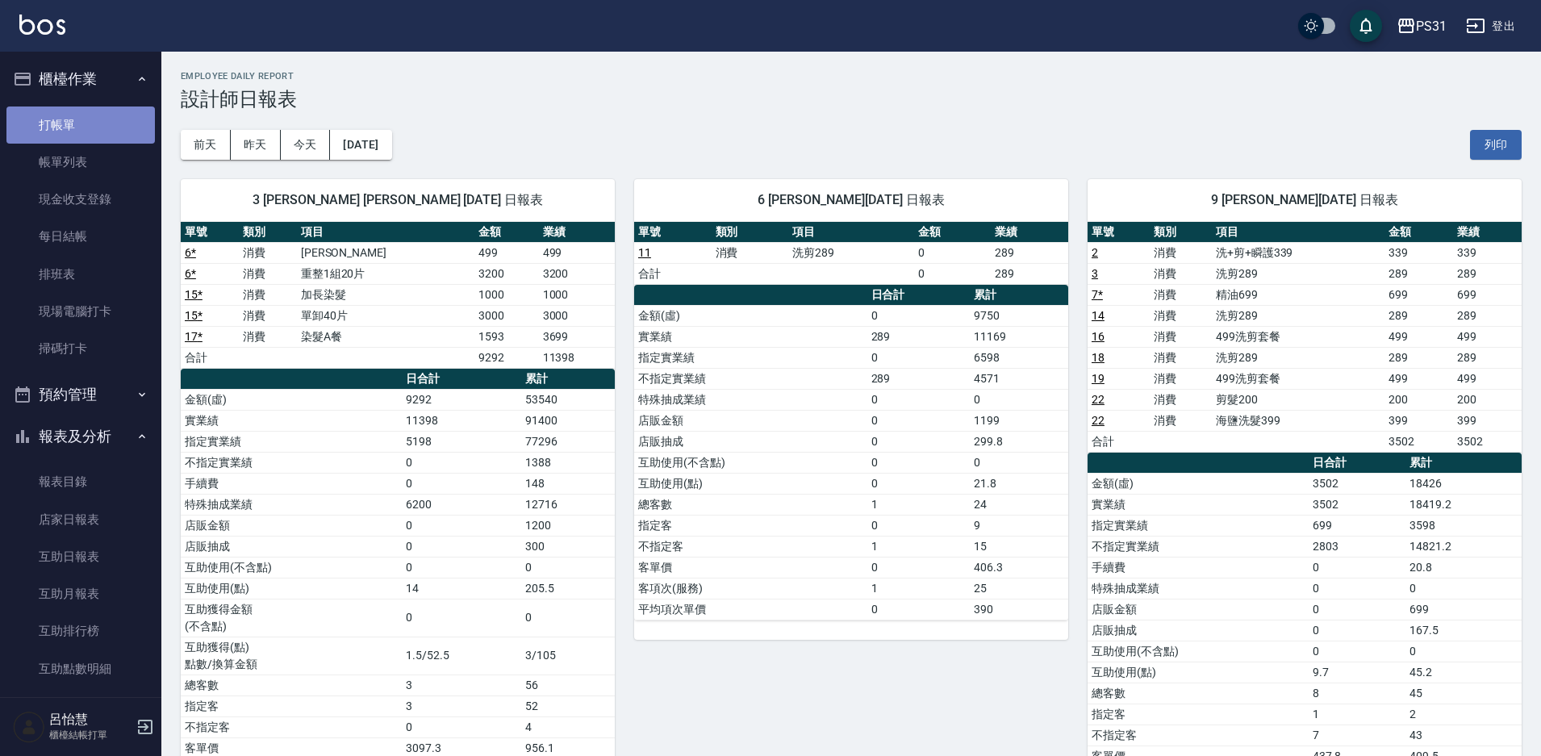
click at [91, 119] on link "打帳單" at bounding box center [80, 125] width 148 height 37
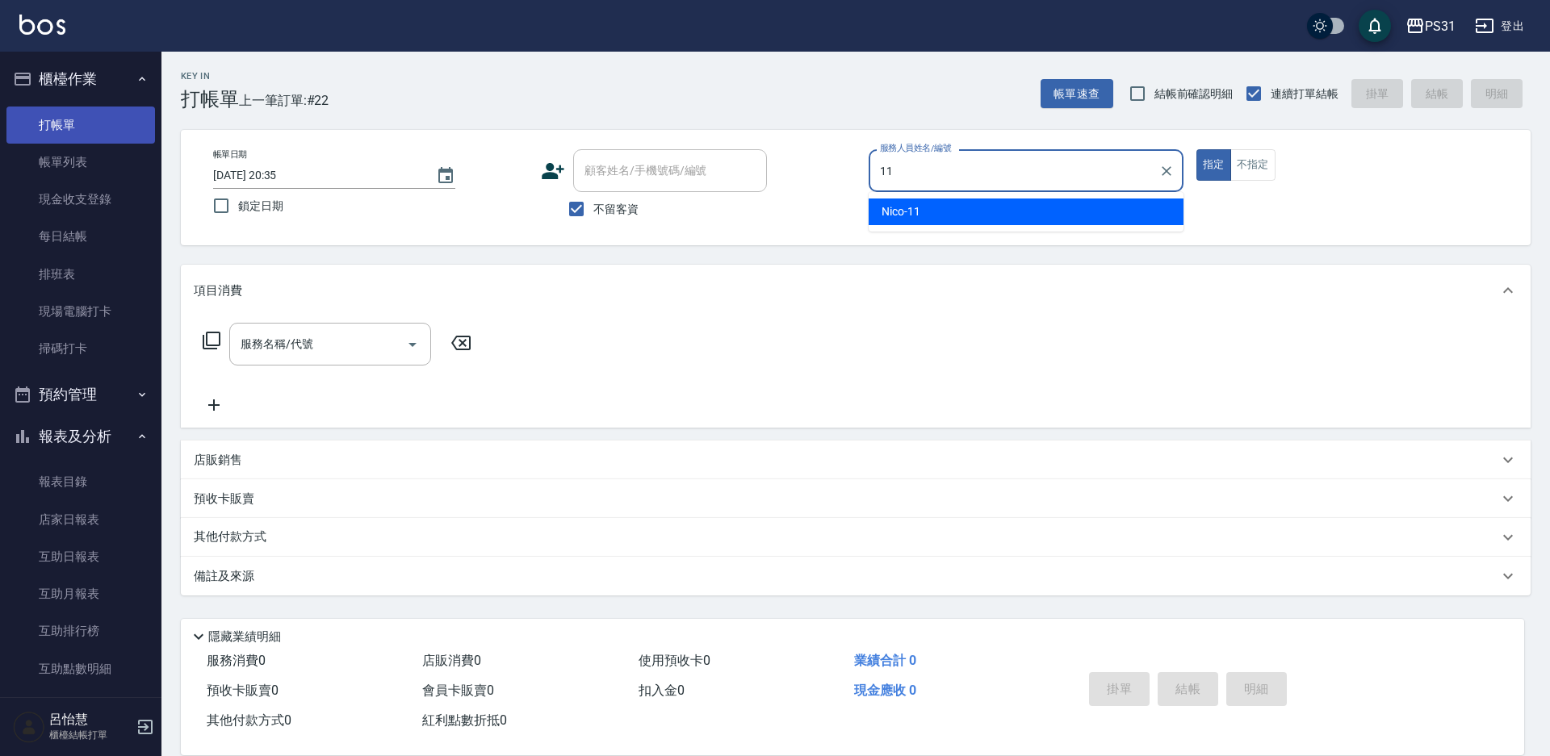
type input "11"
type button "true"
type input "Nico-11"
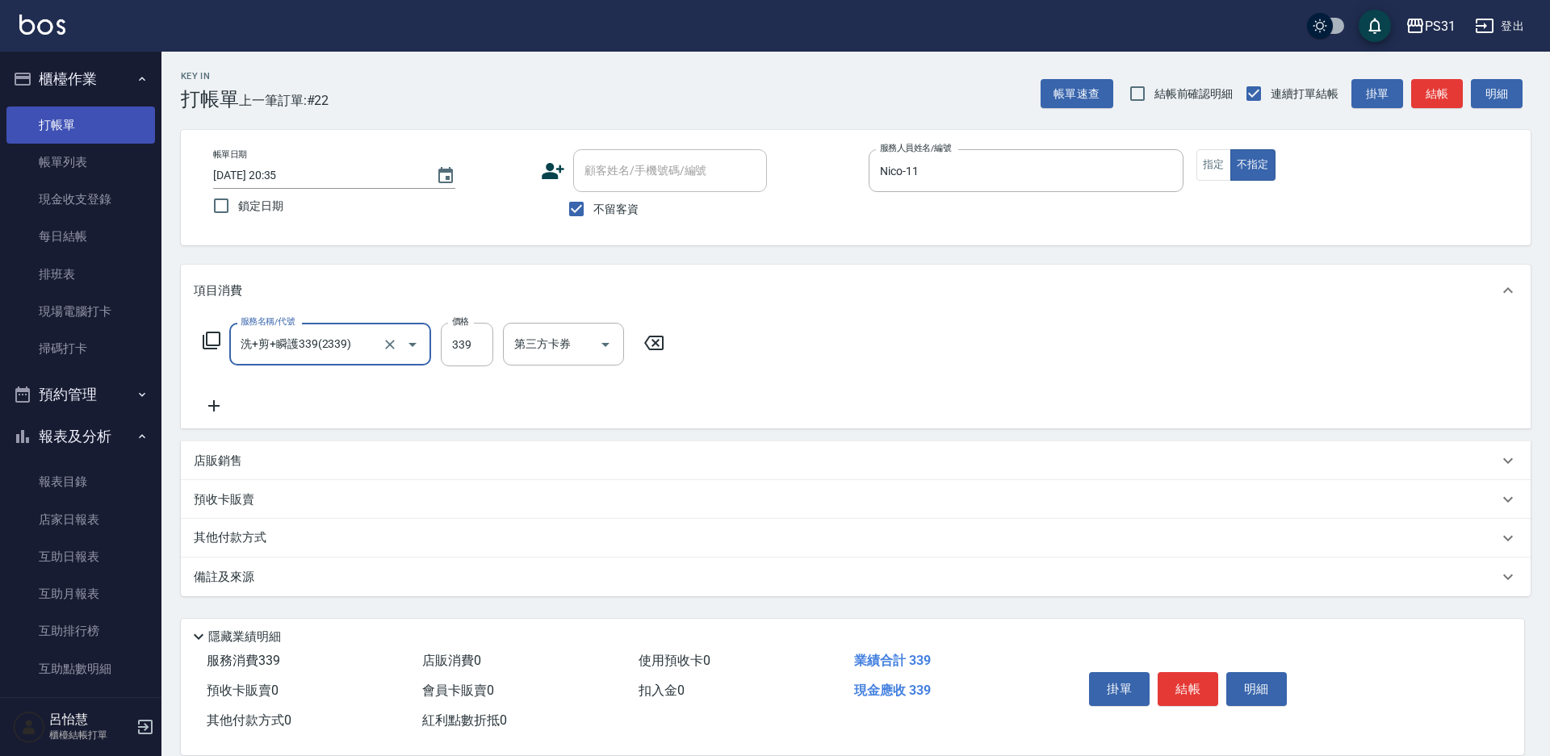
type input "洗+剪+瞬護339(2339)"
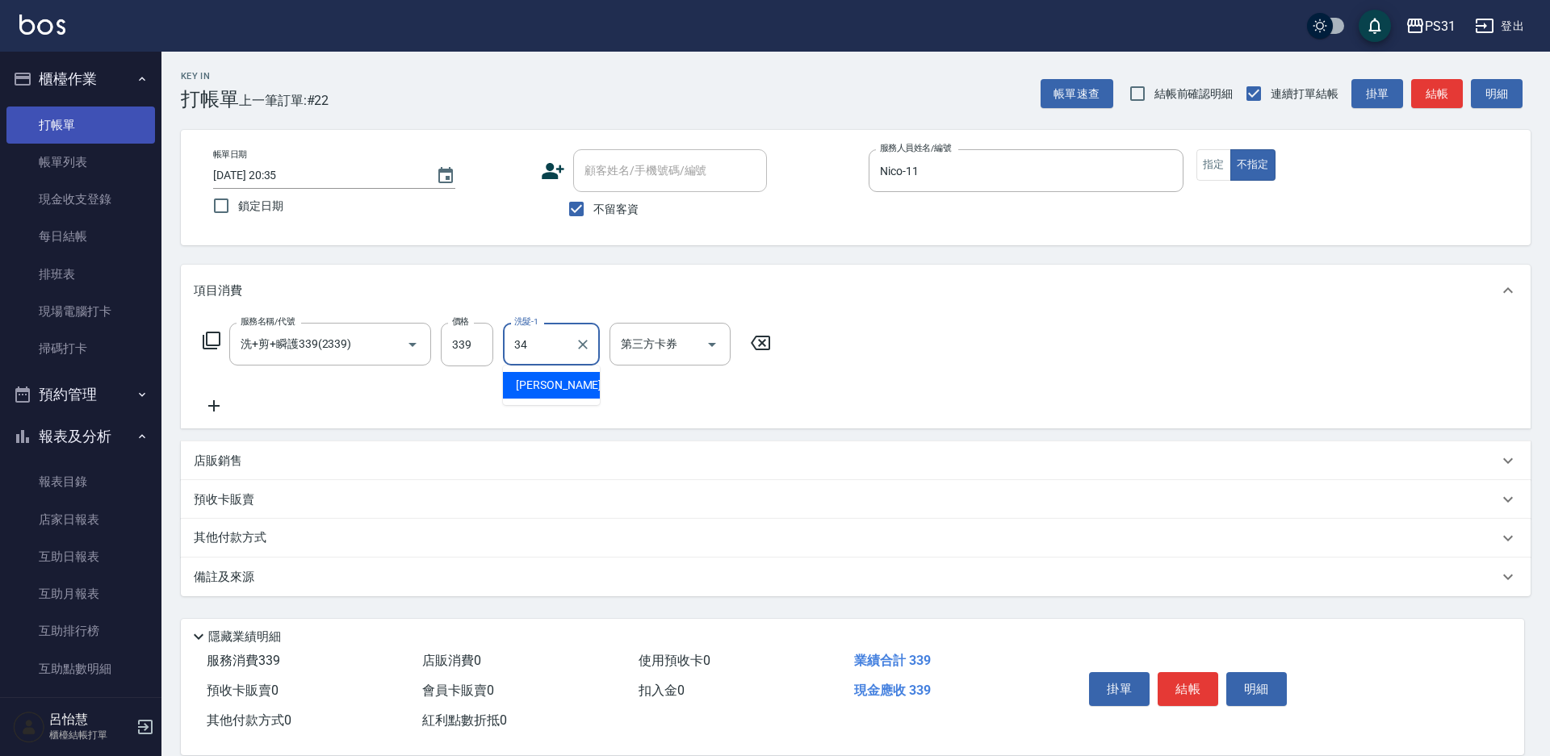
type input "鈺欣-34"
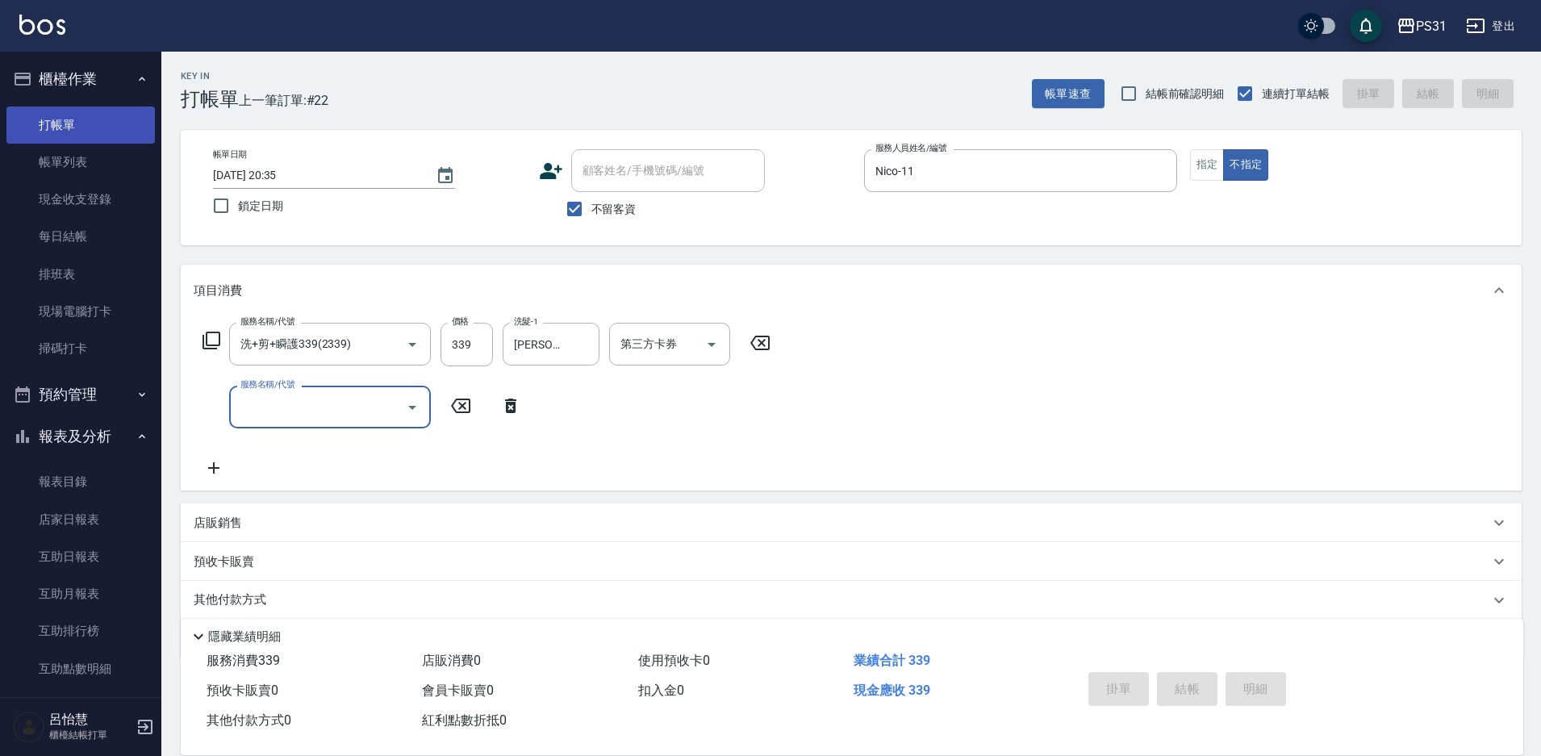
type input "2025/09/15 20:36"
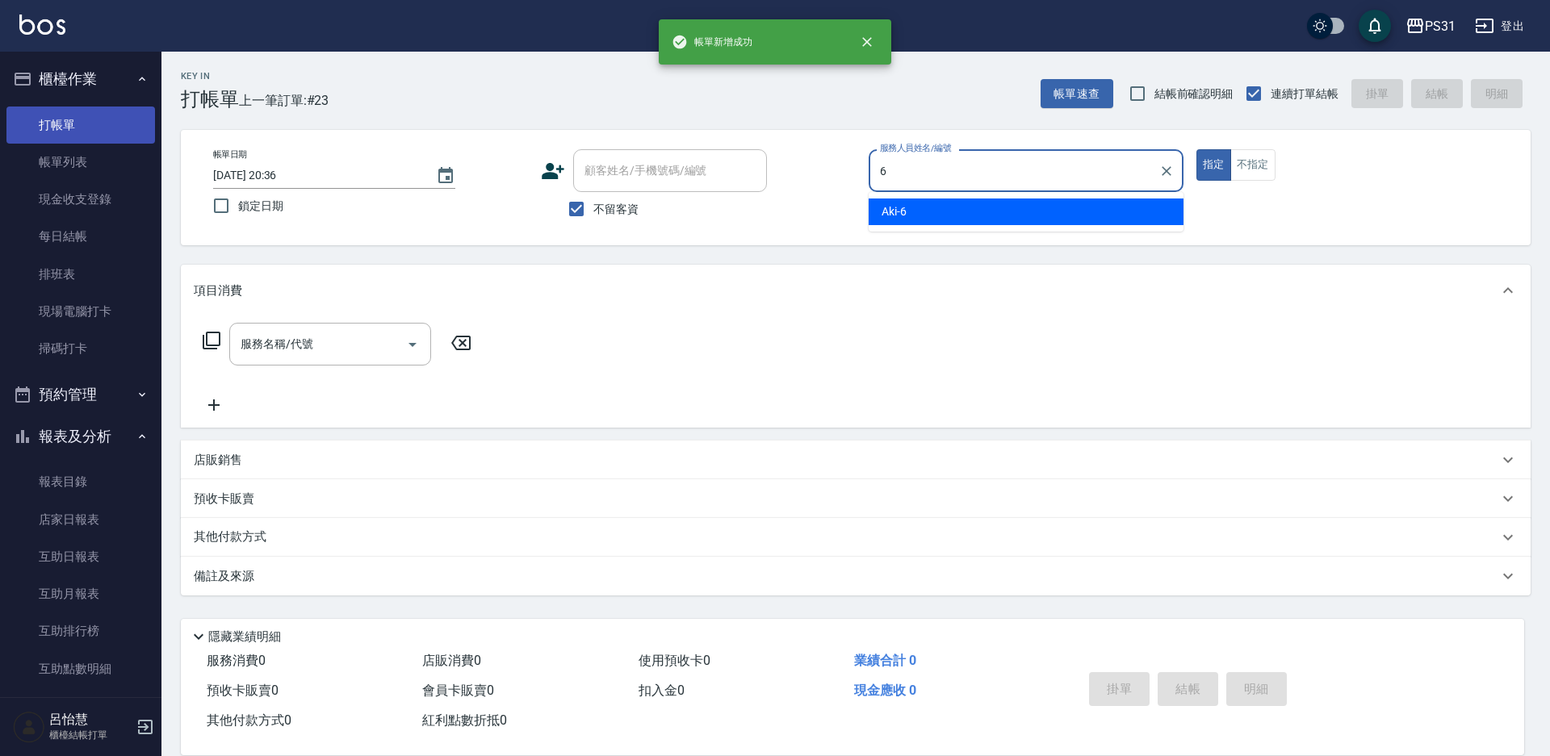
type input "Aki-6"
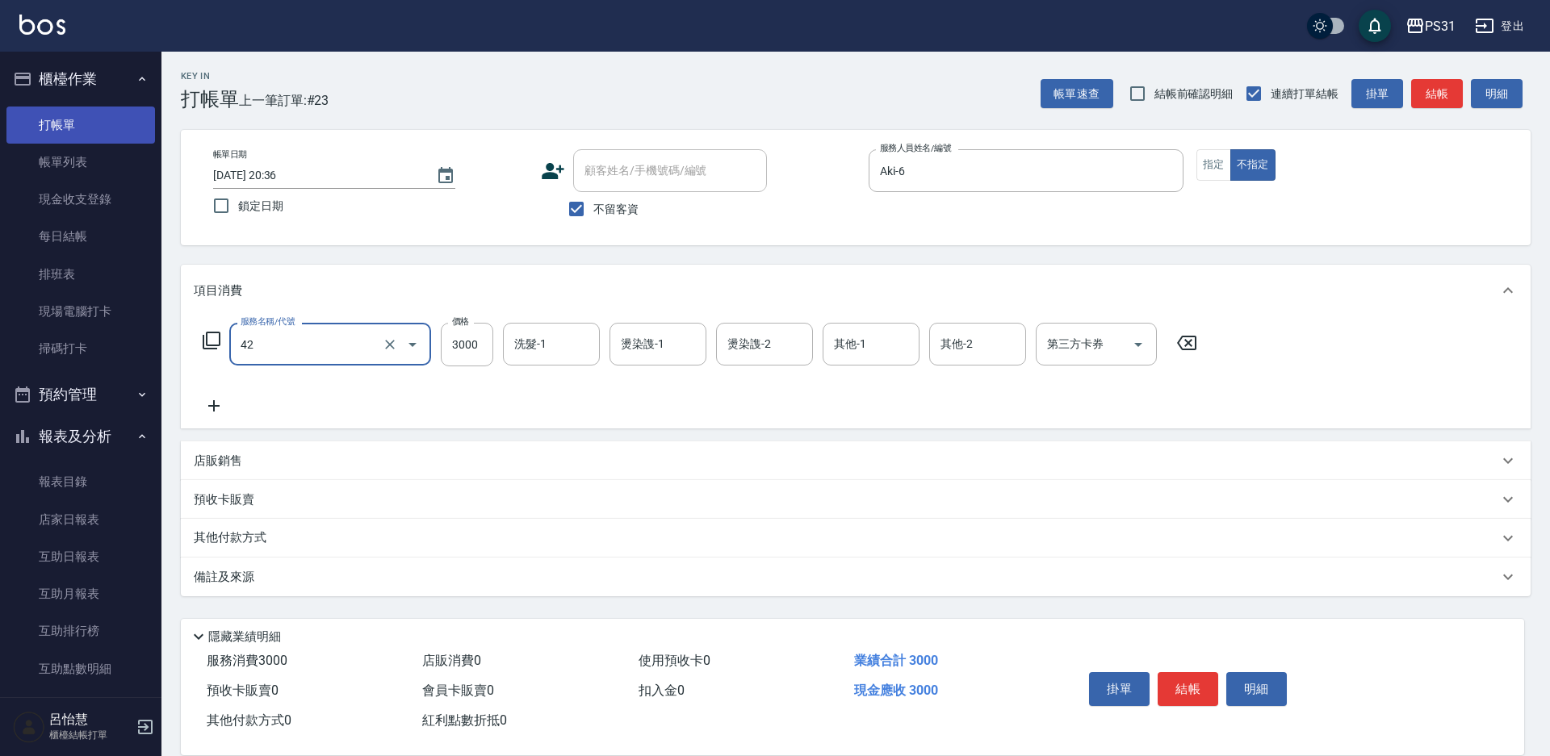
type input "染髮B餐(42)"
type input "2500"
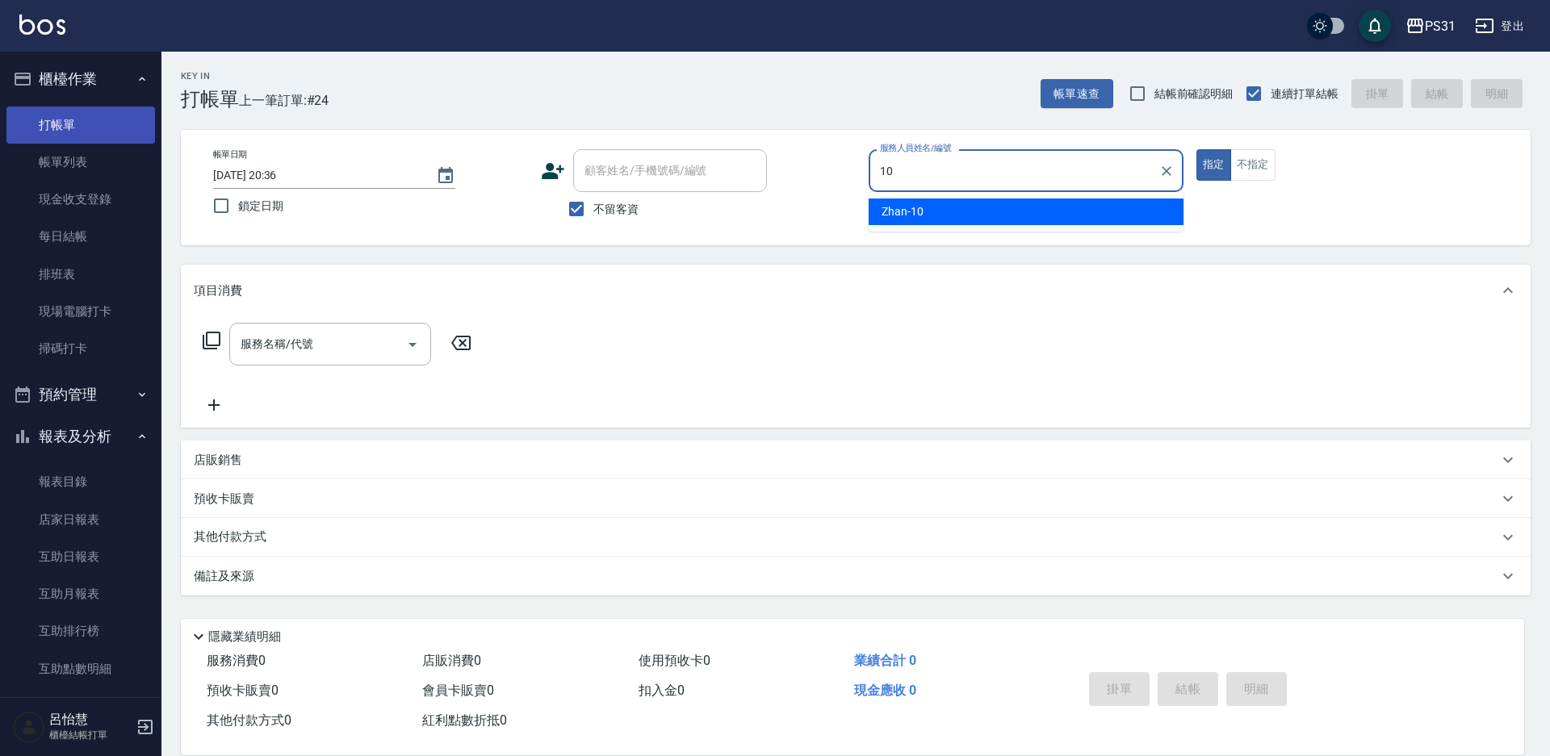
type input "Zhan-10"
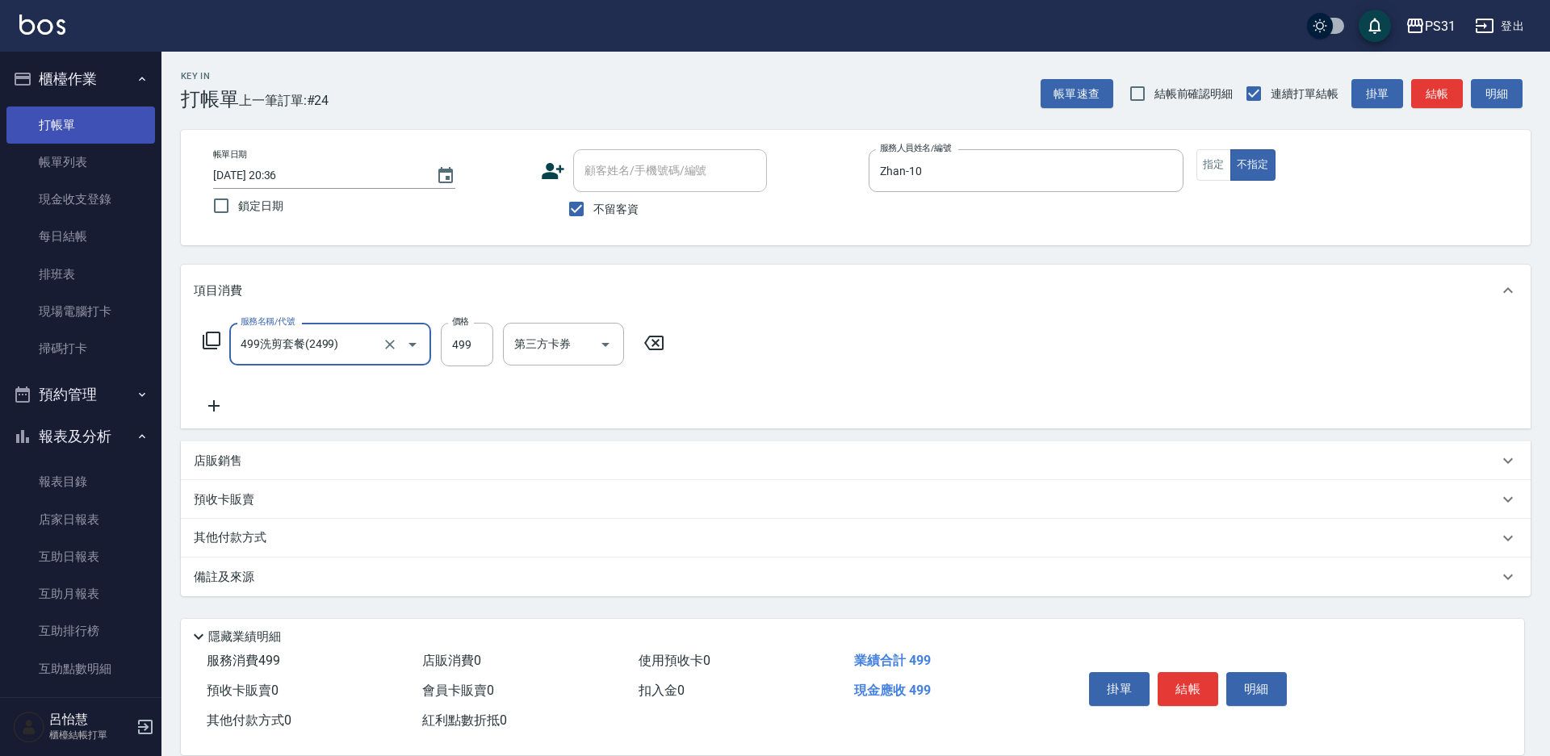
type input "499洗剪套餐(2499)"
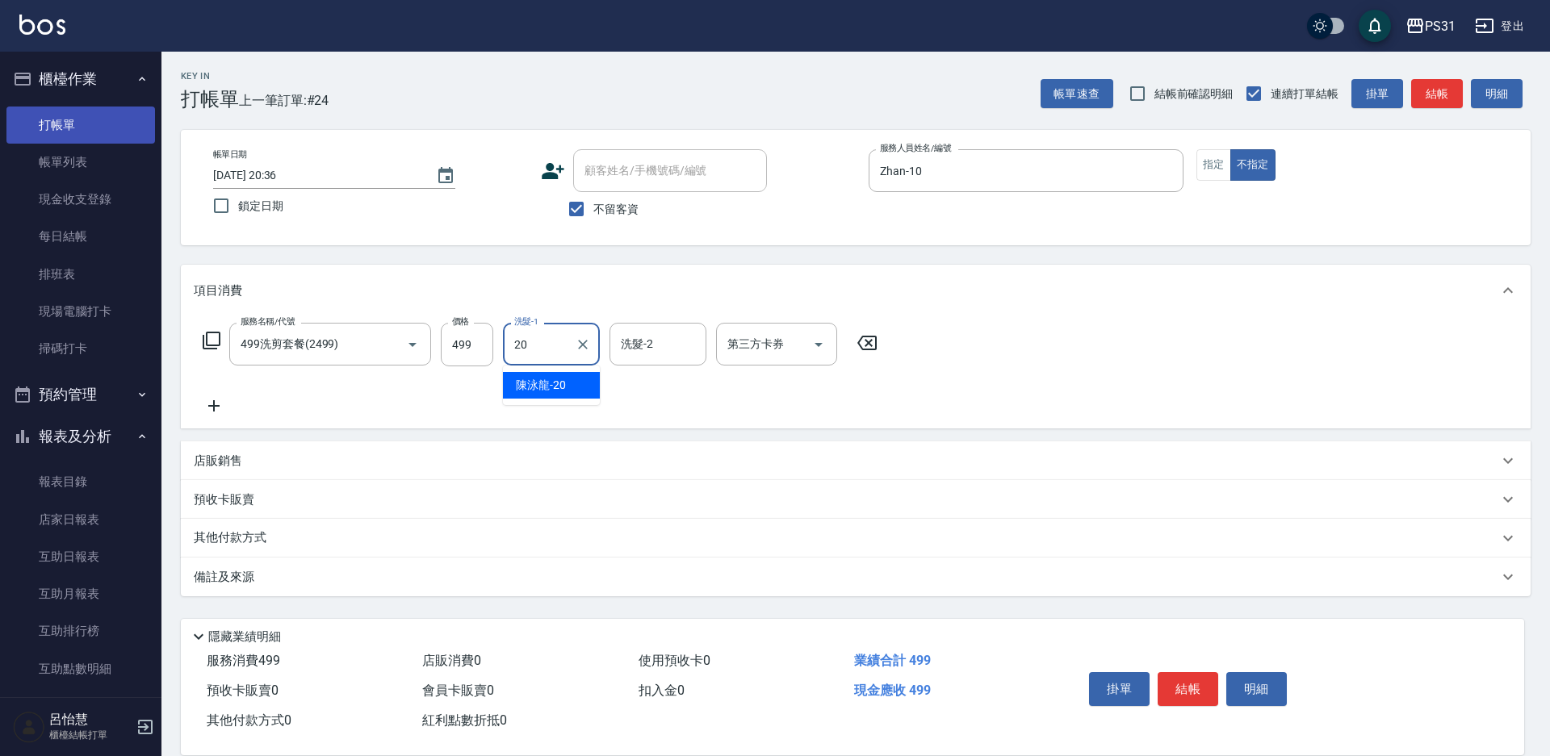
type input "陳泳龍-20"
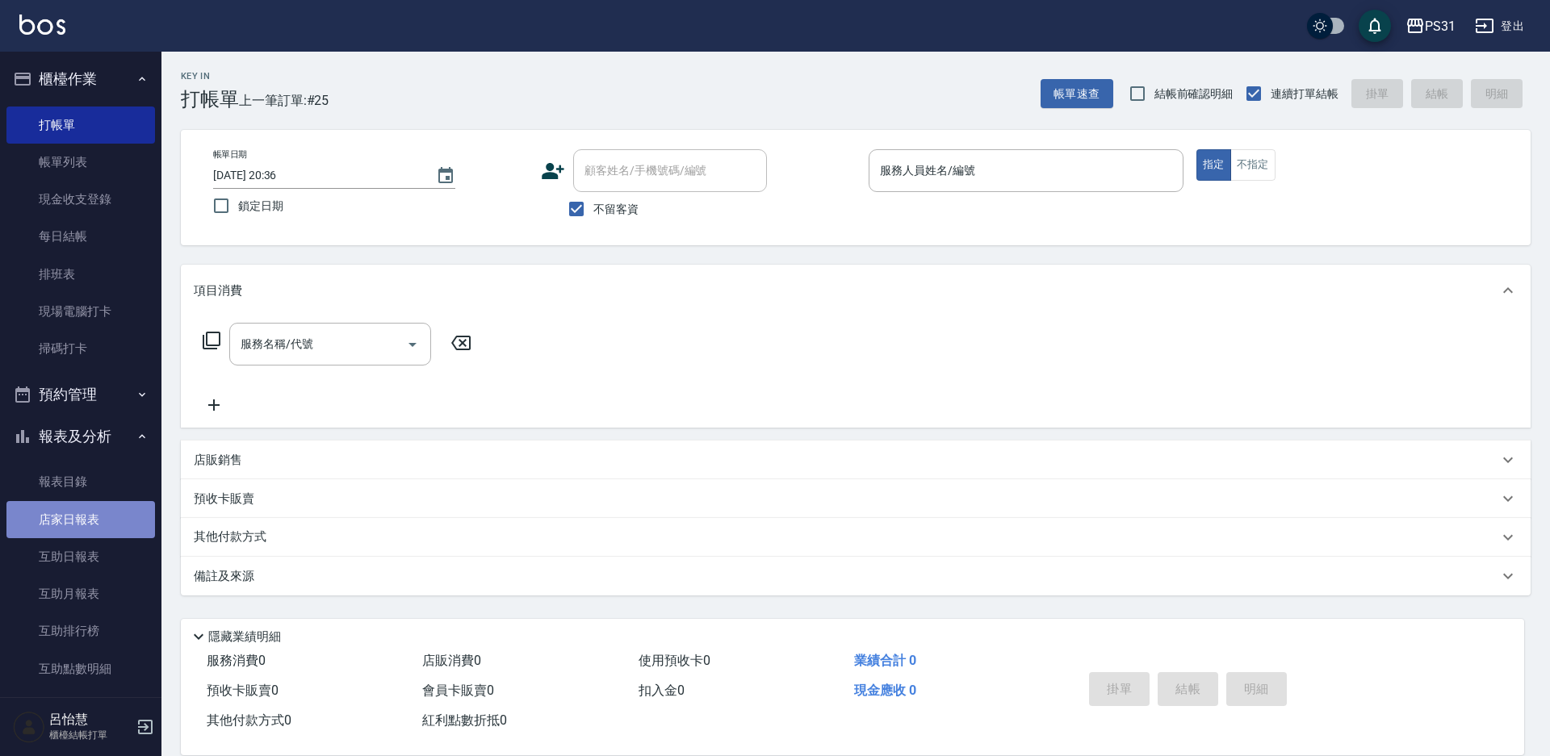
click at [90, 522] on link "店家日報表" at bounding box center [80, 519] width 148 height 37
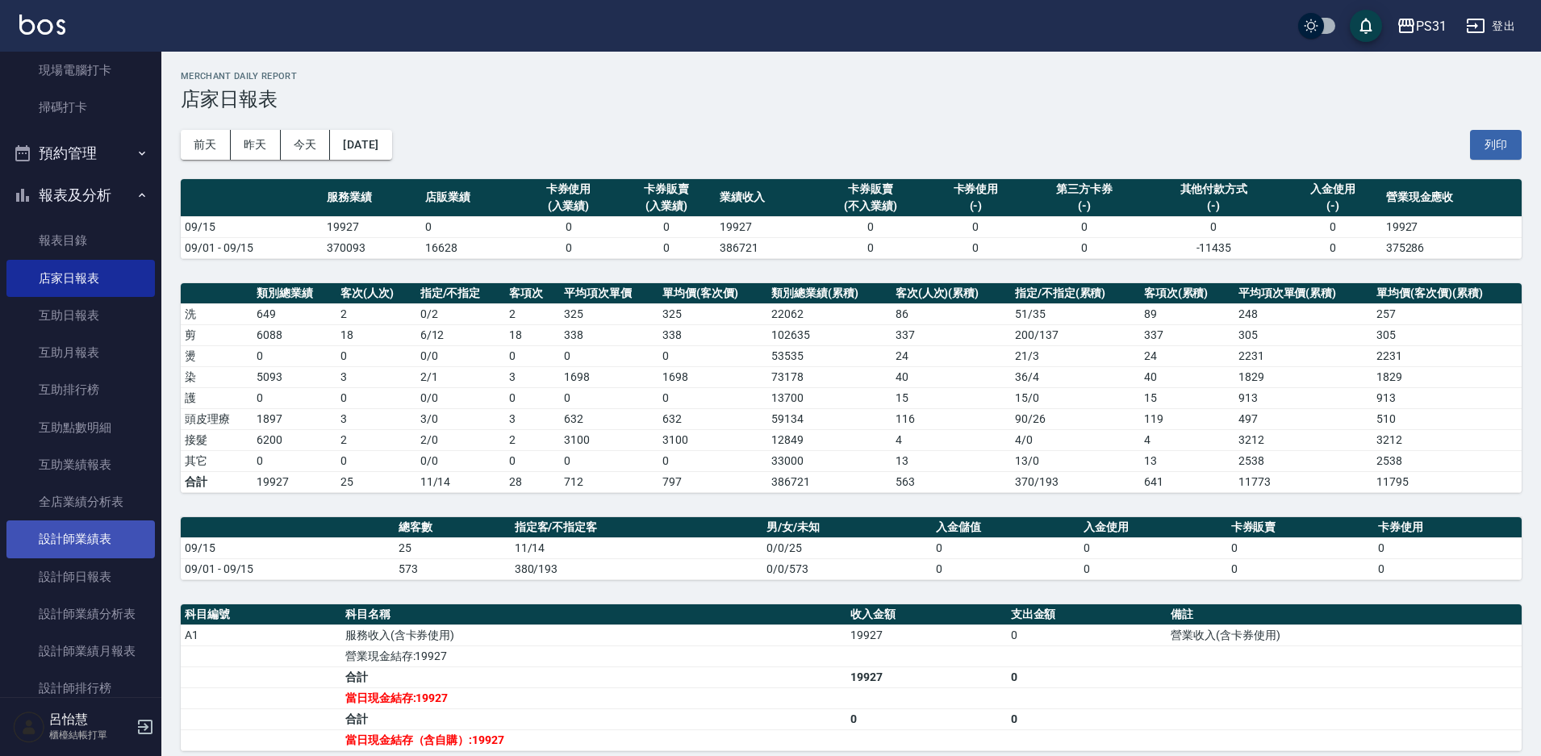
scroll to position [242, 0]
click at [92, 571] on link "設計師日報表" at bounding box center [80, 576] width 148 height 37
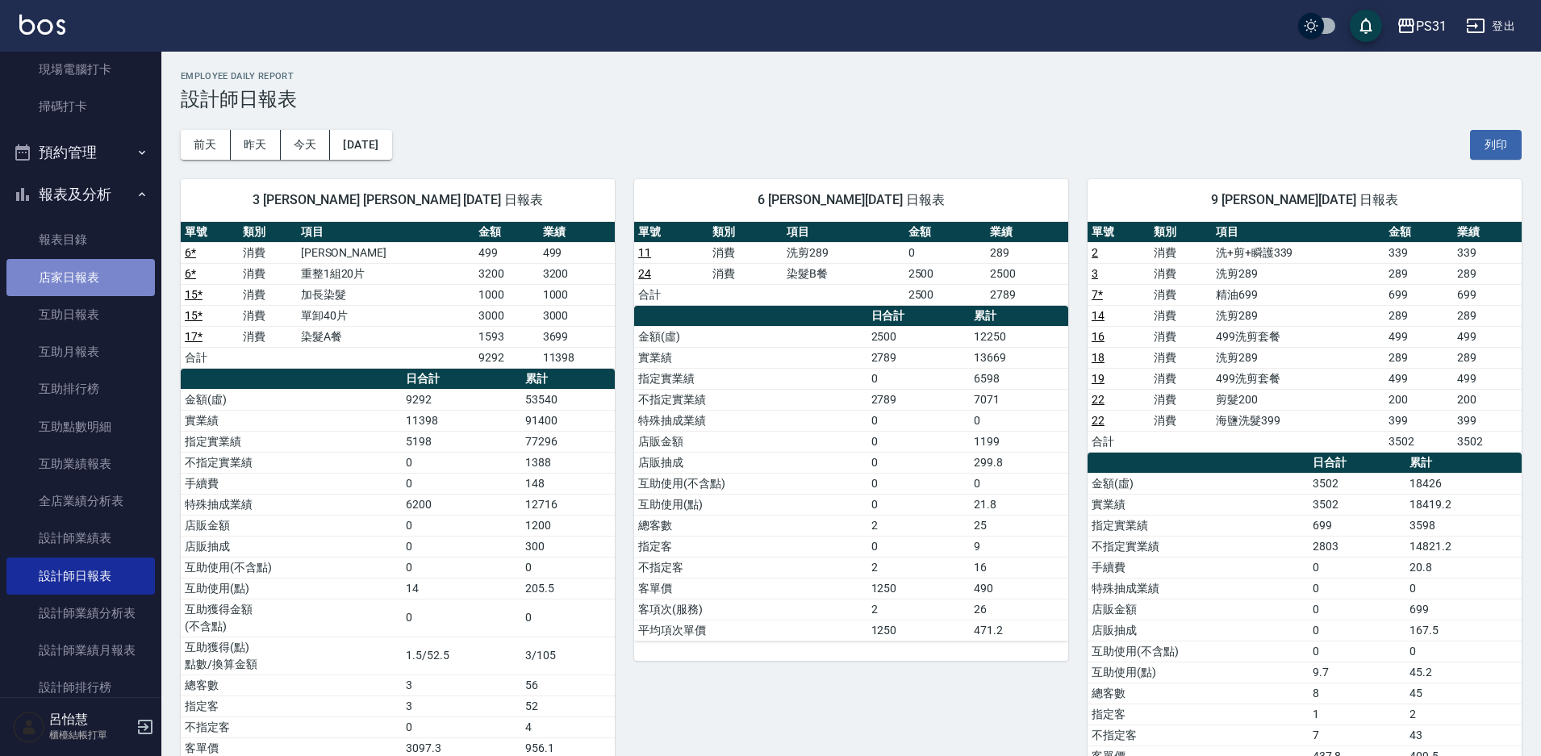
click at [82, 278] on link "店家日報表" at bounding box center [80, 277] width 148 height 37
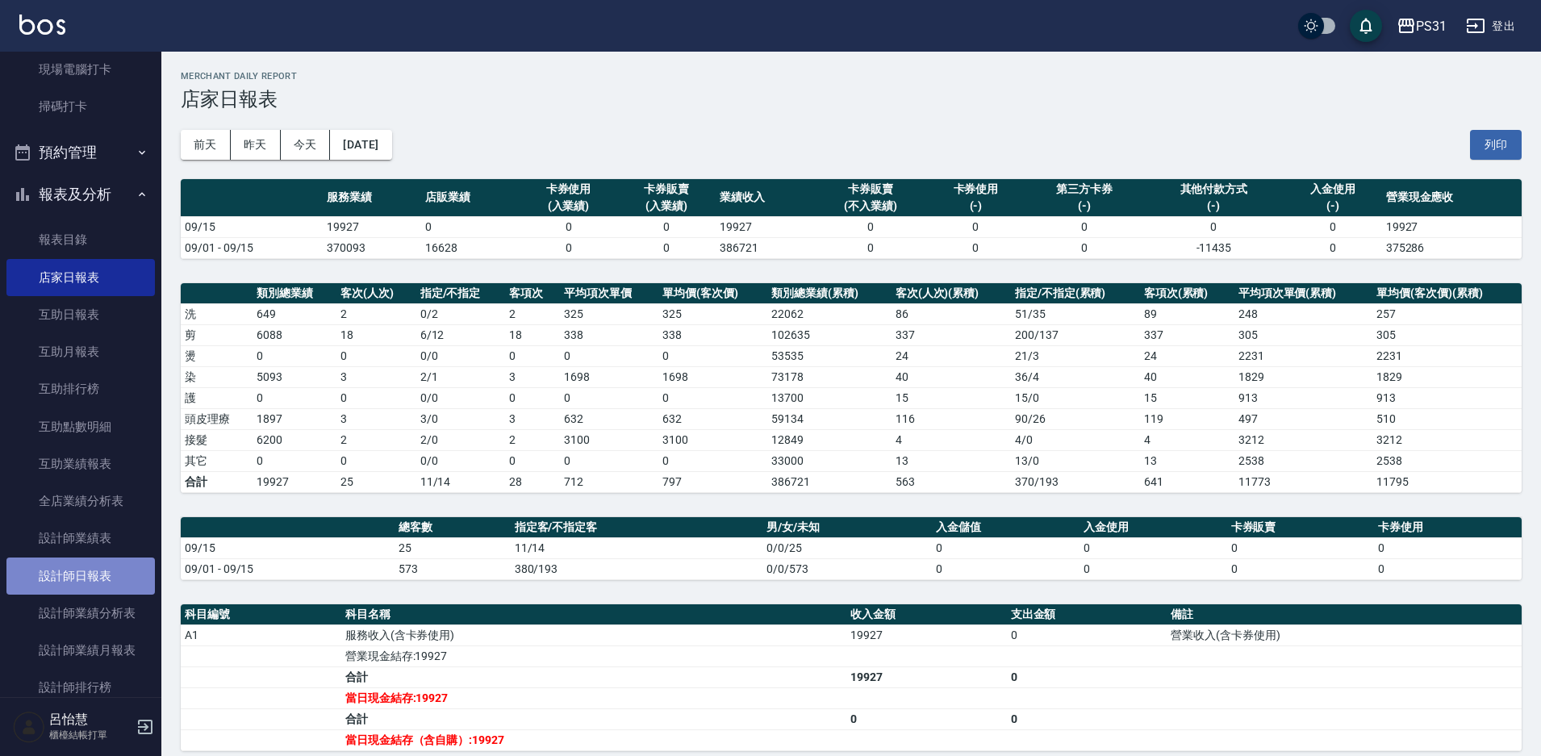
click at [133, 575] on link "設計師日報表" at bounding box center [80, 576] width 148 height 37
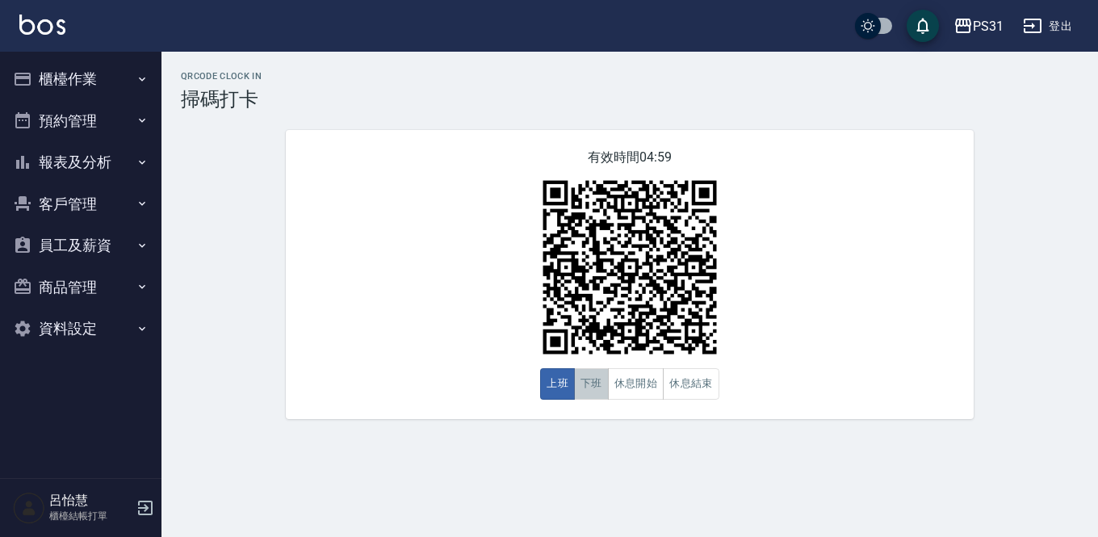
click at [590, 387] on button "下班" at bounding box center [591, 383] width 35 height 31
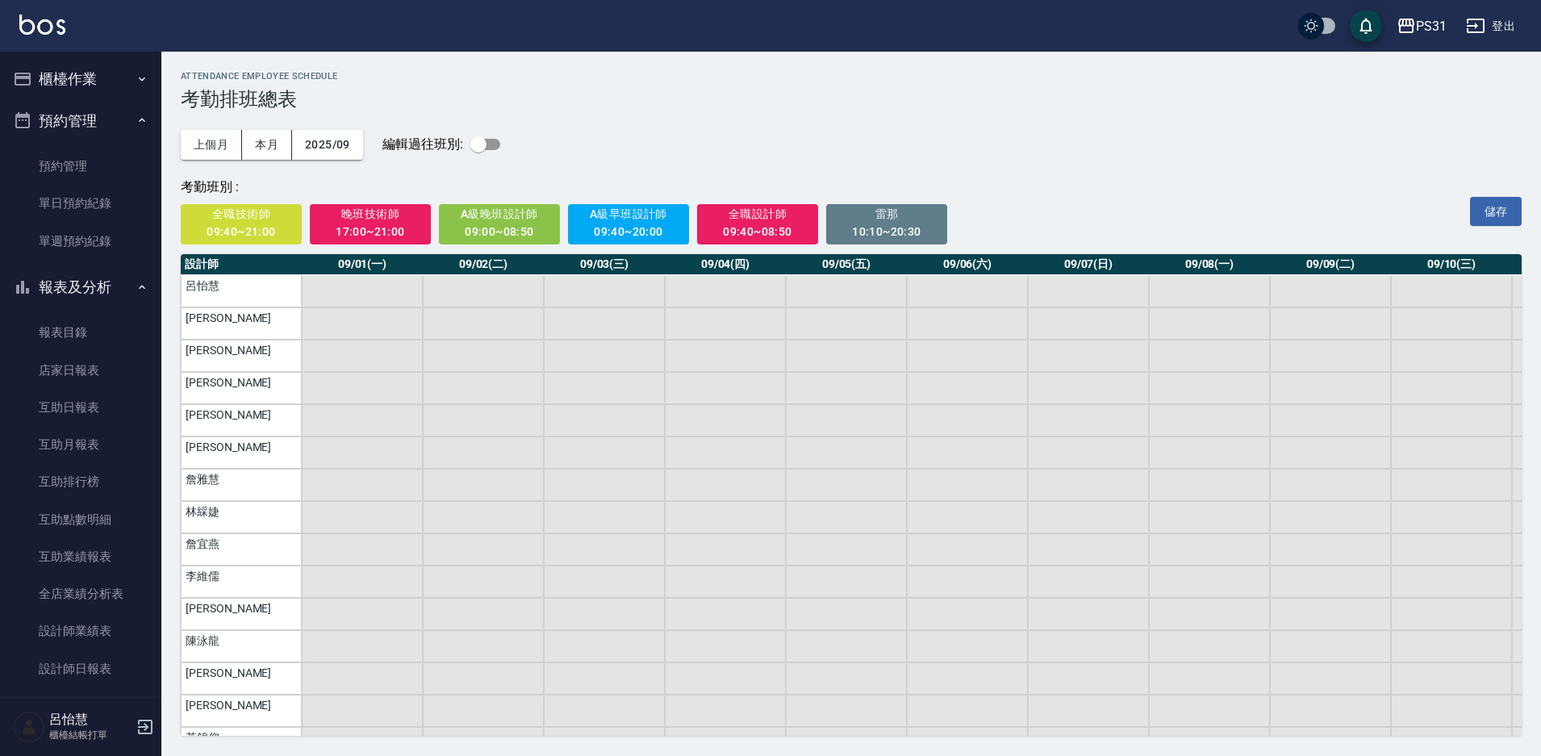
scroll to position [413, 0]
